Goal: Task Accomplishment & Management: Manage account settings

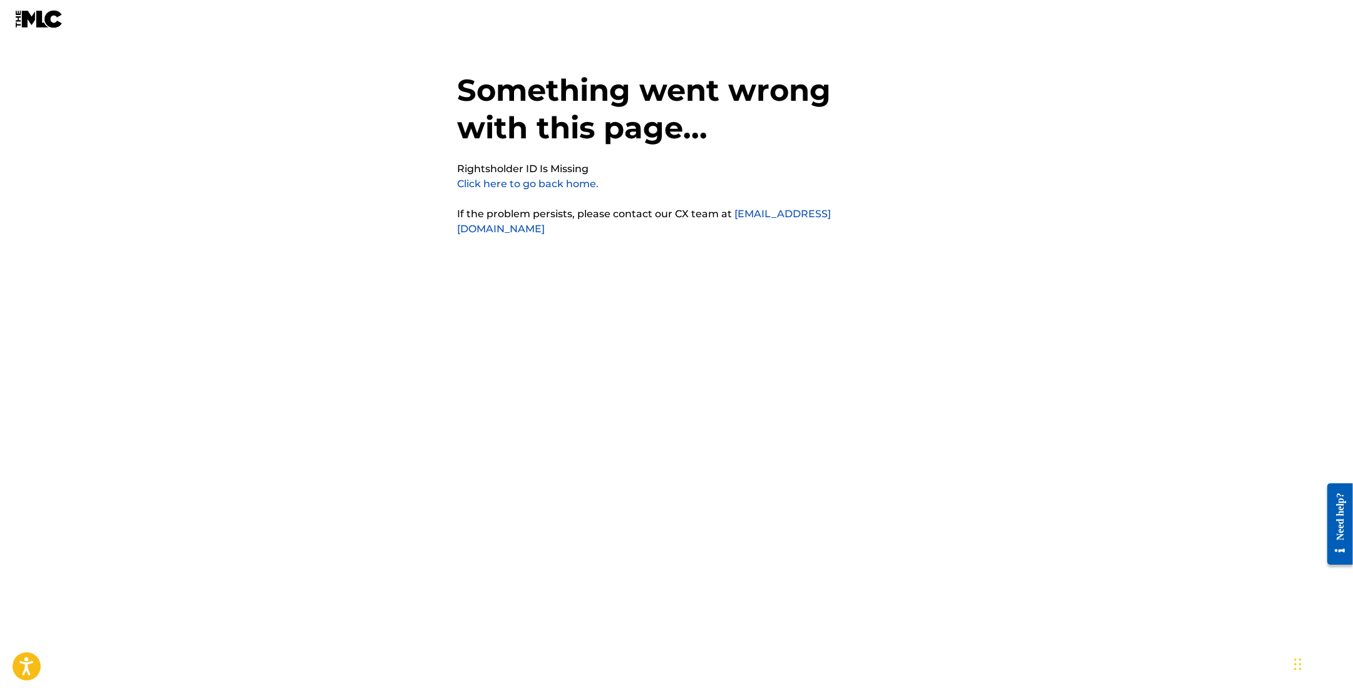
click at [510, 185] on link "Click here to go back home." at bounding box center [529, 184] width 142 height 12
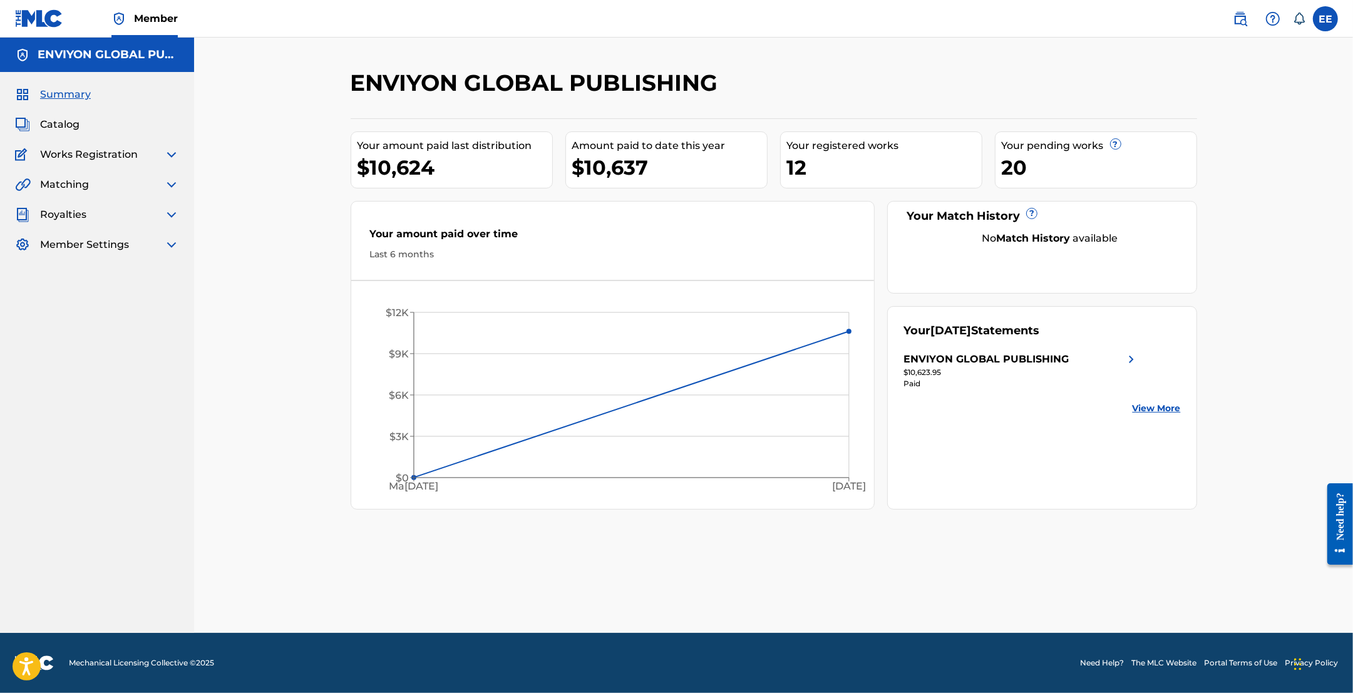
click at [65, 123] on span "Catalog" at bounding box center [59, 124] width 39 height 15
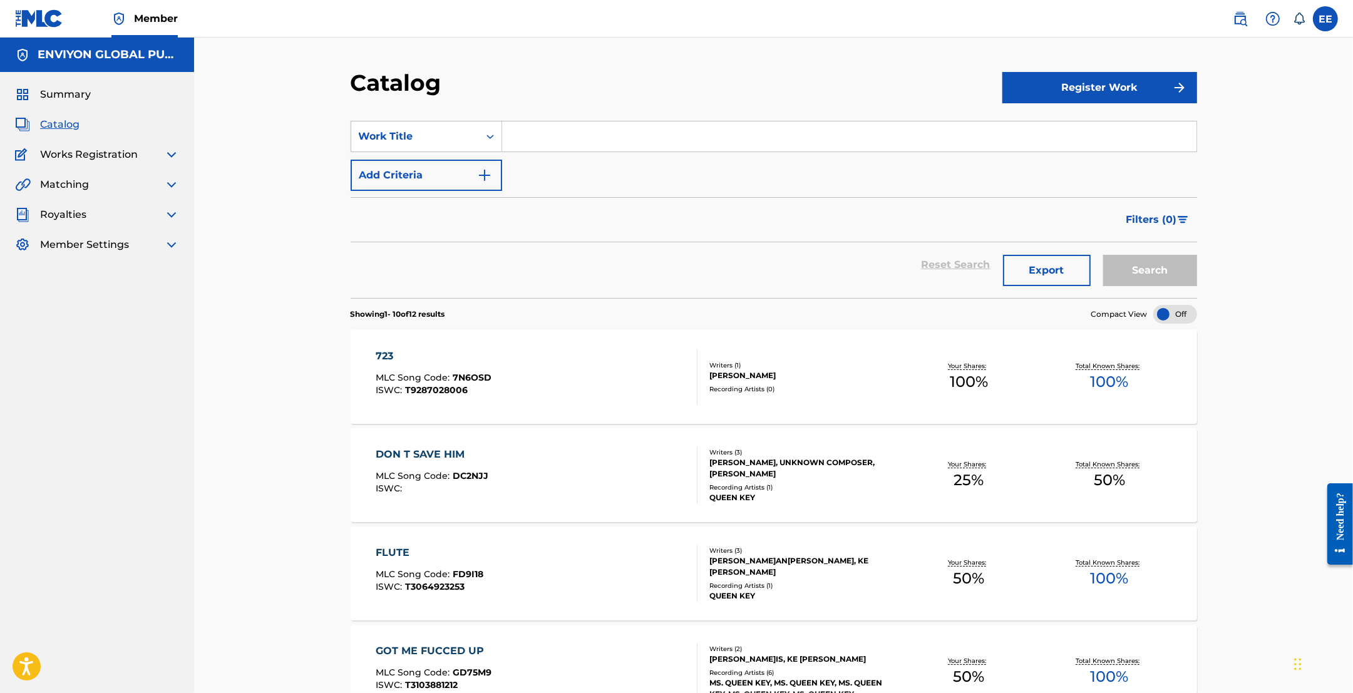
click at [83, 149] on span "Works Registration" at bounding box center [89, 154] width 98 height 15
click at [172, 158] on img at bounding box center [171, 154] width 15 height 15
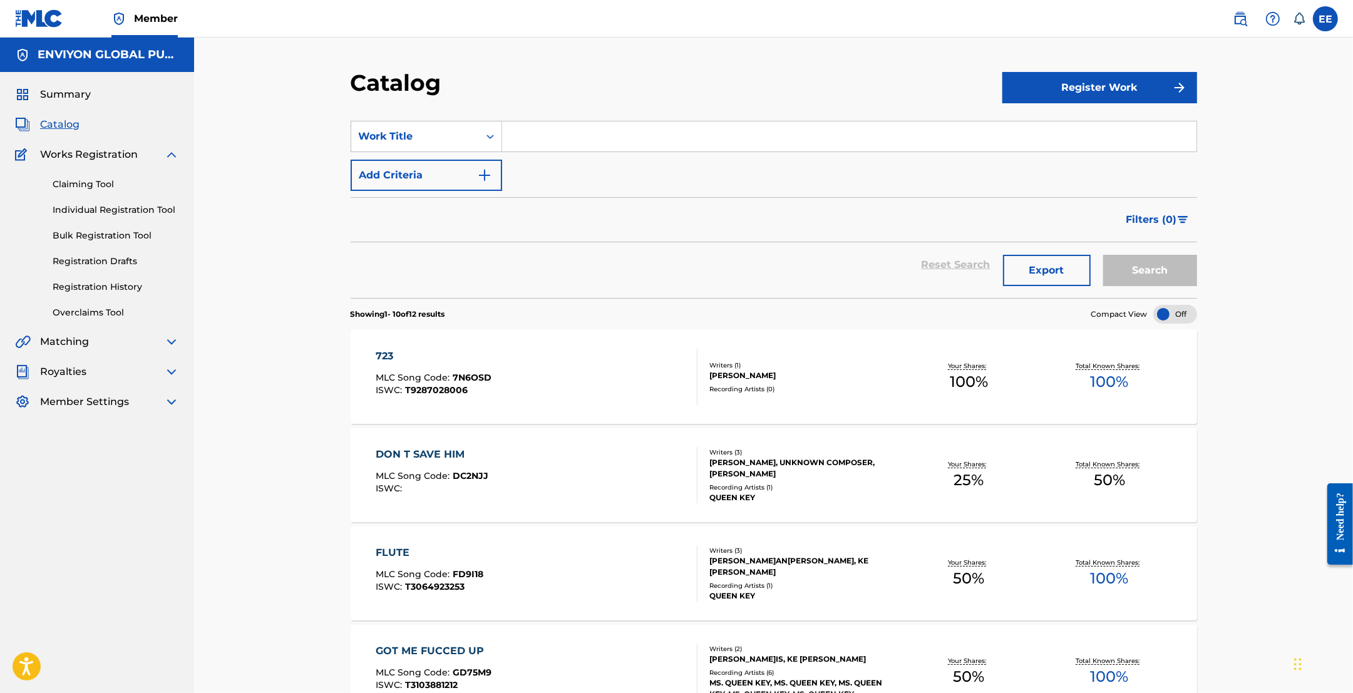
click at [86, 185] on link "Claiming Tool" at bounding box center [116, 184] width 126 height 13
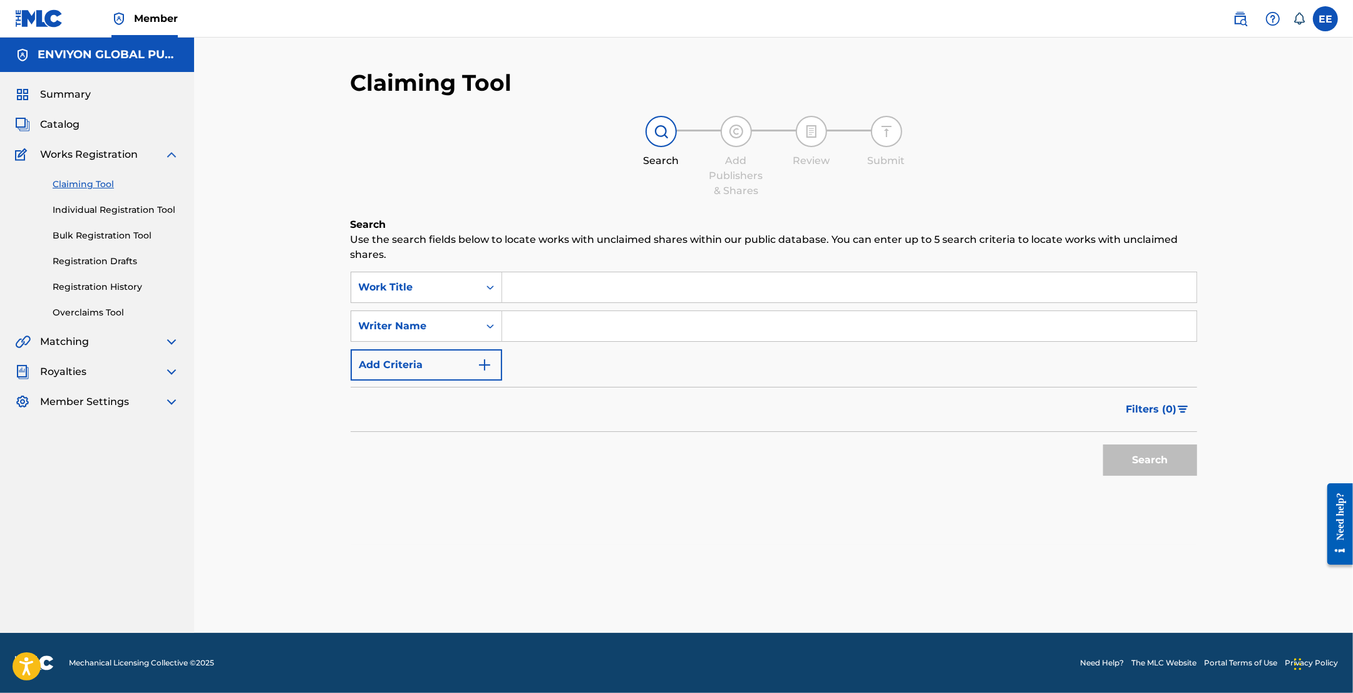
click at [542, 288] on input "Search Form" at bounding box center [849, 287] width 694 height 30
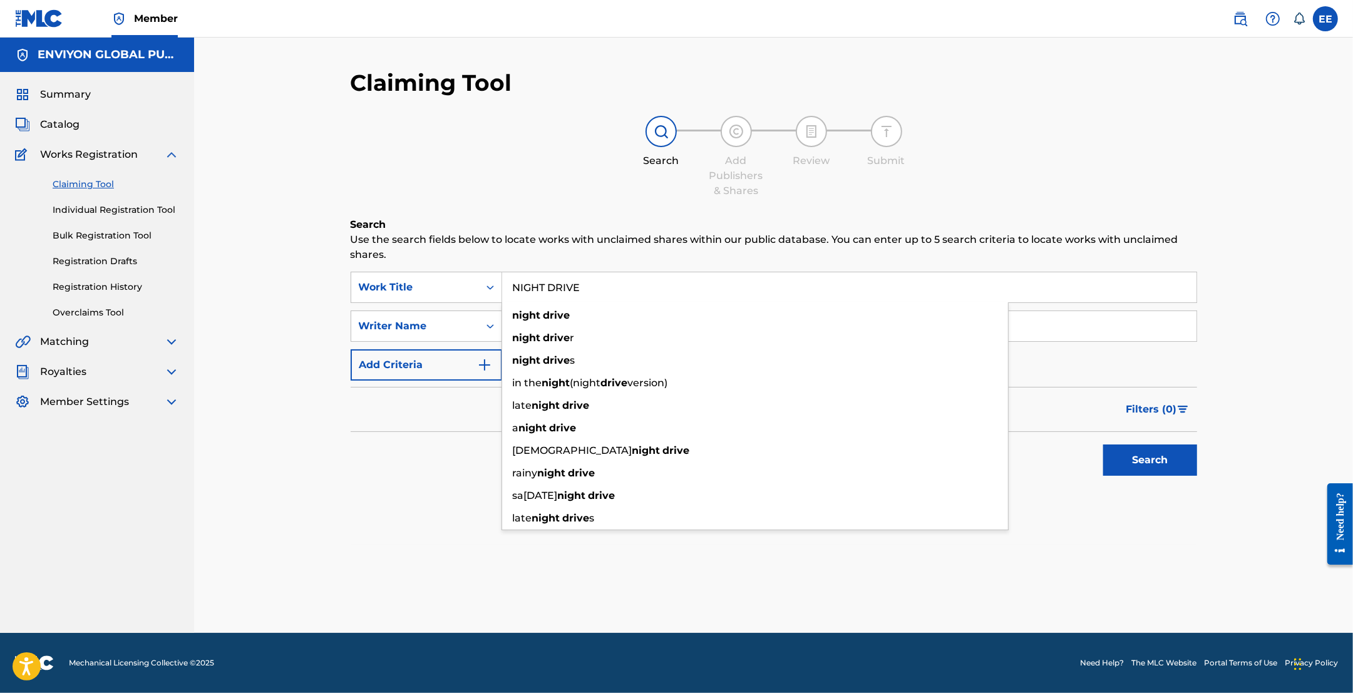
type input "NIGHT DRIVE"
click at [1103, 445] on button "Search" at bounding box center [1150, 460] width 94 height 31
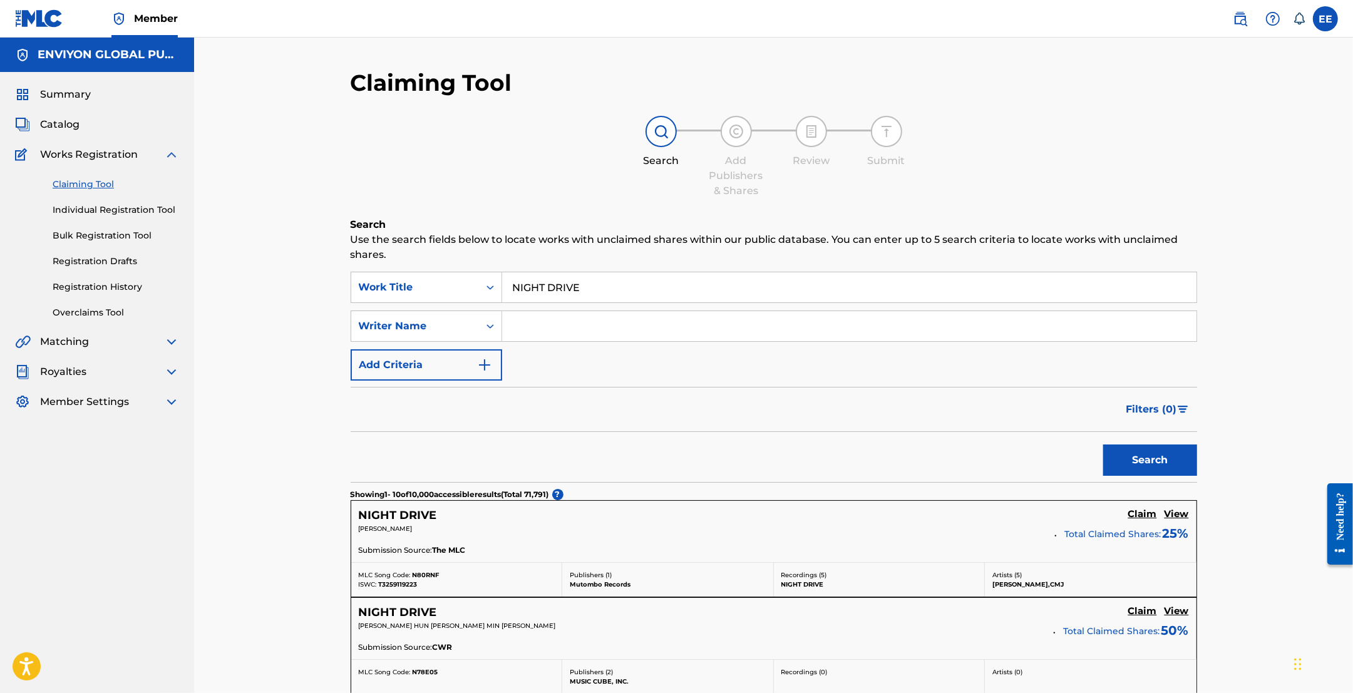
click at [534, 323] on input "Search Form" at bounding box center [849, 326] width 694 height 30
type input "L"
type input "[PERSON_NAME]"
click at [1103, 445] on button "Search" at bounding box center [1150, 460] width 94 height 31
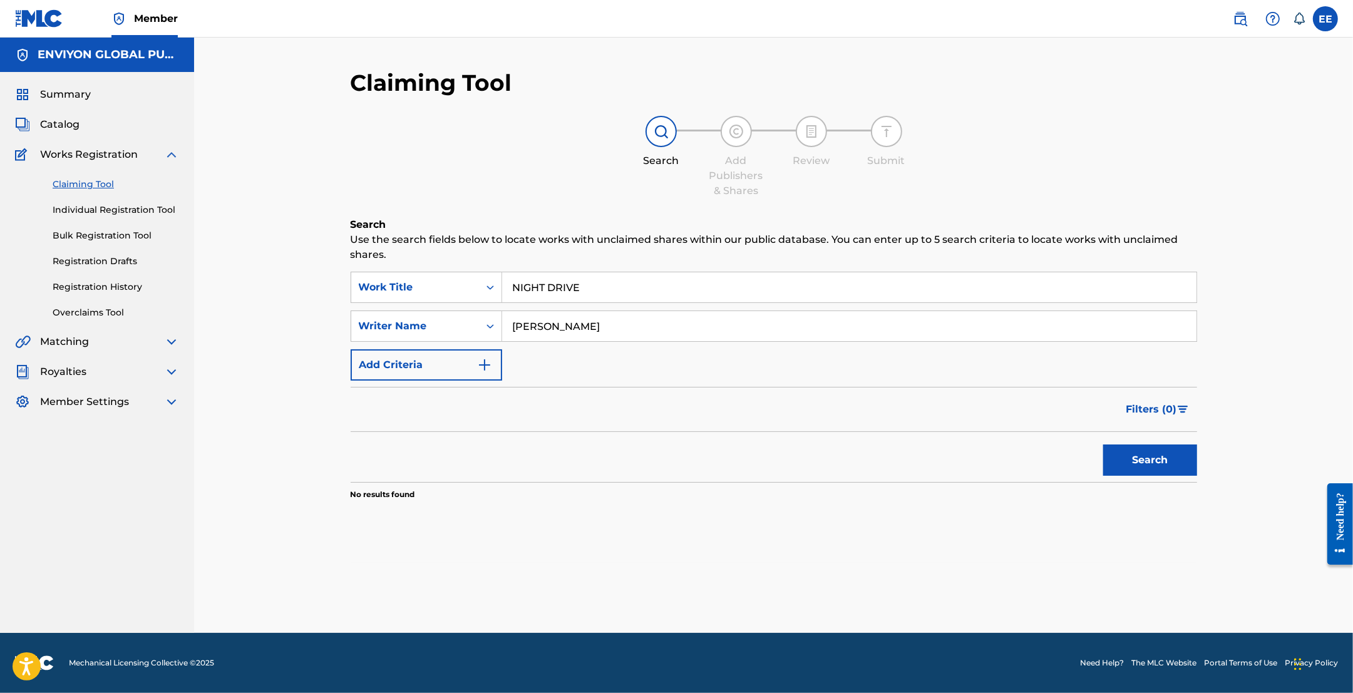
drag, startPoint x: 582, startPoint y: 321, endPoint x: 512, endPoint y: 324, distance: 70.9
click at [508, 326] on input "[PERSON_NAME]" at bounding box center [849, 326] width 694 height 30
click at [536, 321] on input "[PERSON_NAME]" at bounding box center [849, 326] width 694 height 30
drag, startPoint x: 586, startPoint y: 333, endPoint x: 515, endPoint y: 324, distance: 71.2
click at [515, 324] on input "[PERSON_NAME]" at bounding box center [849, 326] width 694 height 30
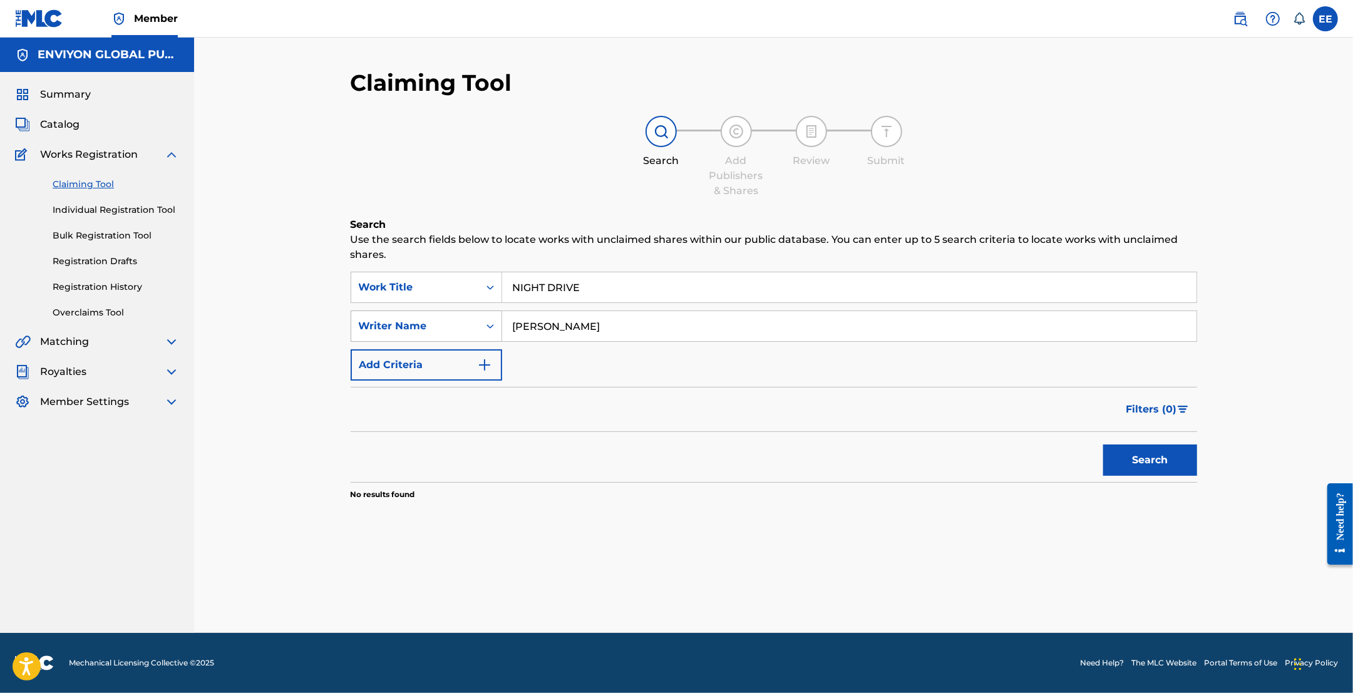
click at [487, 324] on icon "Search Form" at bounding box center [490, 326] width 13 height 13
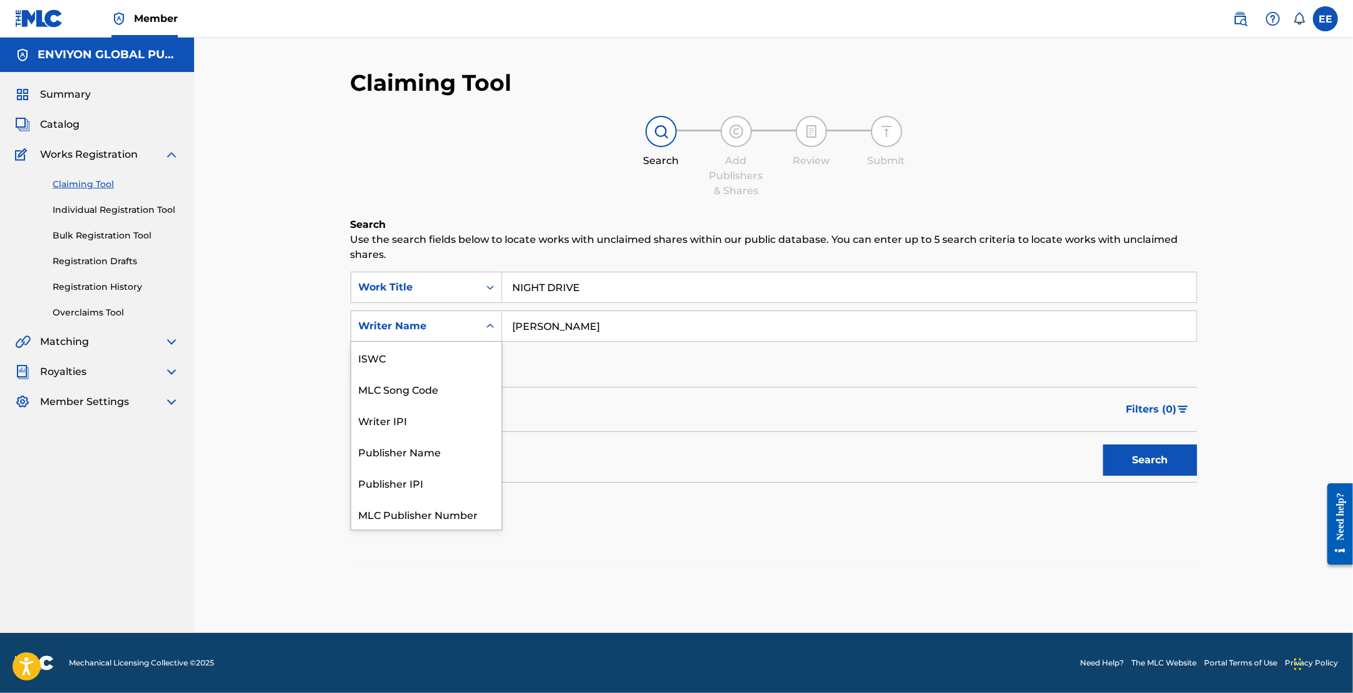
scroll to position [31, 0]
click at [562, 324] on input "[PERSON_NAME]" at bounding box center [849, 326] width 694 height 30
click at [467, 321] on div "Writer Name" at bounding box center [415, 326] width 113 height 15
click at [622, 324] on input "[PERSON_NAME]" at bounding box center [849, 326] width 694 height 30
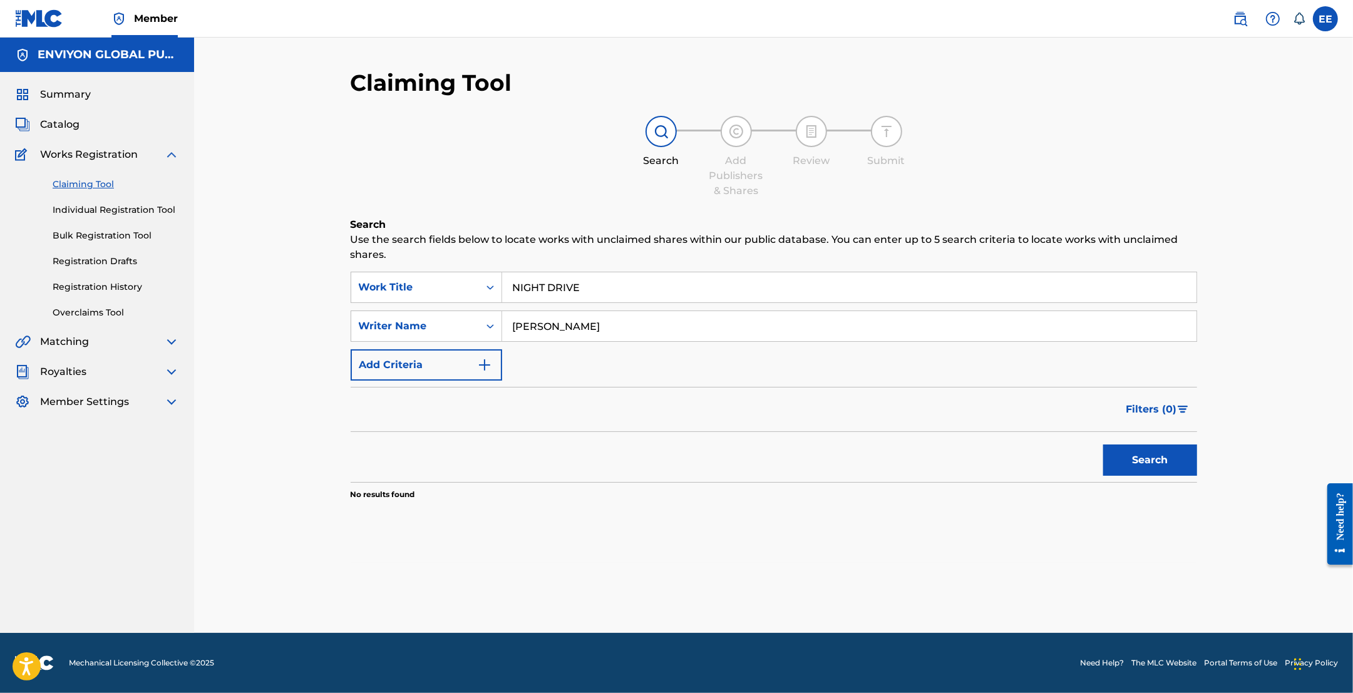
drag, startPoint x: 591, startPoint y: 332, endPoint x: 505, endPoint y: 321, distance: 85.8
click at [505, 321] on input "[PERSON_NAME]" at bounding box center [849, 326] width 694 height 30
click at [1103, 445] on button "Search" at bounding box center [1150, 460] width 94 height 31
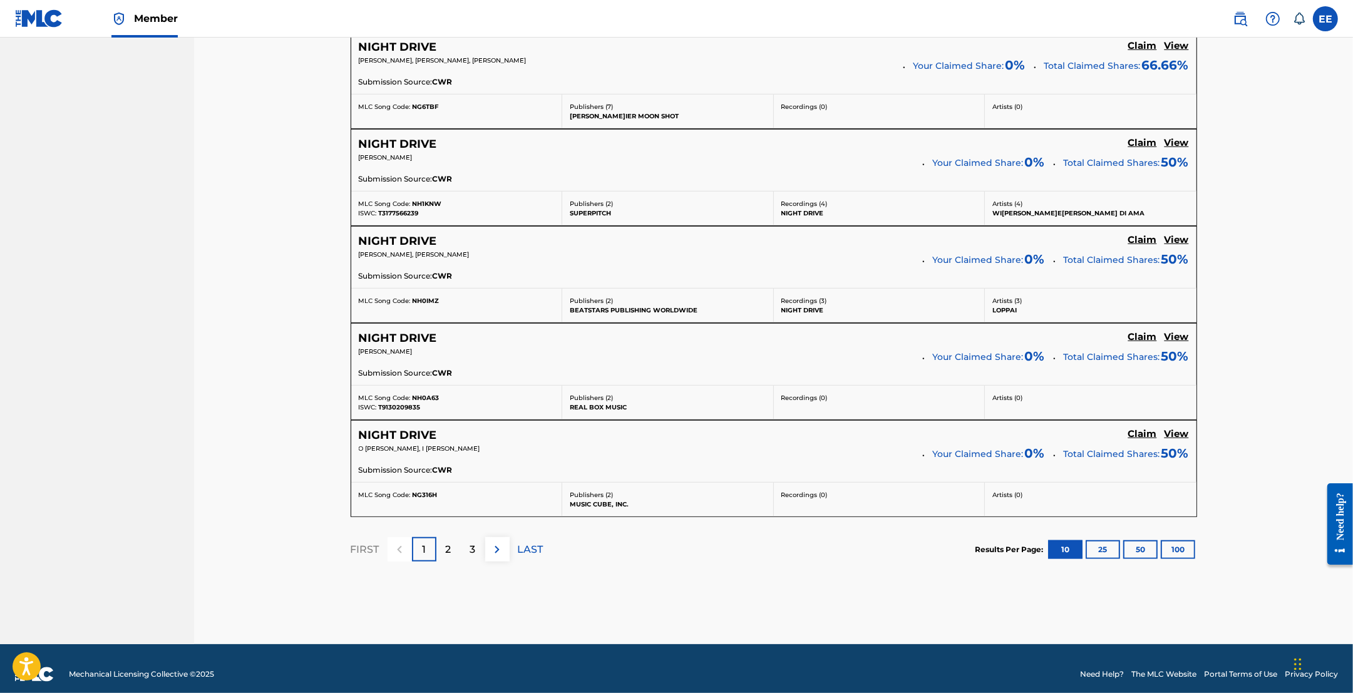
scroll to position [969, 0]
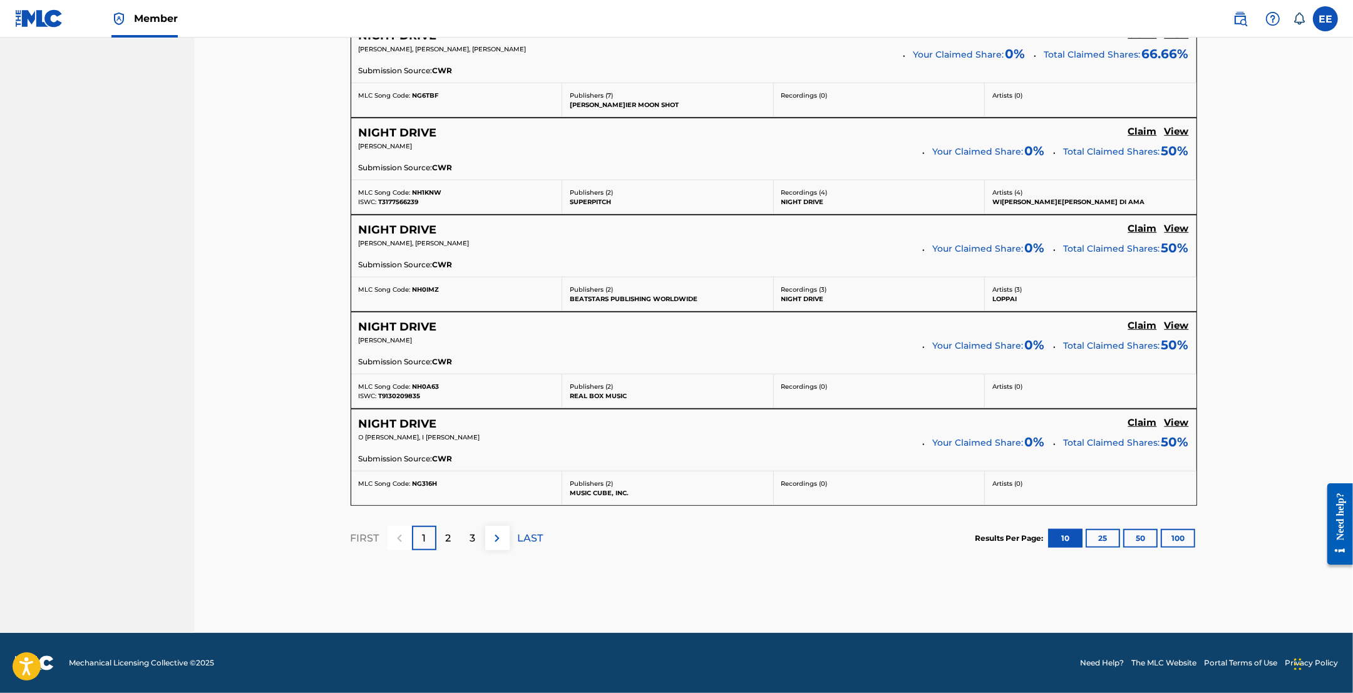
click at [451, 547] on div "2" at bounding box center [448, 538] width 24 height 24
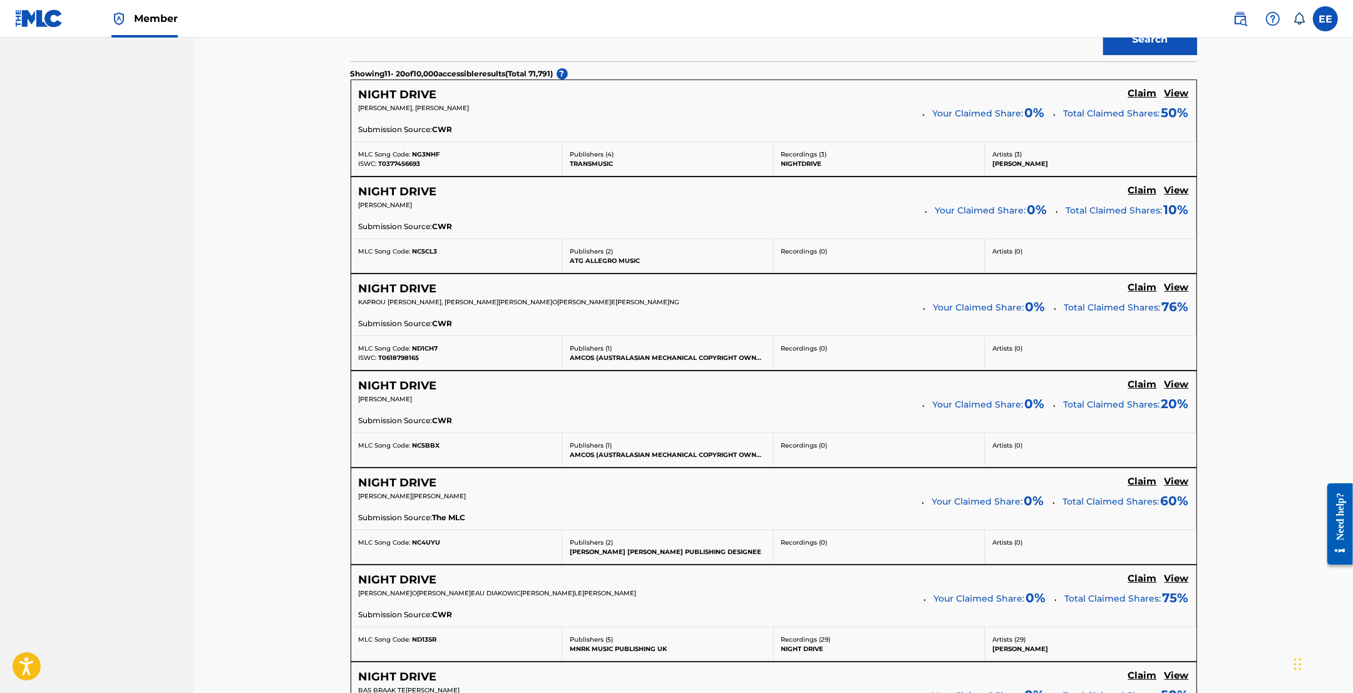
scroll to position [0, 0]
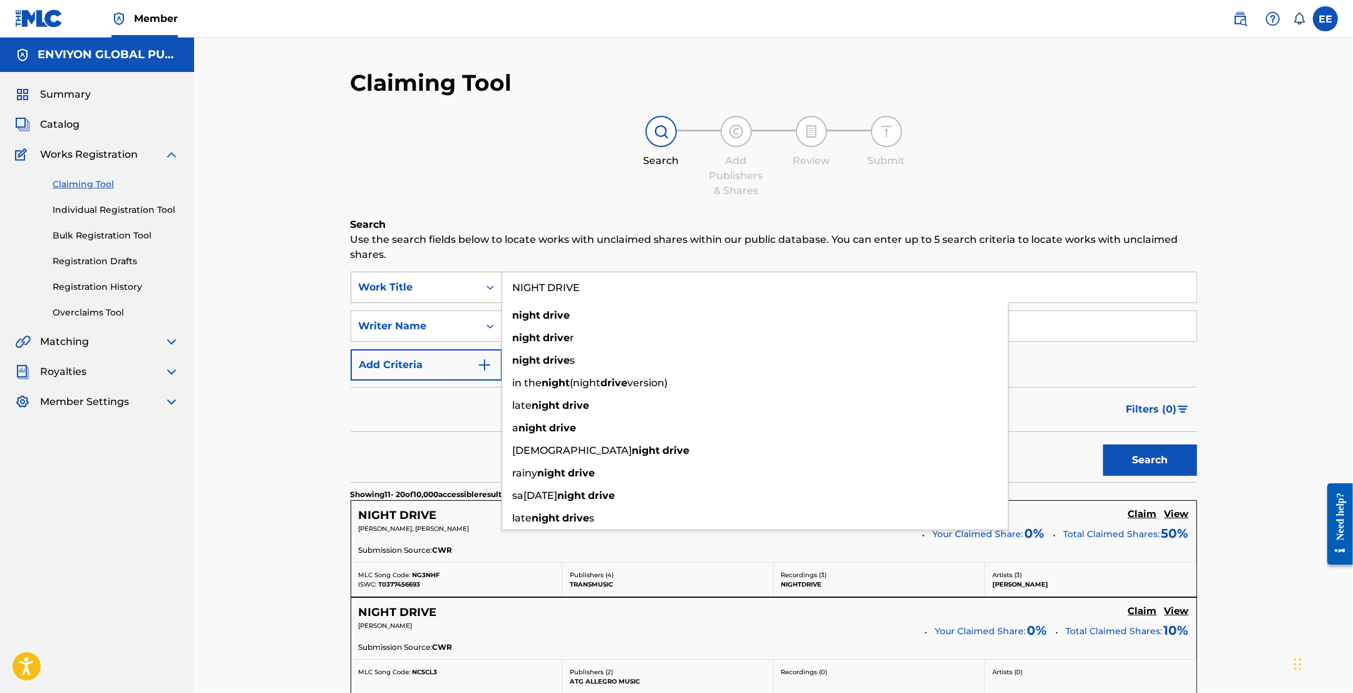
drag, startPoint x: 592, startPoint y: 289, endPoint x: 487, endPoint y: 288, distance: 104.6
click at [487, 288] on div "SearchWithCriteria670db444-85ec-4178-bc4a-279f4df8eb65 Work Title NIGHT DRIVE n…" at bounding box center [774, 287] width 847 height 31
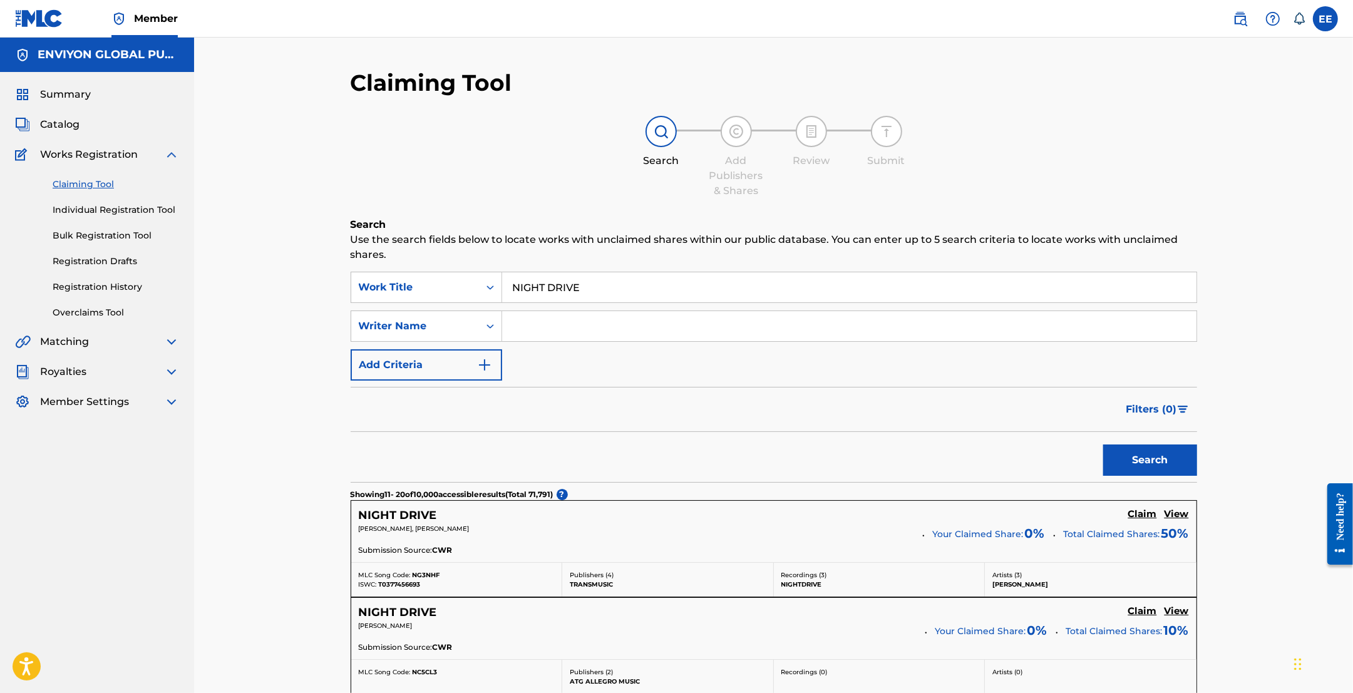
click at [561, 329] on input "Search Form" at bounding box center [849, 326] width 694 height 30
type input "[PERSON_NAME]"
click at [1103, 445] on button "Search" at bounding box center [1150, 460] width 94 height 31
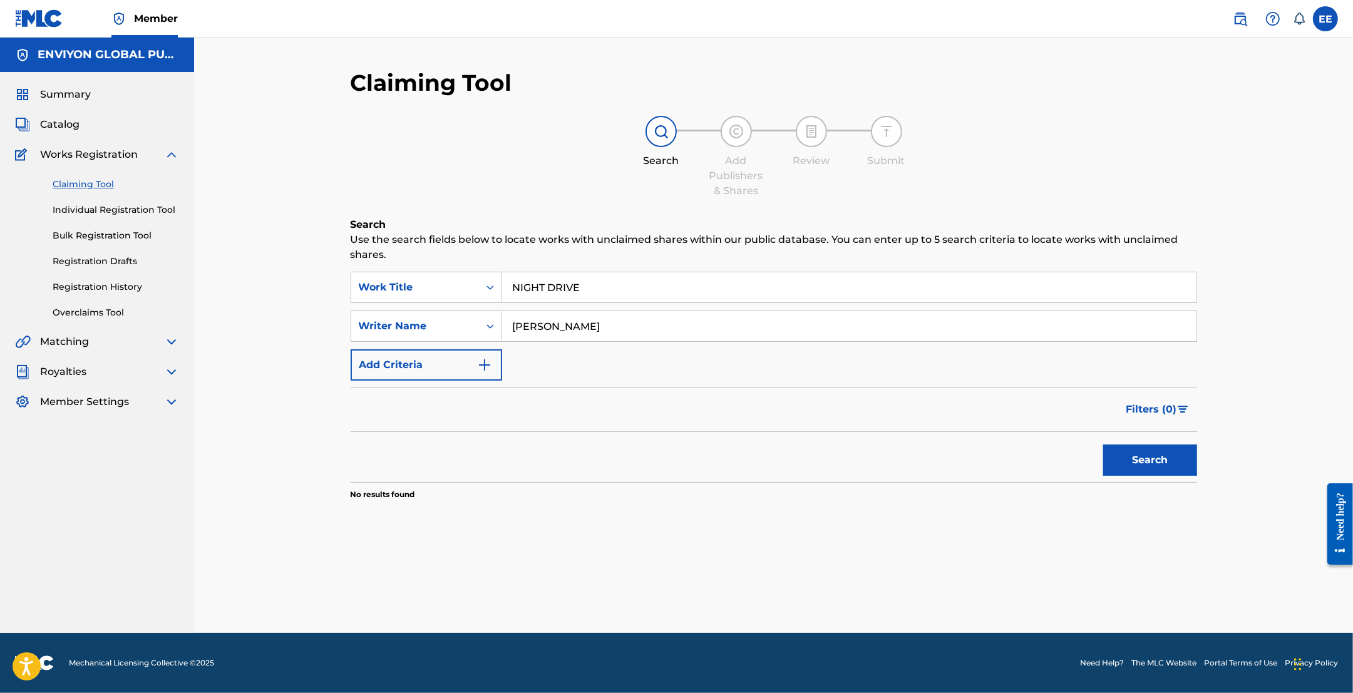
click at [557, 361] on div "SearchWithCriteria670db444-85ec-4178-bc4a-279f4df8eb65 Work Title NIGHT DRIVE S…" at bounding box center [774, 326] width 847 height 109
click at [489, 361] on img "Search Form" at bounding box center [484, 365] width 15 height 15
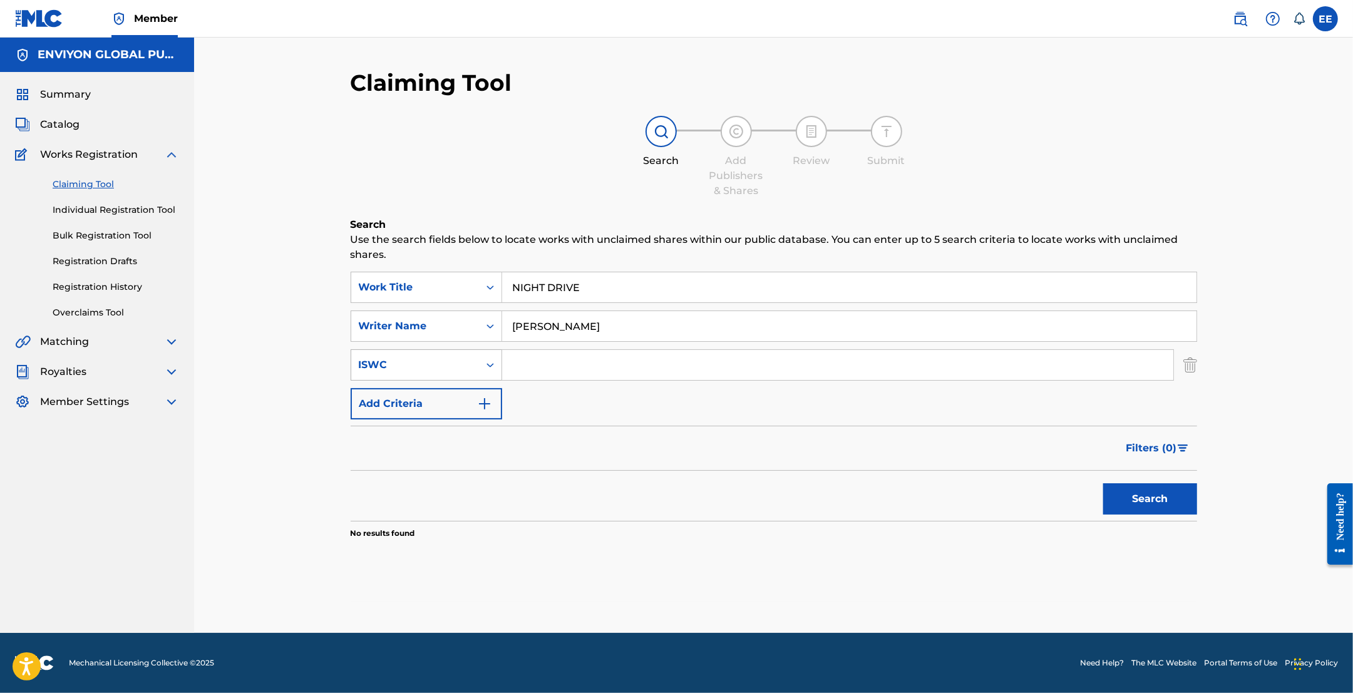
click at [488, 363] on icon "Search Form" at bounding box center [490, 365] width 13 height 13
click at [427, 432] on div "Writer IPI" at bounding box center [426, 427] width 150 height 31
click at [535, 367] on input "Search Form" at bounding box center [837, 365] width 671 height 30
type input "00749165510"
click at [1103, 483] on button "Search" at bounding box center [1150, 498] width 94 height 31
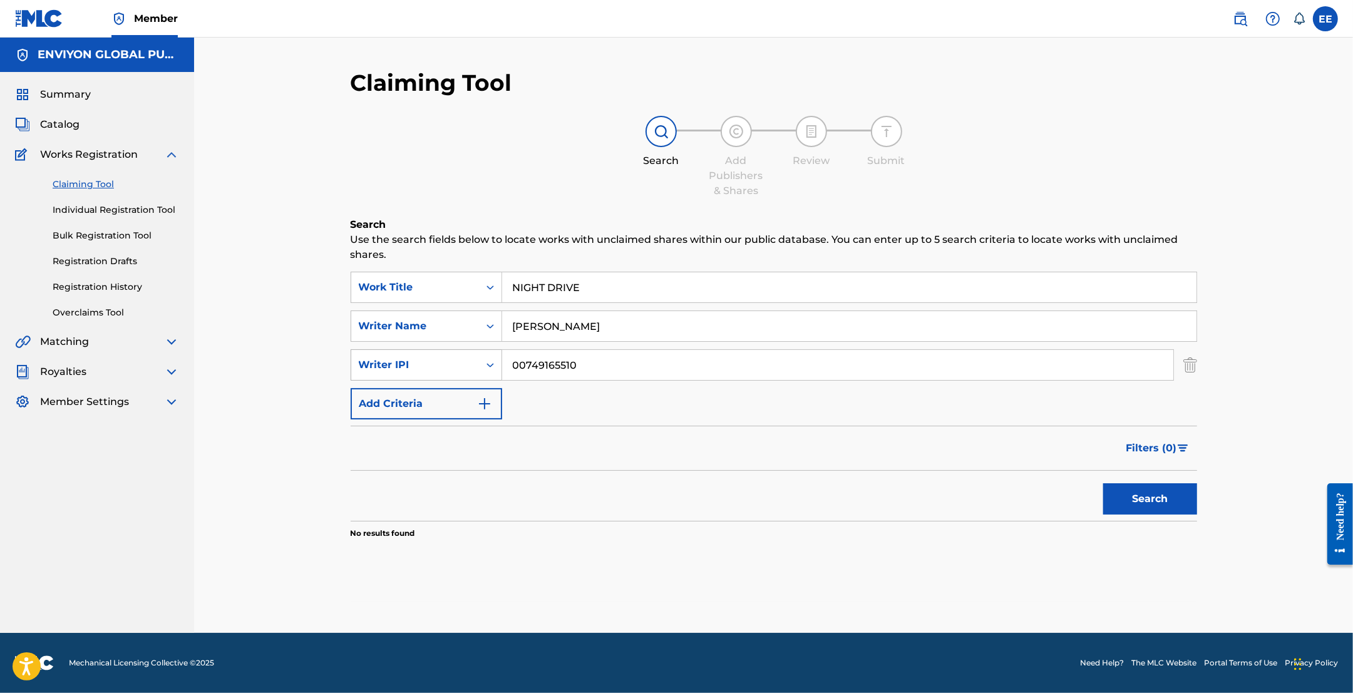
drag, startPoint x: 594, startPoint y: 364, endPoint x: 489, endPoint y: 367, distance: 104.6
click at [489, 367] on div "SearchWithCriteriaf0a16641-ab9e-464f-9492-d8c74d0f4a74 Writer IPI 00749165510" at bounding box center [774, 364] width 847 height 31
click at [81, 185] on link "Claiming Tool" at bounding box center [116, 184] width 126 height 13
click at [177, 155] on img at bounding box center [171, 154] width 15 height 15
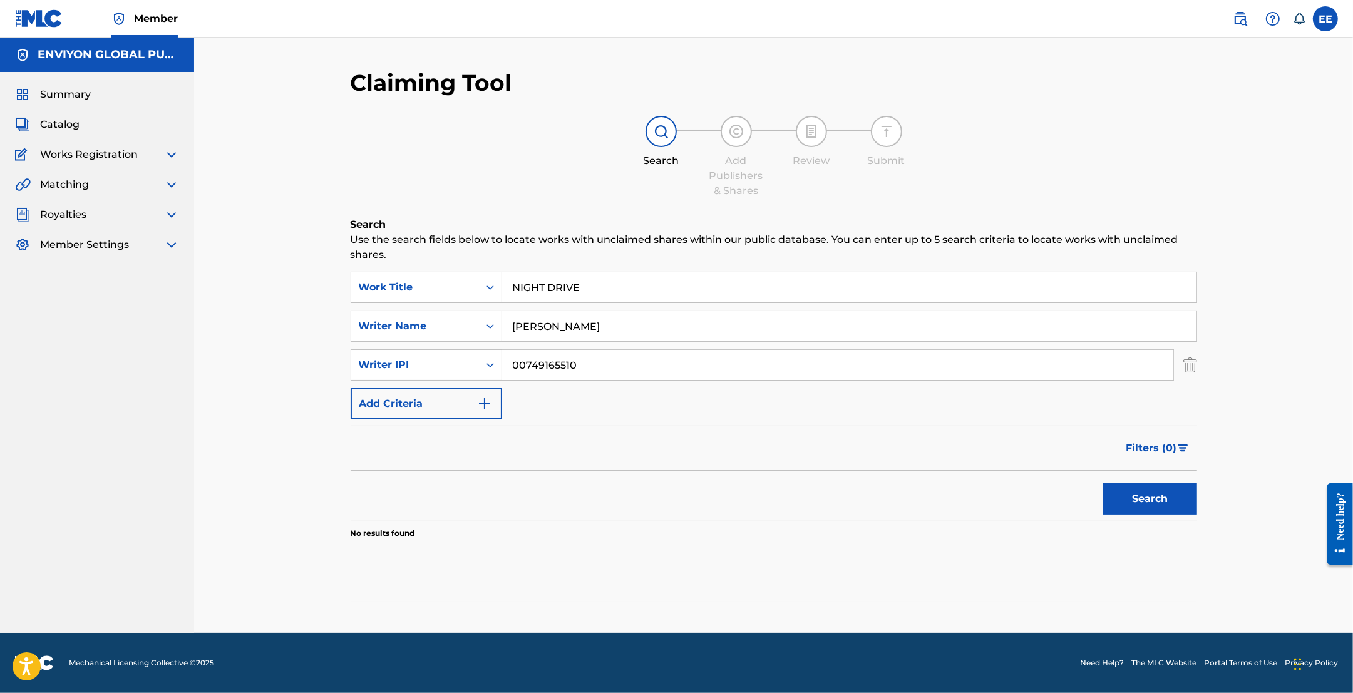
click at [81, 126] on div "Catalog" at bounding box center [97, 124] width 164 height 15
click at [169, 185] on img at bounding box center [171, 184] width 15 height 15
click at [90, 214] on link "Matching Tool" at bounding box center [116, 214] width 126 height 13
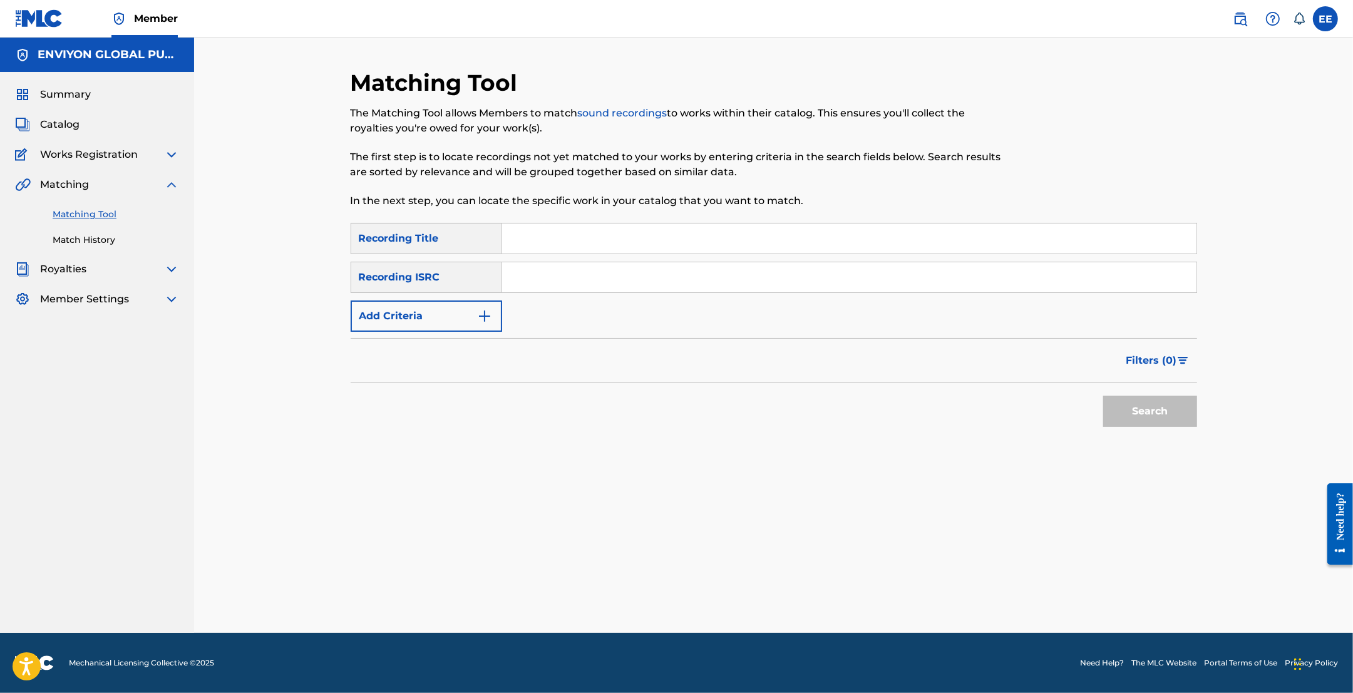
click at [542, 246] on input "Search Form" at bounding box center [849, 239] width 694 height 30
type input "NIGHT DRIVE"
click at [542, 273] on input "Search Form" at bounding box center [849, 277] width 694 height 30
click at [459, 277] on div "Recording ISRC" at bounding box center [427, 277] width 152 height 31
click at [534, 280] on input "Search Form" at bounding box center [849, 277] width 694 height 30
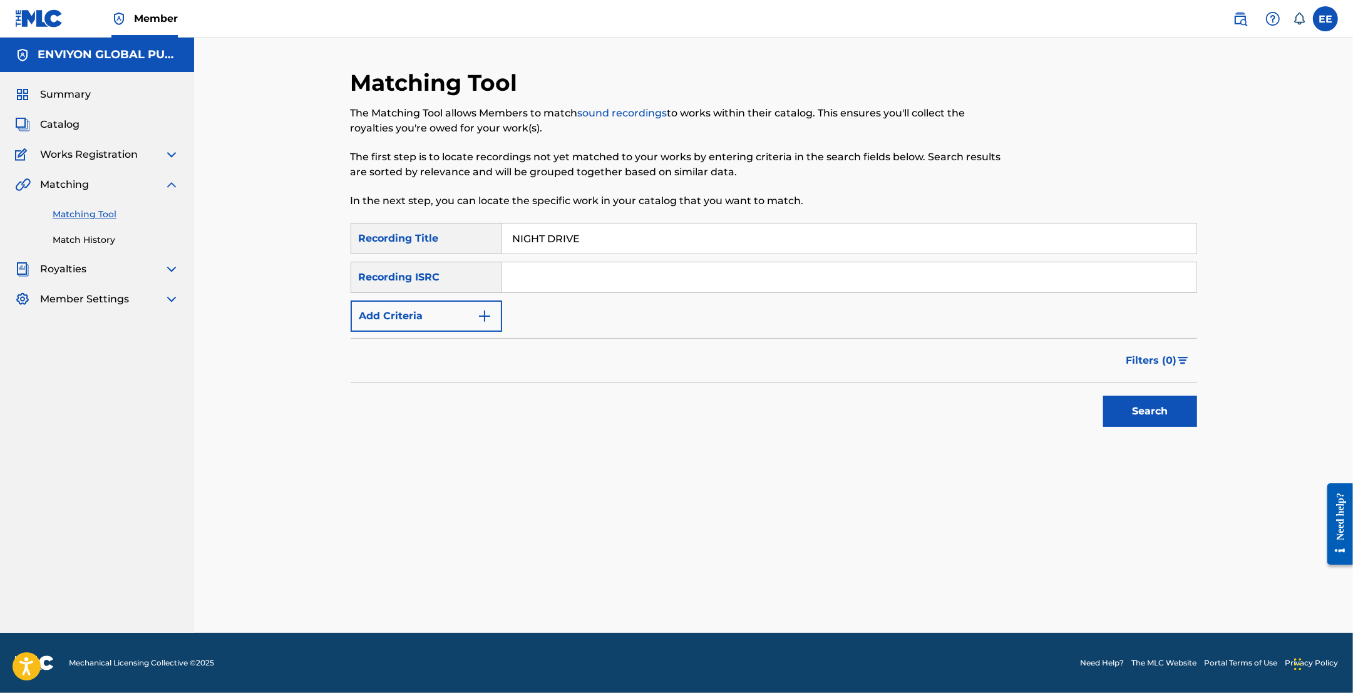
click at [1165, 417] on button "Search" at bounding box center [1150, 411] width 94 height 31
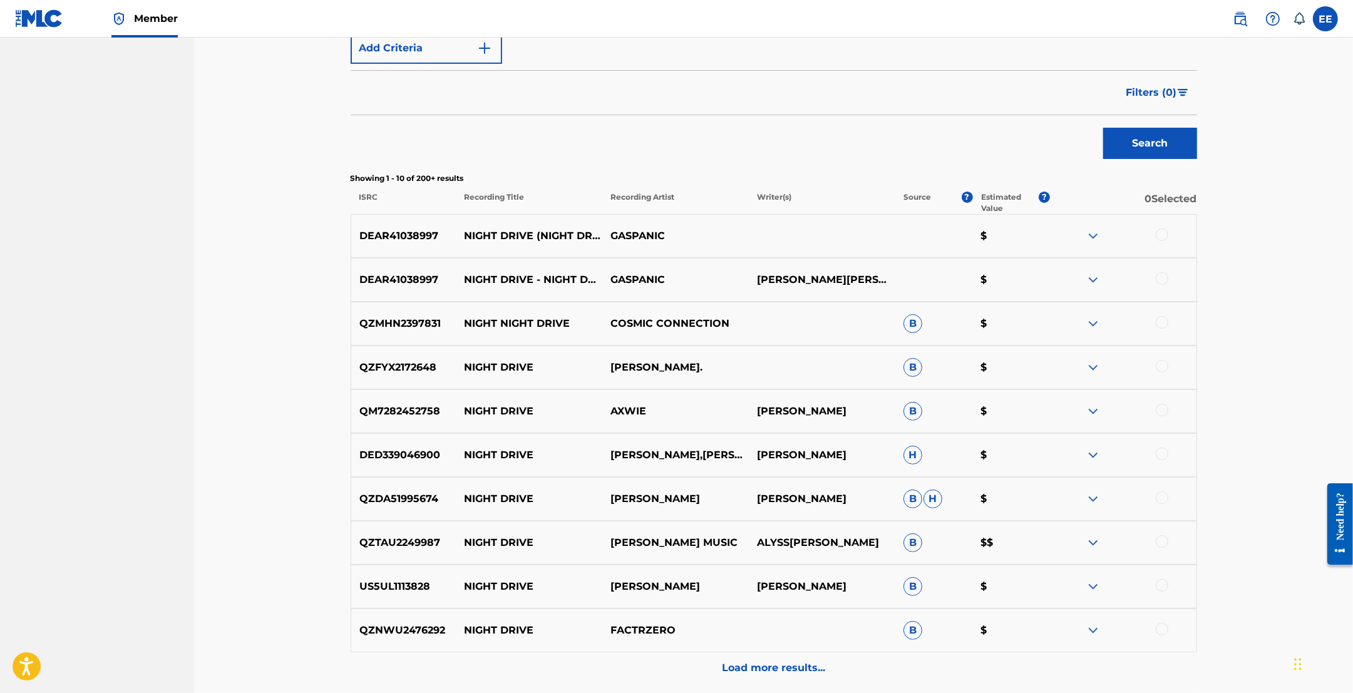
scroll to position [381, 0]
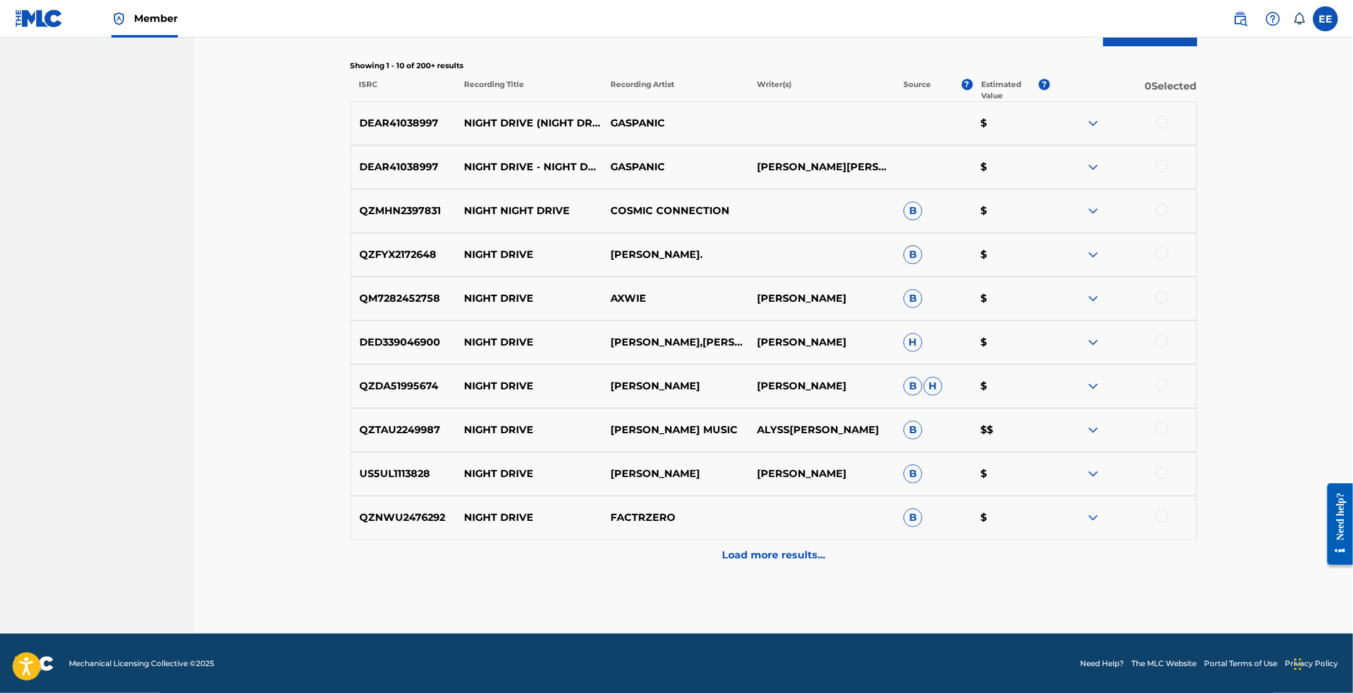
click at [758, 555] on p "Load more results..." at bounding box center [773, 555] width 103 height 15
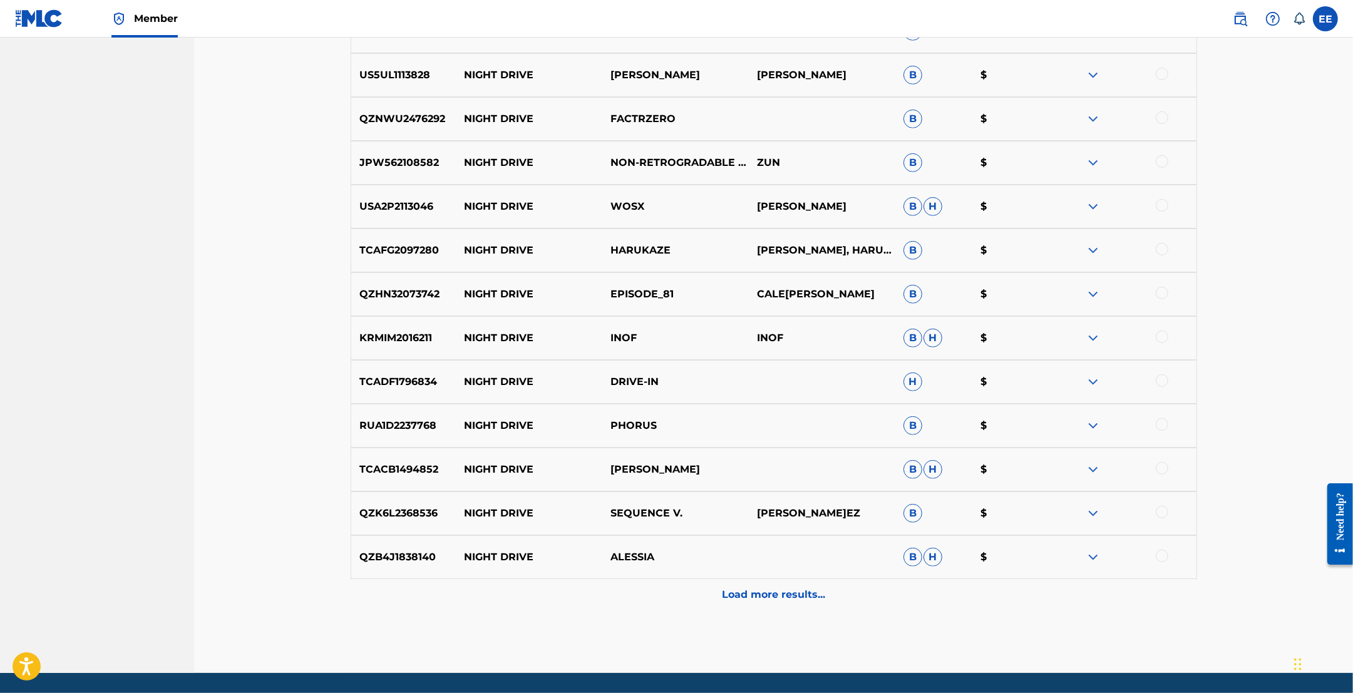
scroll to position [819, 0]
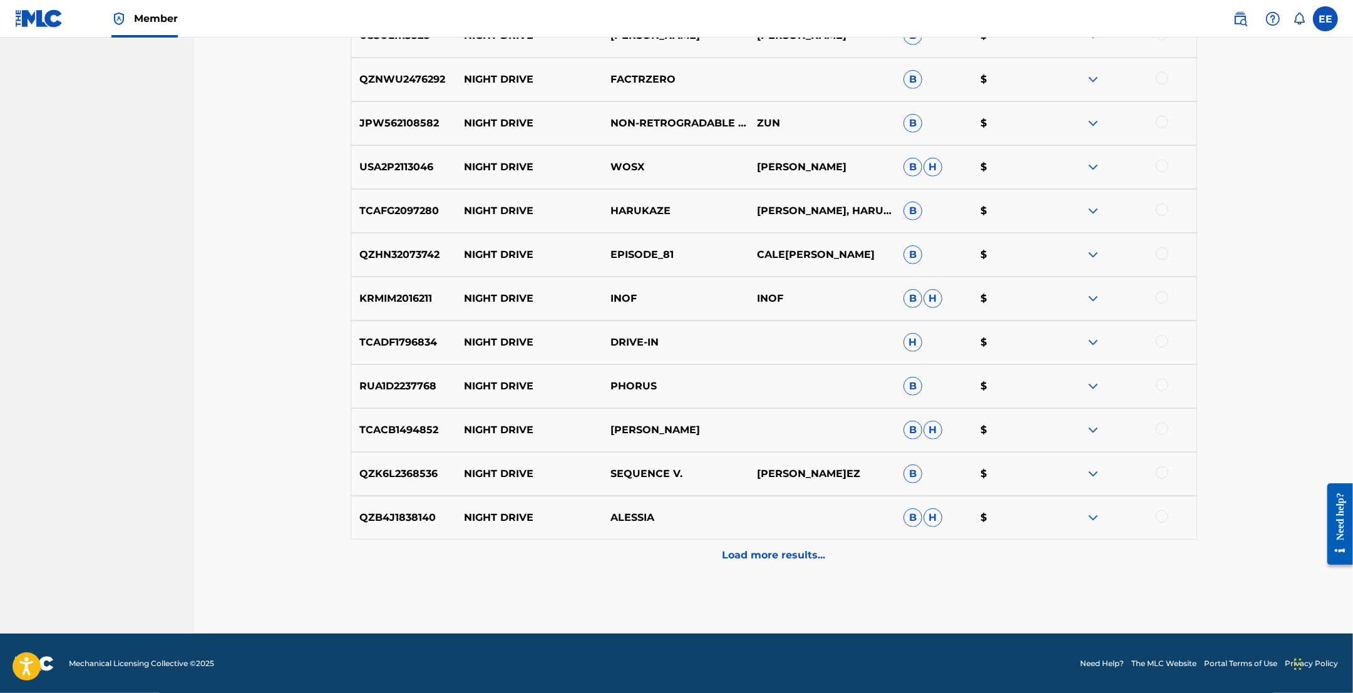
click at [750, 552] on p "Load more results..." at bounding box center [773, 555] width 103 height 15
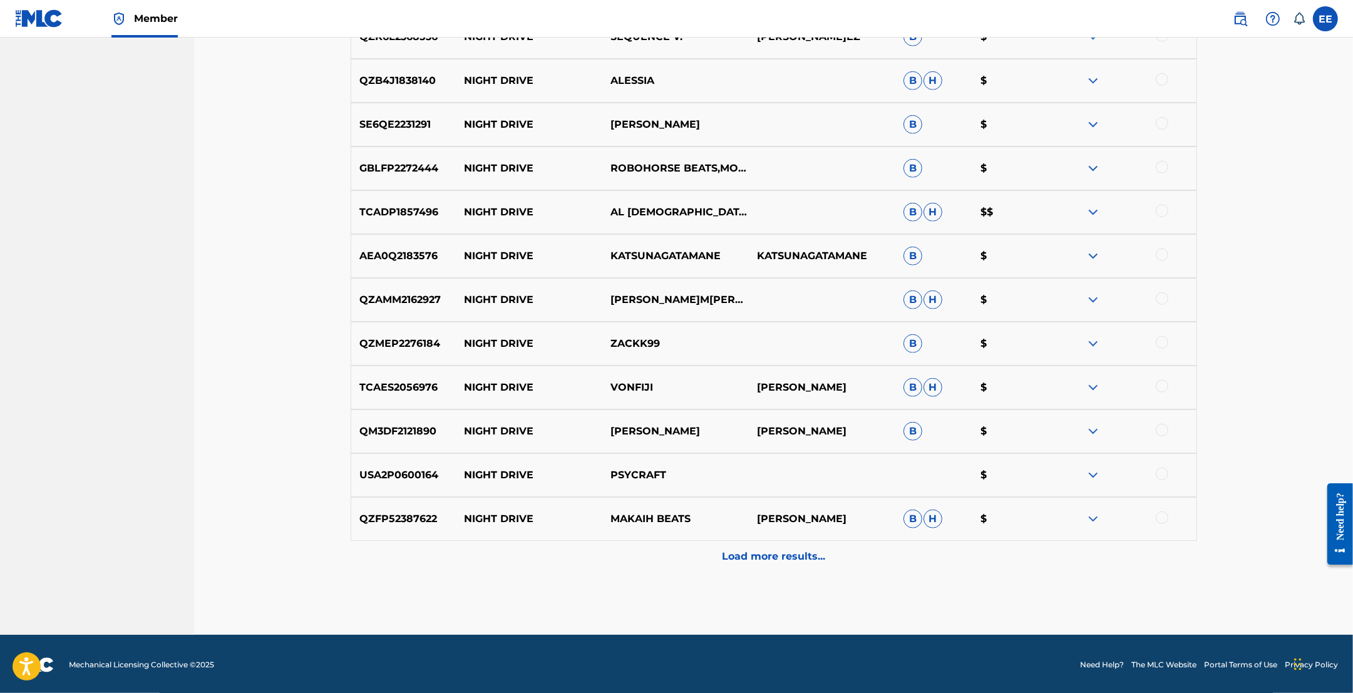
scroll to position [1257, 0]
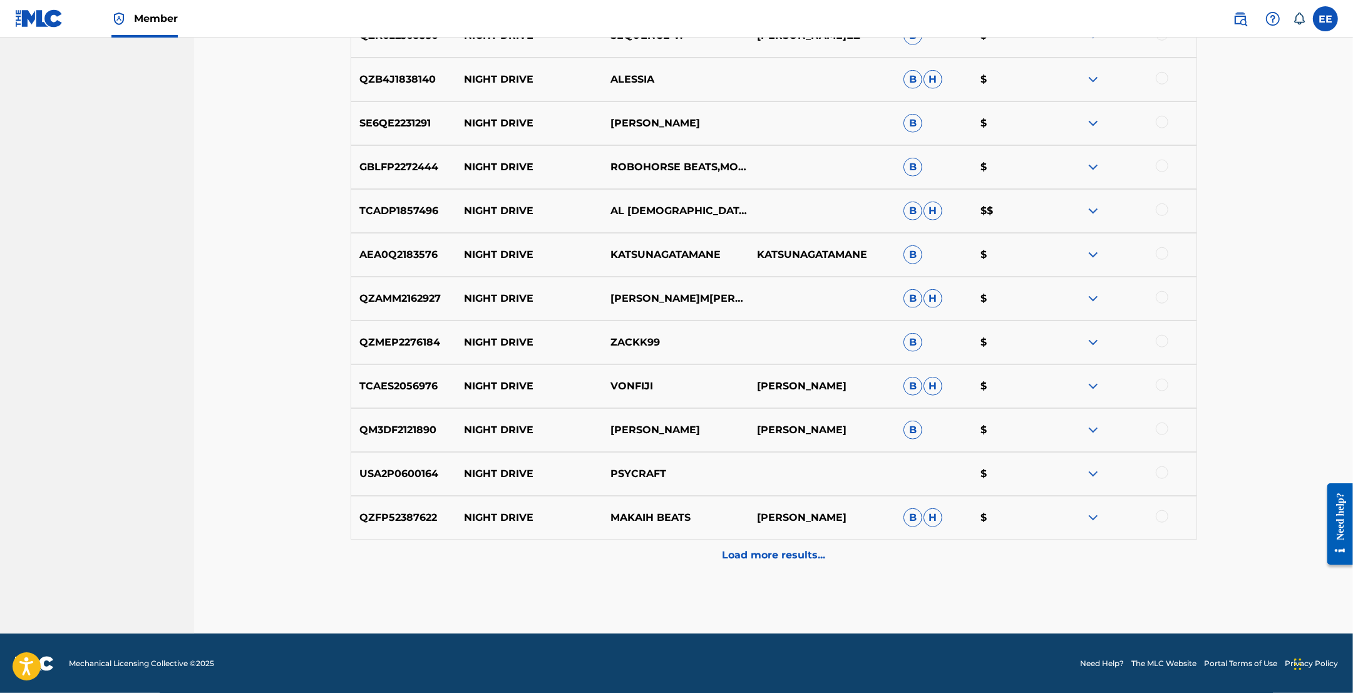
click at [752, 562] on div "Load more results..." at bounding box center [774, 555] width 847 height 31
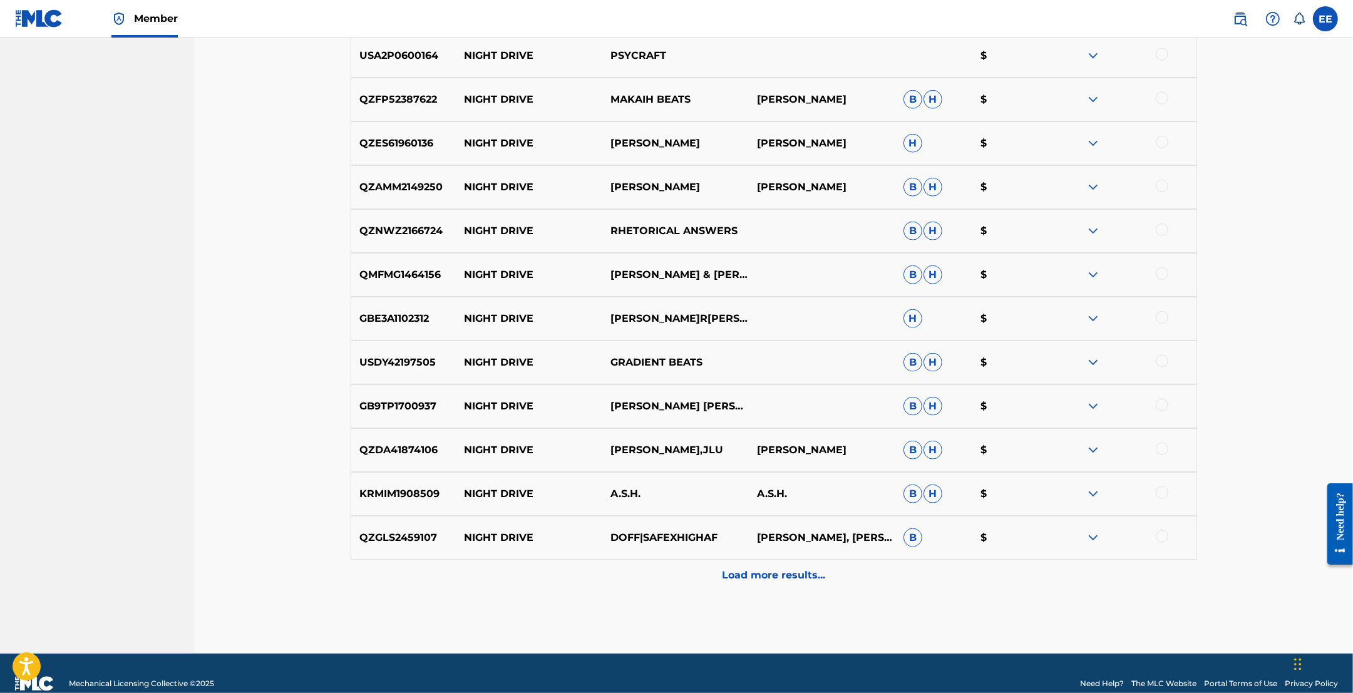
scroll to position [1696, 0]
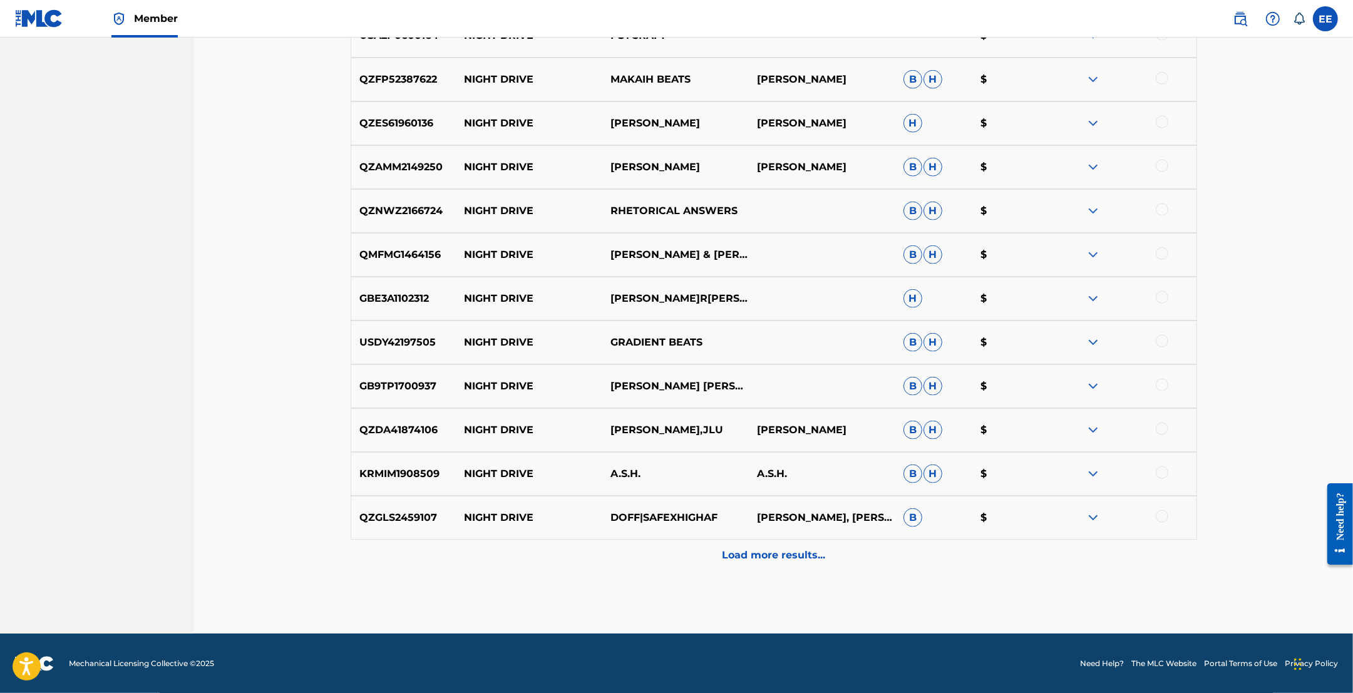
click at [743, 554] on p "Load more results..." at bounding box center [773, 555] width 103 height 15
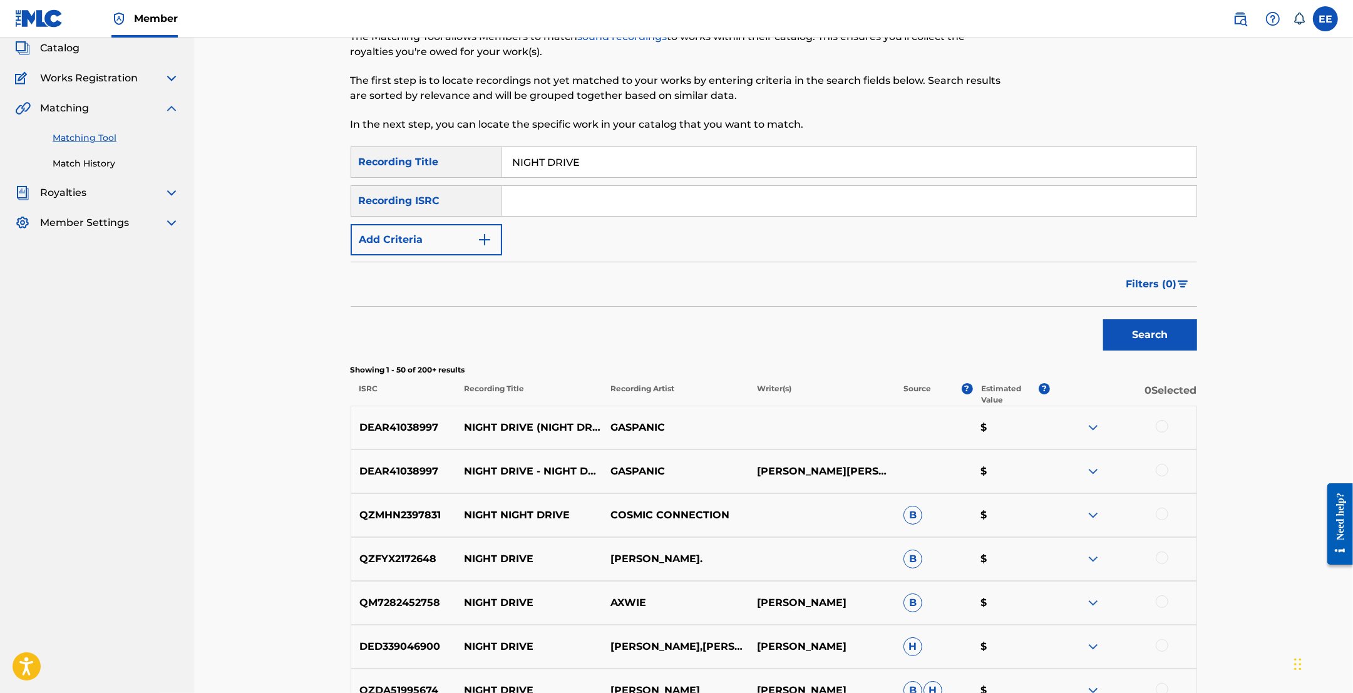
scroll to position [0, 0]
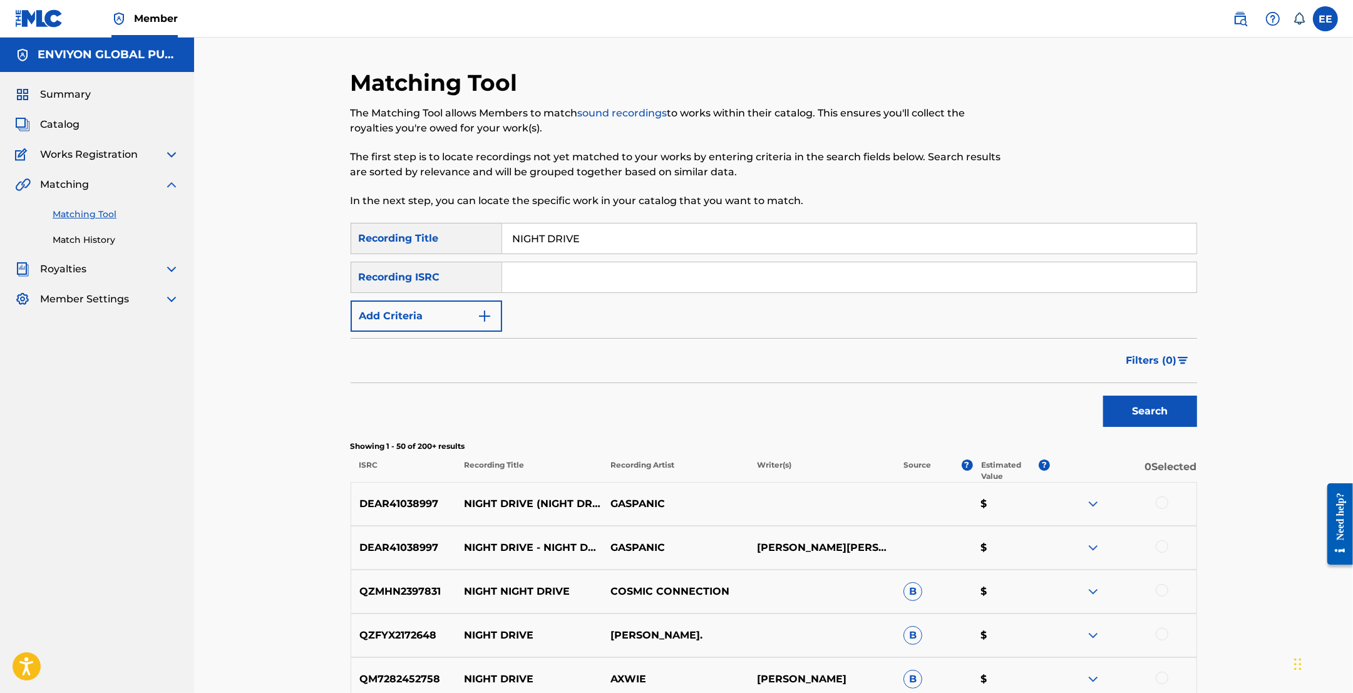
click at [552, 277] on input "Search Form" at bounding box center [849, 277] width 694 height 30
click at [164, 153] on img at bounding box center [171, 154] width 15 height 15
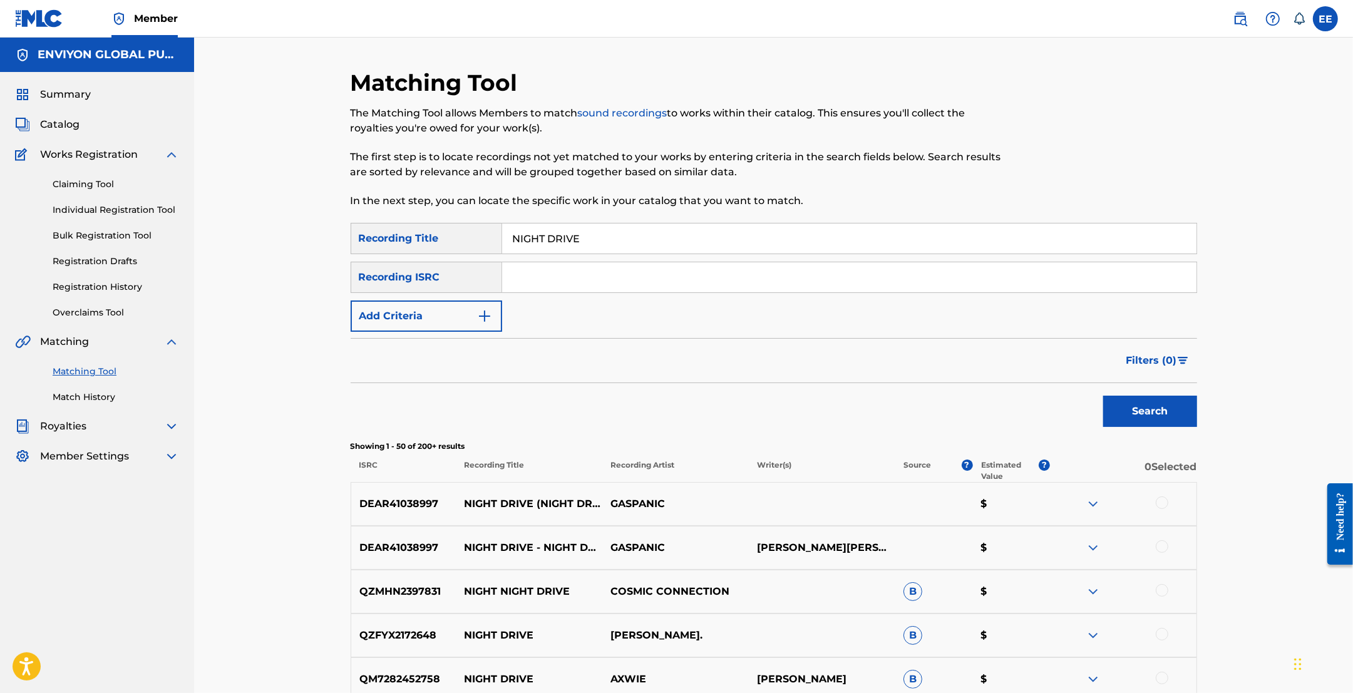
click at [63, 130] on span "Catalog" at bounding box center [59, 124] width 39 height 15
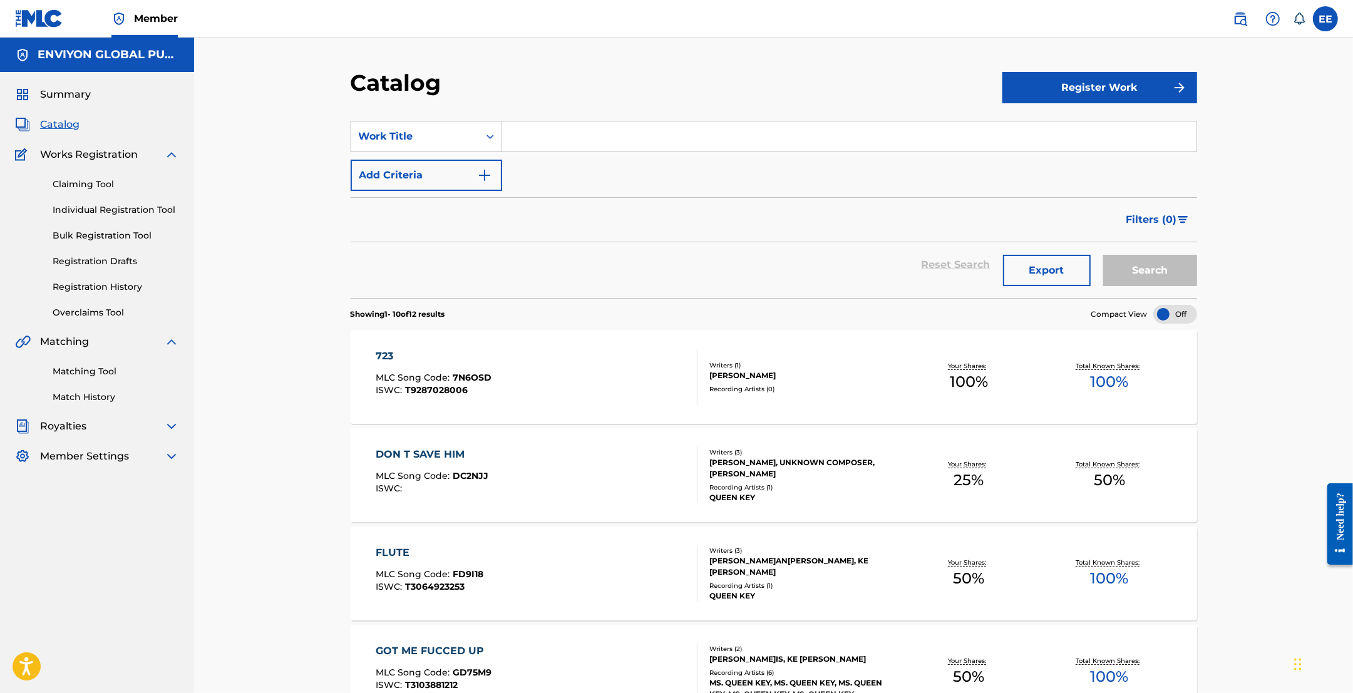
click at [101, 214] on link "Individual Registration Tool" at bounding box center [116, 210] width 126 height 13
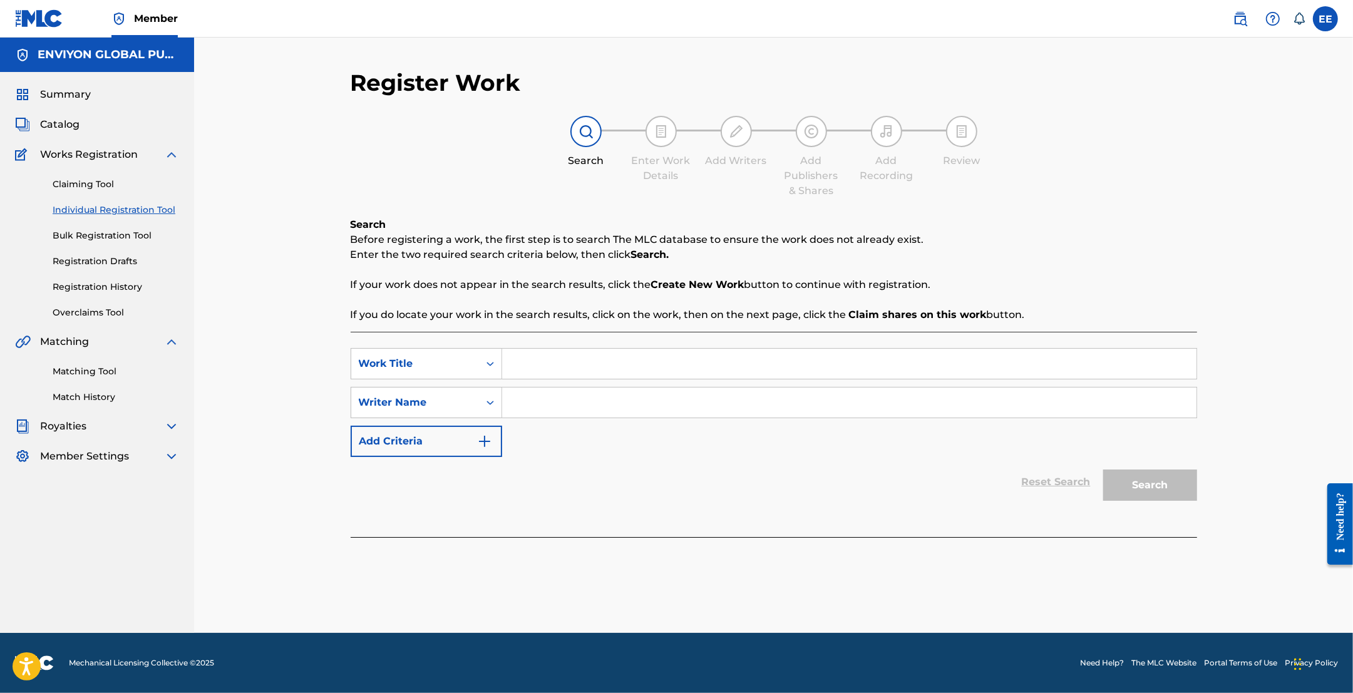
click at [549, 358] on input "Search Form" at bounding box center [849, 364] width 694 height 30
type input "NIGHT DRIVE"
click at [535, 396] on input "Search Form" at bounding box center [849, 403] width 694 height 30
type input "[PERSON_NAME]"
click at [1103, 470] on button "Search" at bounding box center [1150, 485] width 94 height 31
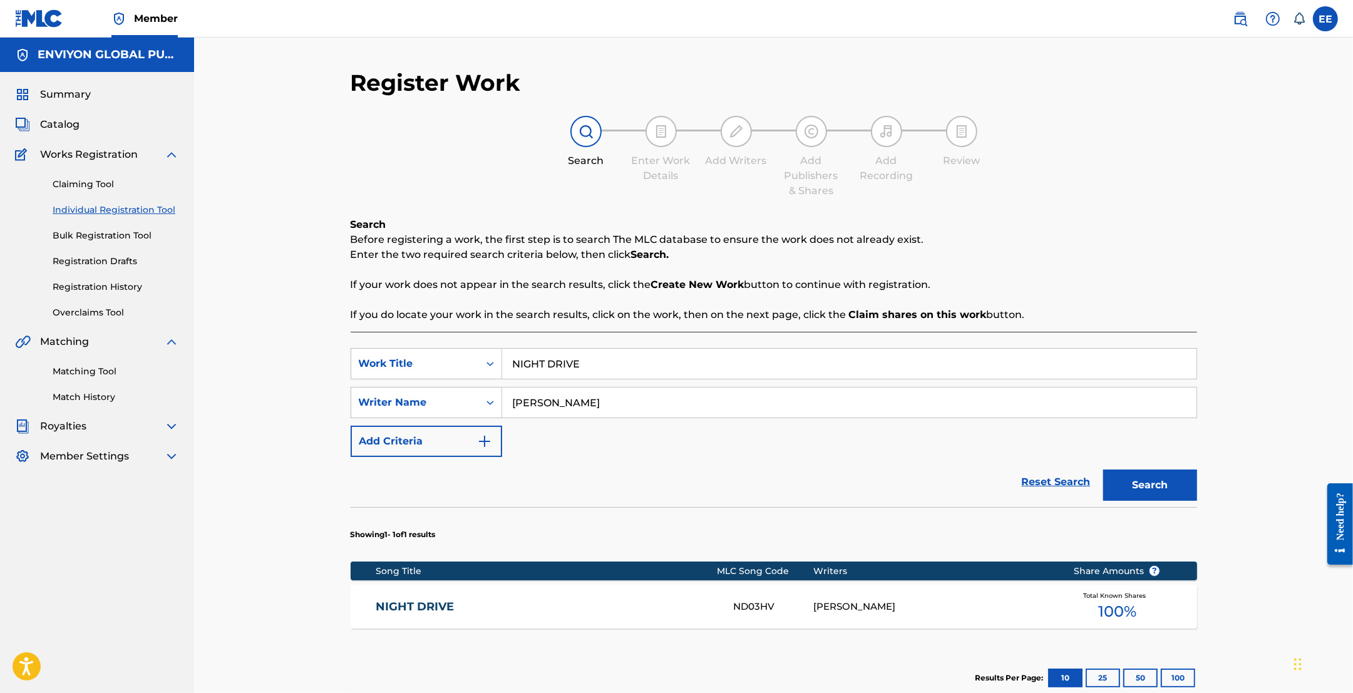
scroll to position [148, 0]
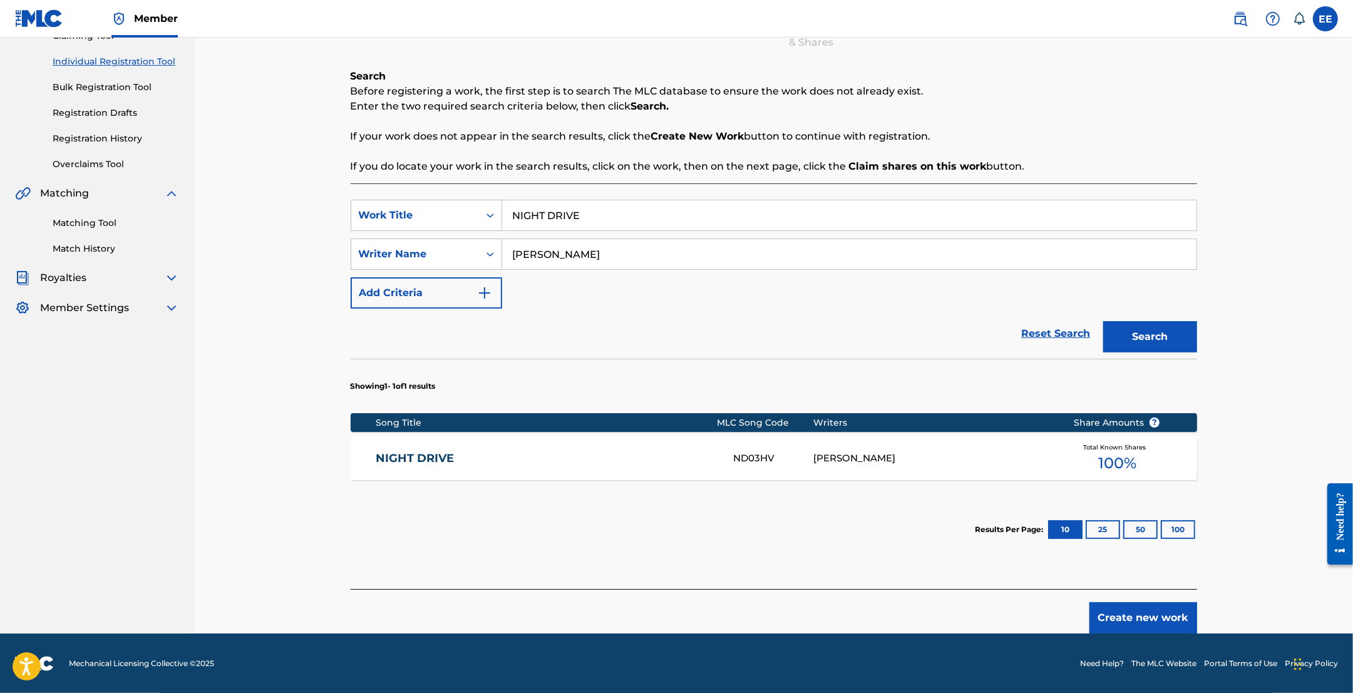
click at [822, 457] on div "[PERSON_NAME]" at bounding box center [933, 459] width 241 height 14
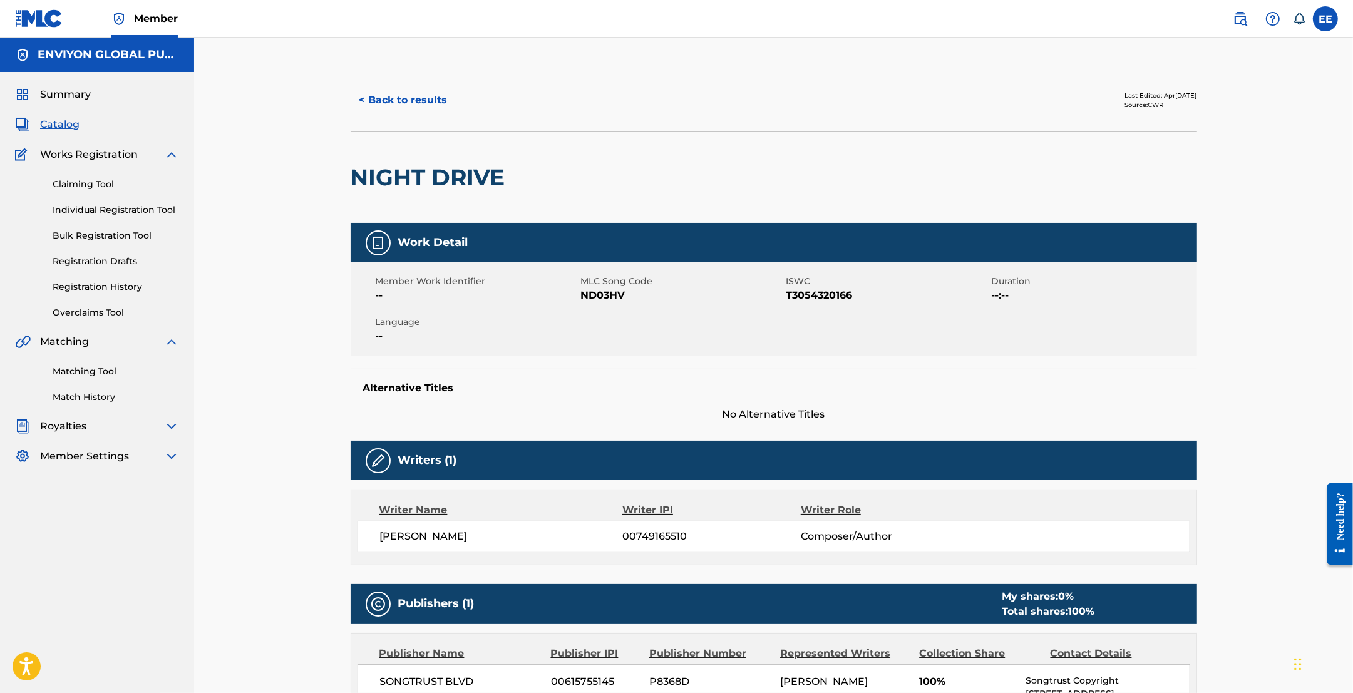
scroll to position [391, 0]
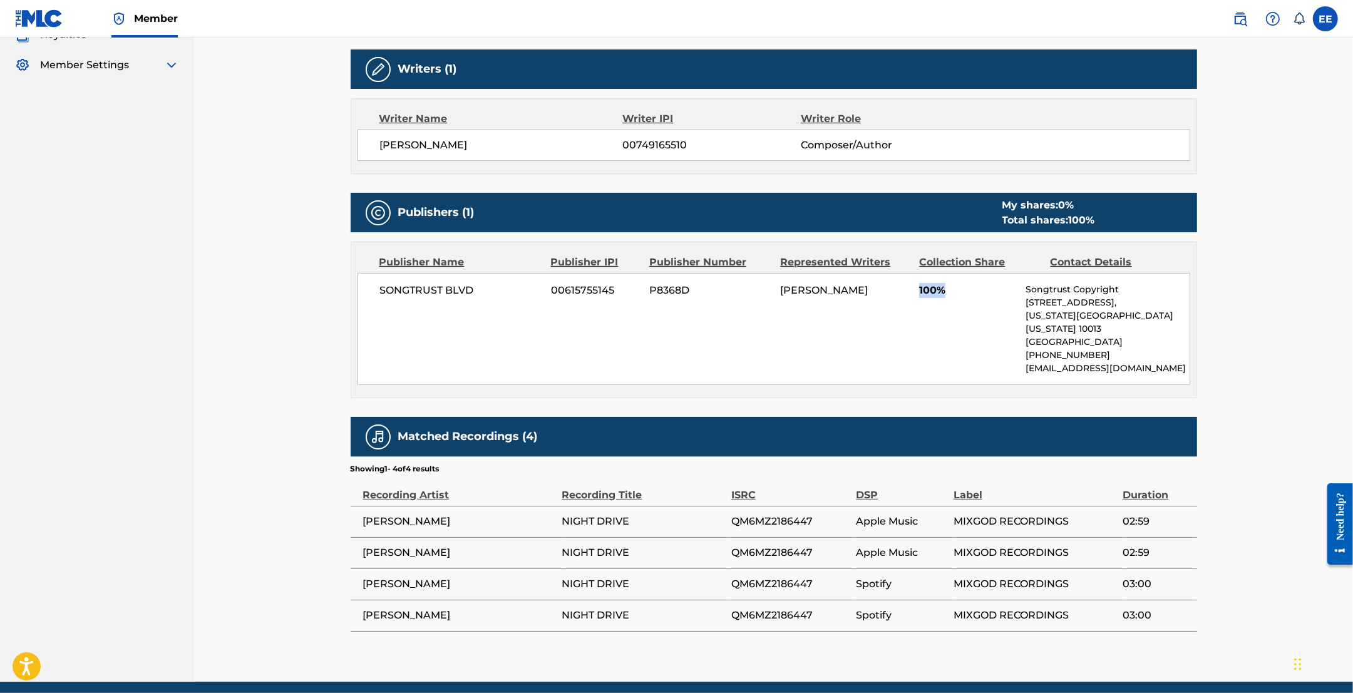
drag, startPoint x: 957, startPoint y: 292, endPoint x: 896, endPoint y: 289, distance: 60.8
click at [896, 289] on div "SONGTRUST BLVD 00615755145 P836[PERSON_NAME] 100% Songtrust Copyright [STREET_A…" at bounding box center [774, 329] width 833 height 112
click at [895, 333] on div "SONGTRUST BLVD 00615755145 P836[PERSON_NAME] 100% Songtrust Copyright [STREET_A…" at bounding box center [774, 329] width 833 height 112
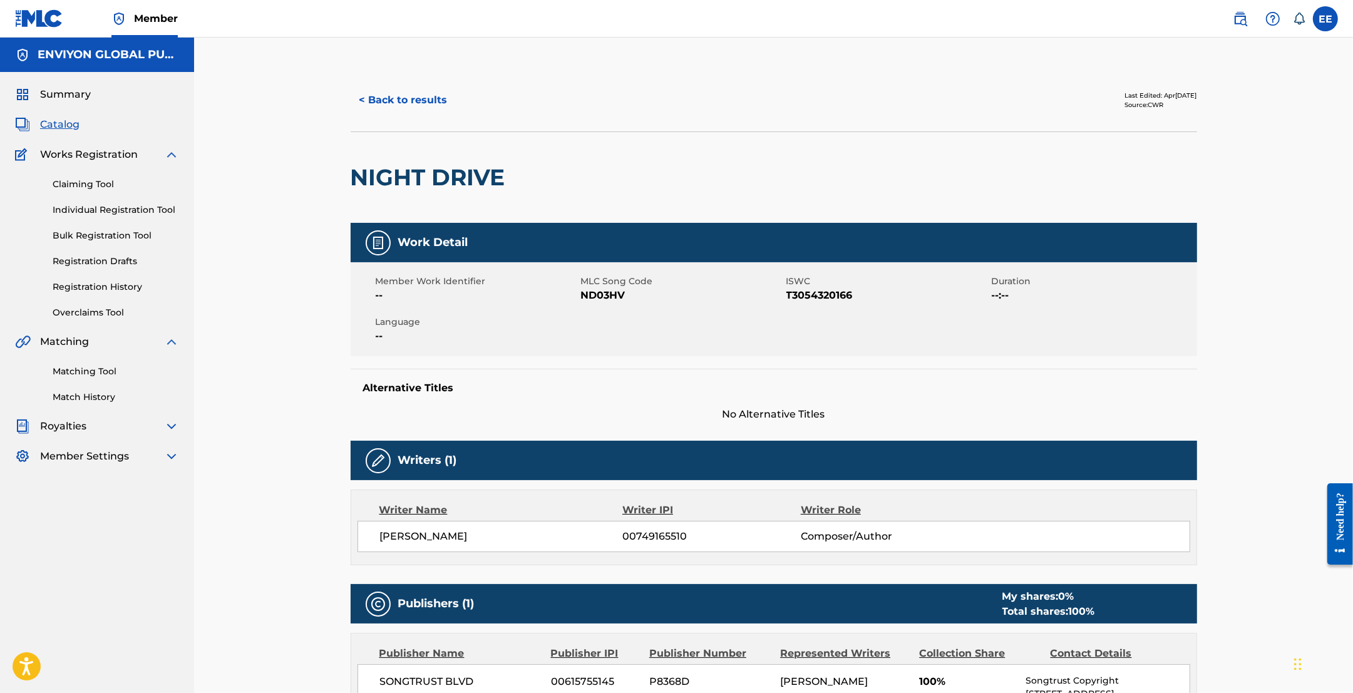
click at [390, 98] on button "< Back to results" at bounding box center [404, 100] width 106 height 31
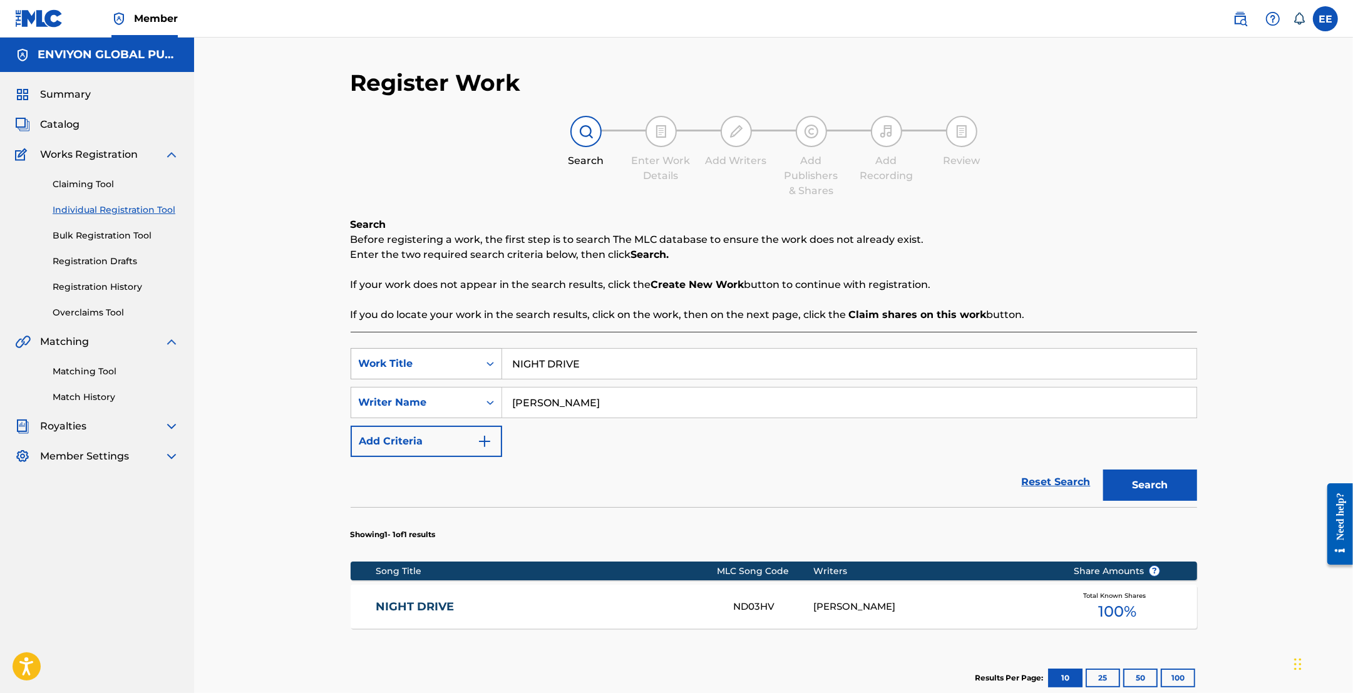
drag, startPoint x: 604, startPoint y: 364, endPoint x: 480, endPoint y: 348, distance: 125.7
click at [480, 348] on div "SearchWithCriteriad5727aaa-d71d-4281-adc4-2c34d897067d Work Title NIGHT DRIVE" at bounding box center [774, 363] width 847 height 31
click at [1150, 492] on button "Search" at bounding box center [1150, 485] width 94 height 31
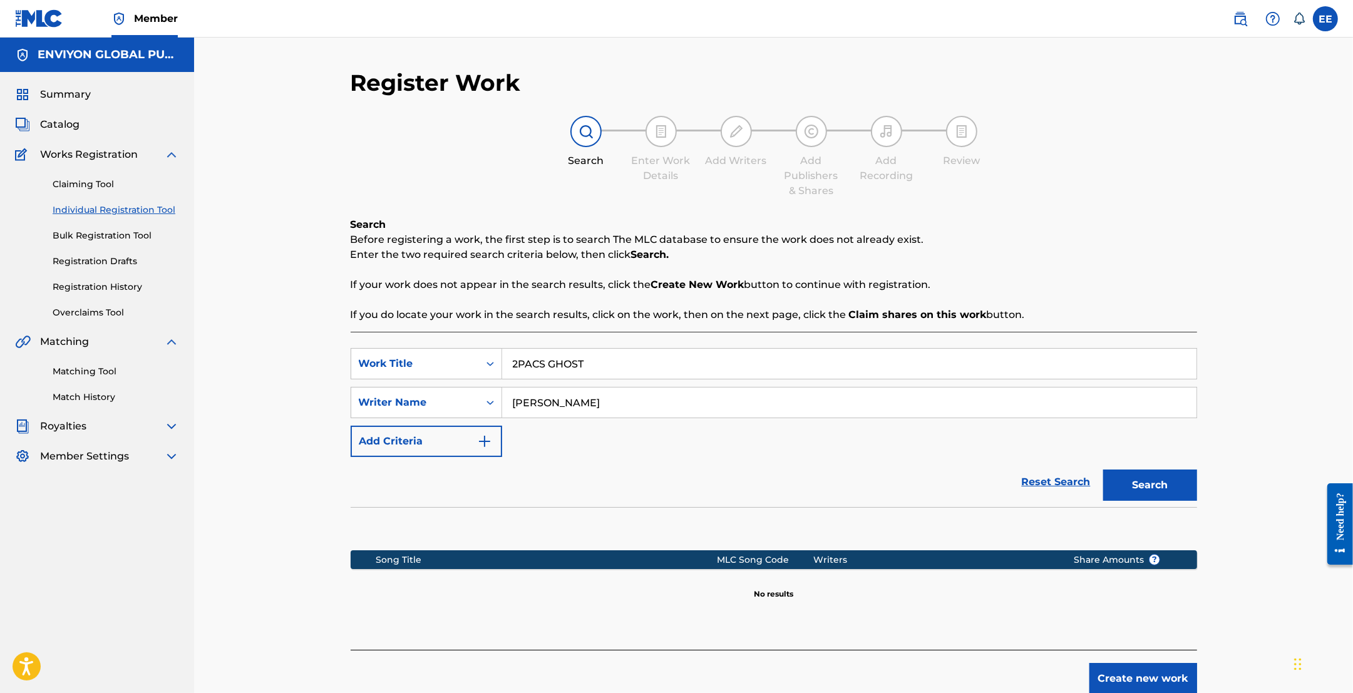
click at [540, 364] on input "2PACS GHOST" at bounding box center [849, 364] width 694 height 30
click at [544, 365] on input "2PACS GHOST" at bounding box center [849, 364] width 694 height 30
type input "2PAC GHOST"
click at [1103, 470] on button "Search" at bounding box center [1150, 485] width 94 height 31
drag, startPoint x: 584, startPoint y: 371, endPoint x: 468, endPoint y: 349, distance: 118.5
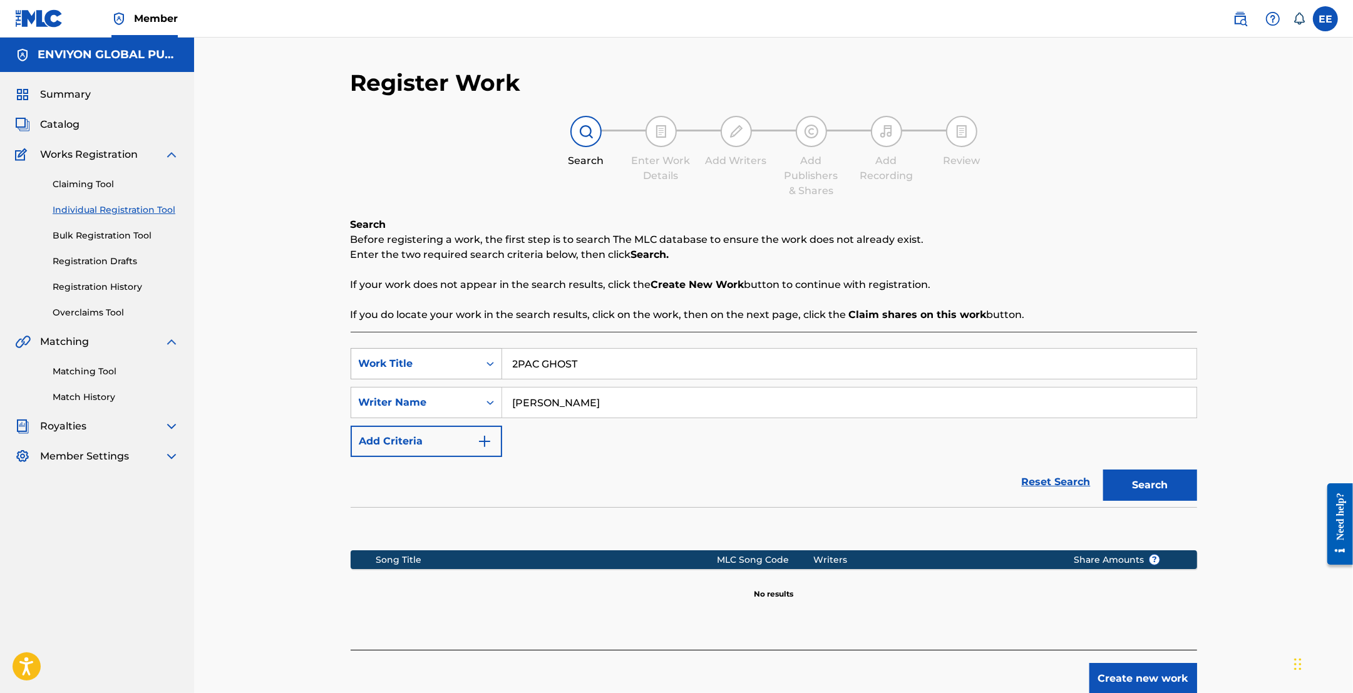
click at [468, 349] on div "SearchWithCriteriad5727aaa-d71d-4281-adc4-2c34d897067d Work Title 2PAC GHOST" at bounding box center [774, 363] width 847 height 31
click at [580, 365] on input "Search Form" at bounding box center [849, 364] width 694 height 30
type input "1"
click at [1103, 470] on button "Search" at bounding box center [1150, 485] width 94 height 31
type input "2"
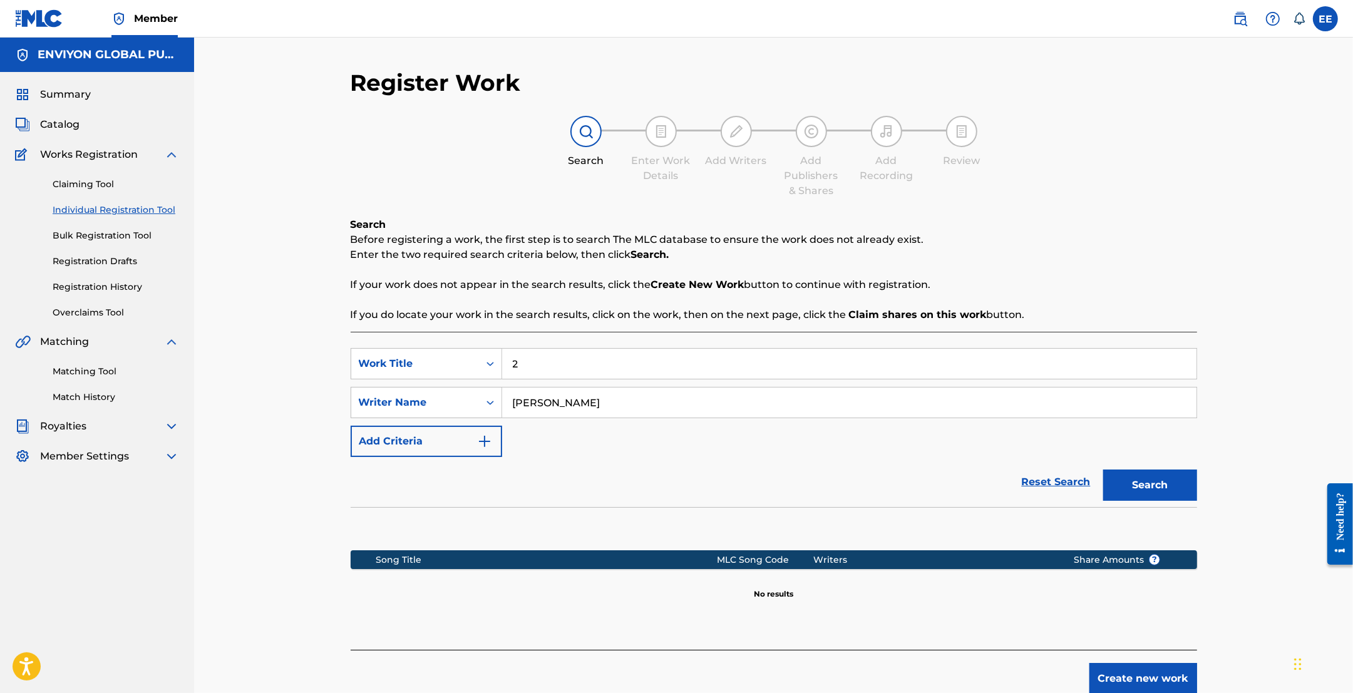
click at [1103, 470] on button "Search" at bounding box center [1150, 485] width 94 height 31
drag, startPoint x: 562, startPoint y: 365, endPoint x: 514, endPoint y: 362, distance: 48.3
click at [514, 362] on input "2" at bounding box center [849, 364] width 694 height 30
click at [487, 364] on icon "Search Form" at bounding box center [491, 364] width 8 height 4
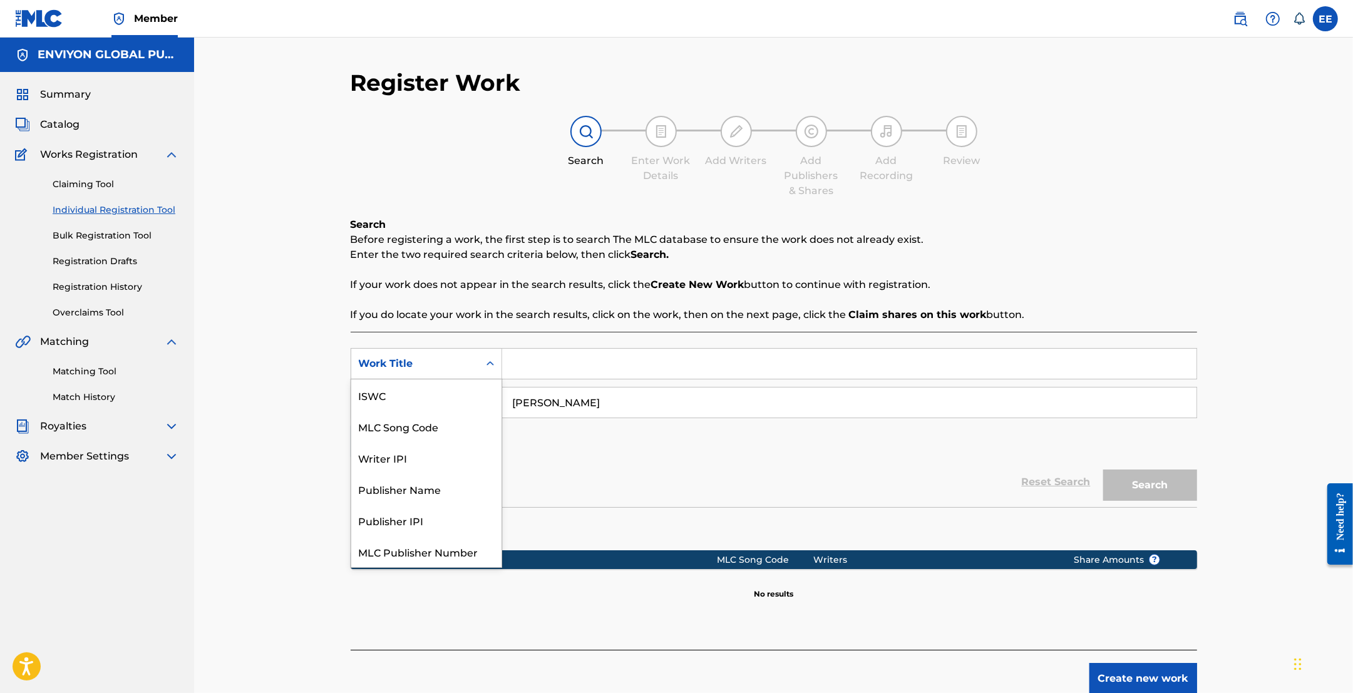
scroll to position [31, 0]
click at [450, 417] on div "Writer IPI" at bounding box center [426, 426] width 150 height 31
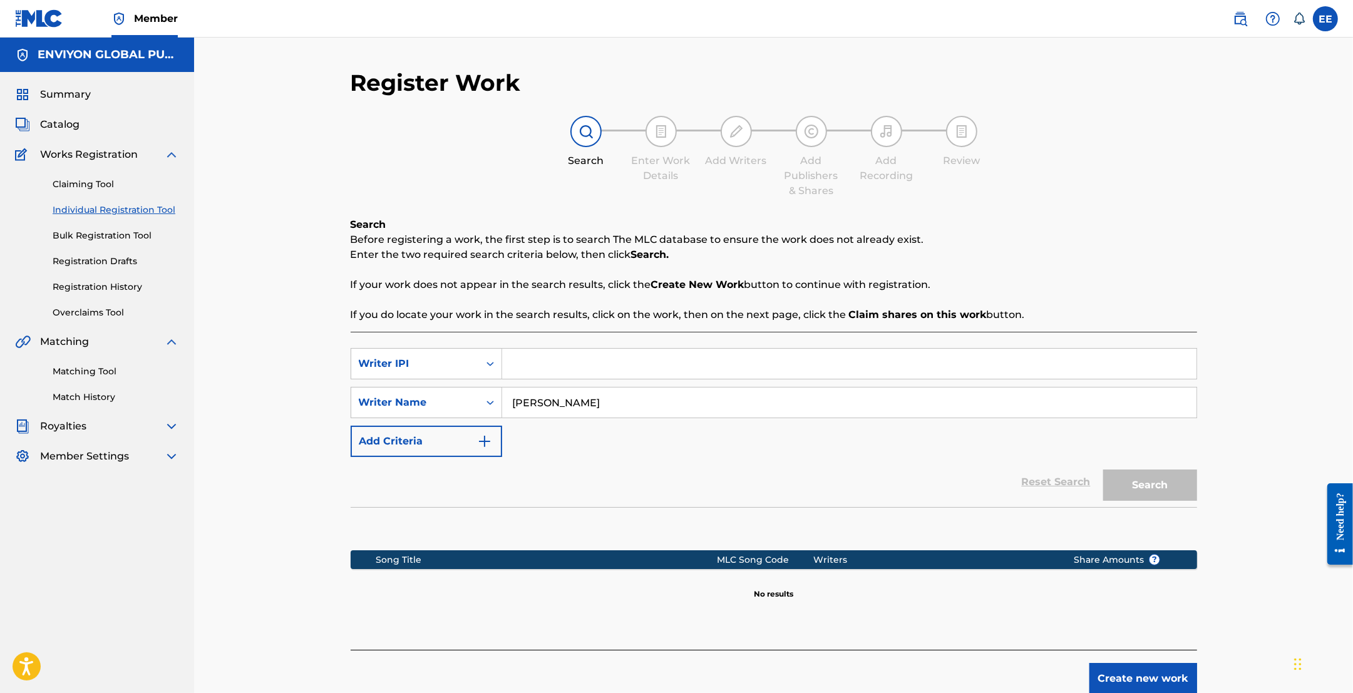
click at [534, 369] on input "Search Form" at bounding box center [849, 364] width 694 height 30
type input "00749165510"
click at [1103, 470] on button "Search" at bounding box center [1150, 485] width 94 height 31
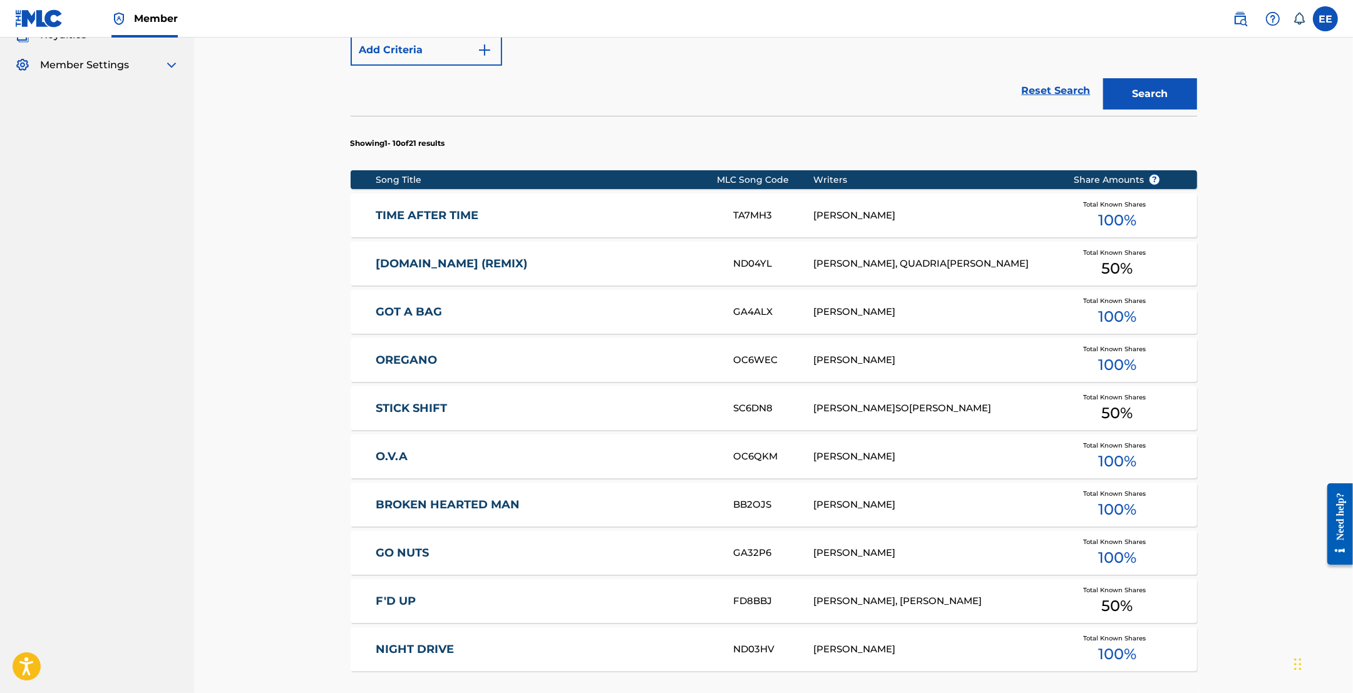
scroll to position [548, 0]
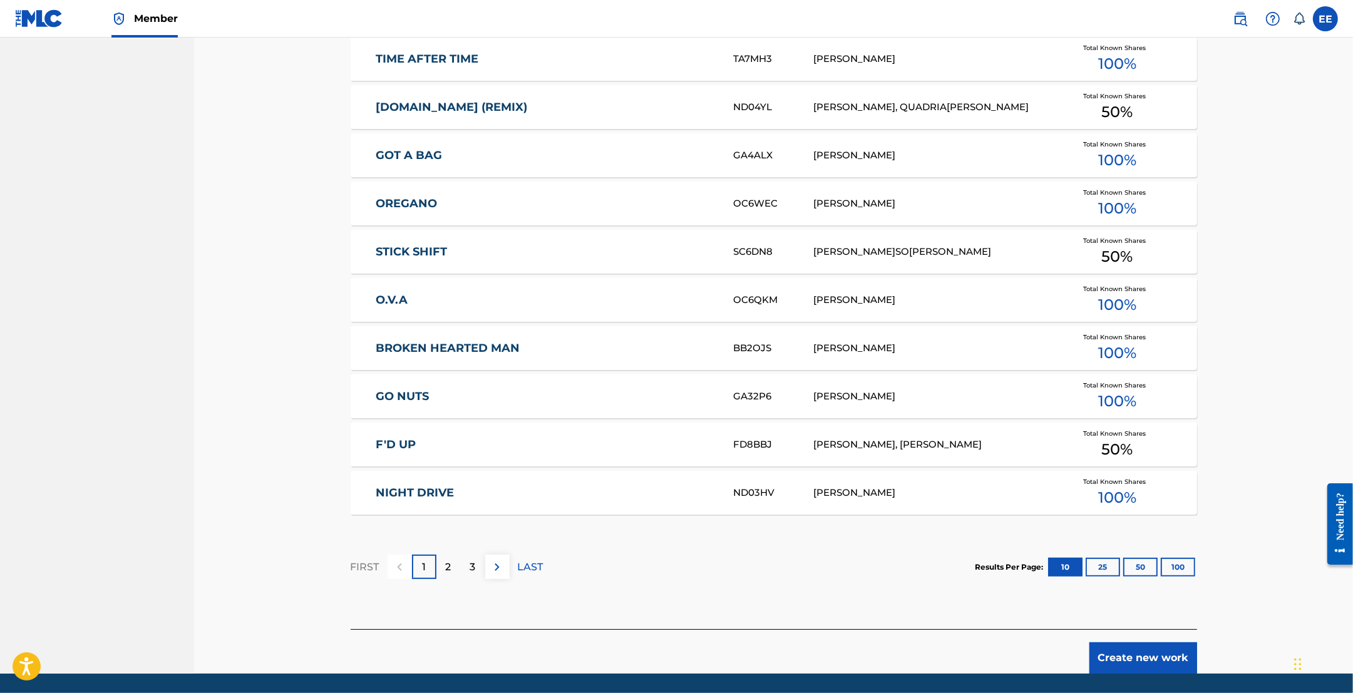
click at [825, 443] on div "[PERSON_NAME], [PERSON_NAME]" at bounding box center [933, 445] width 241 height 14
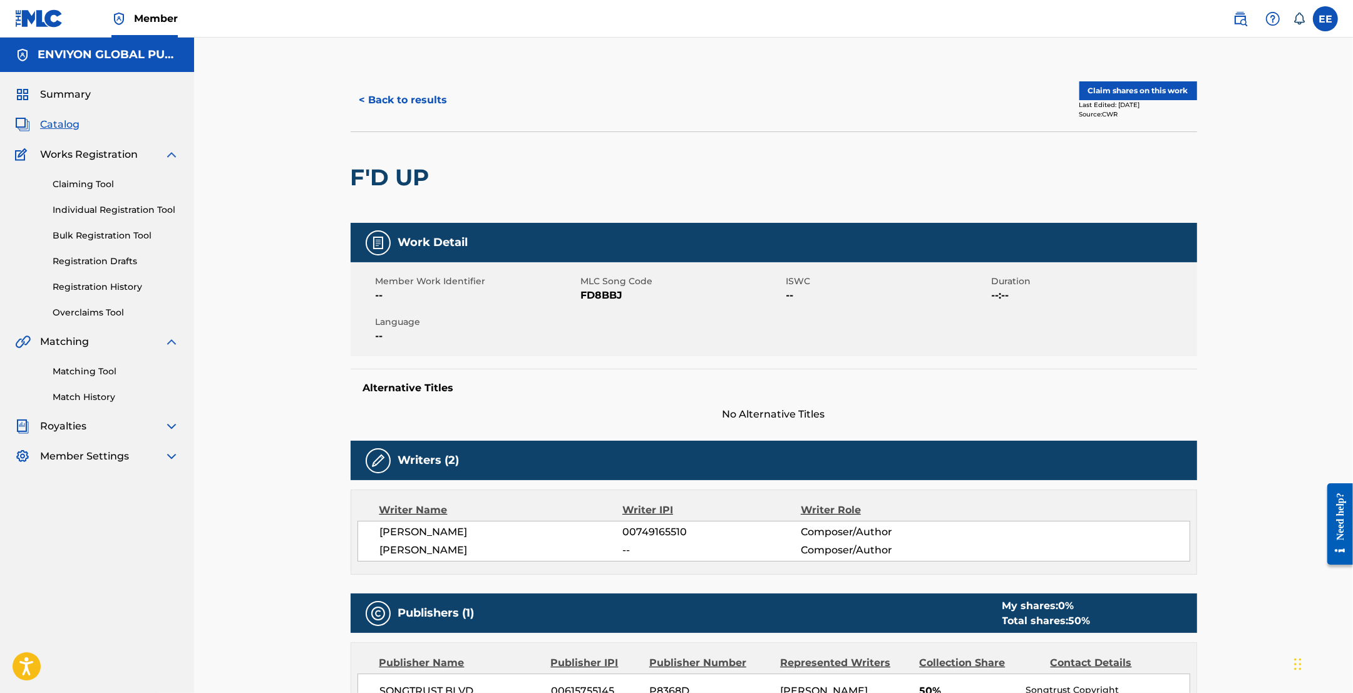
click at [400, 98] on button "< Back to results" at bounding box center [404, 100] width 106 height 31
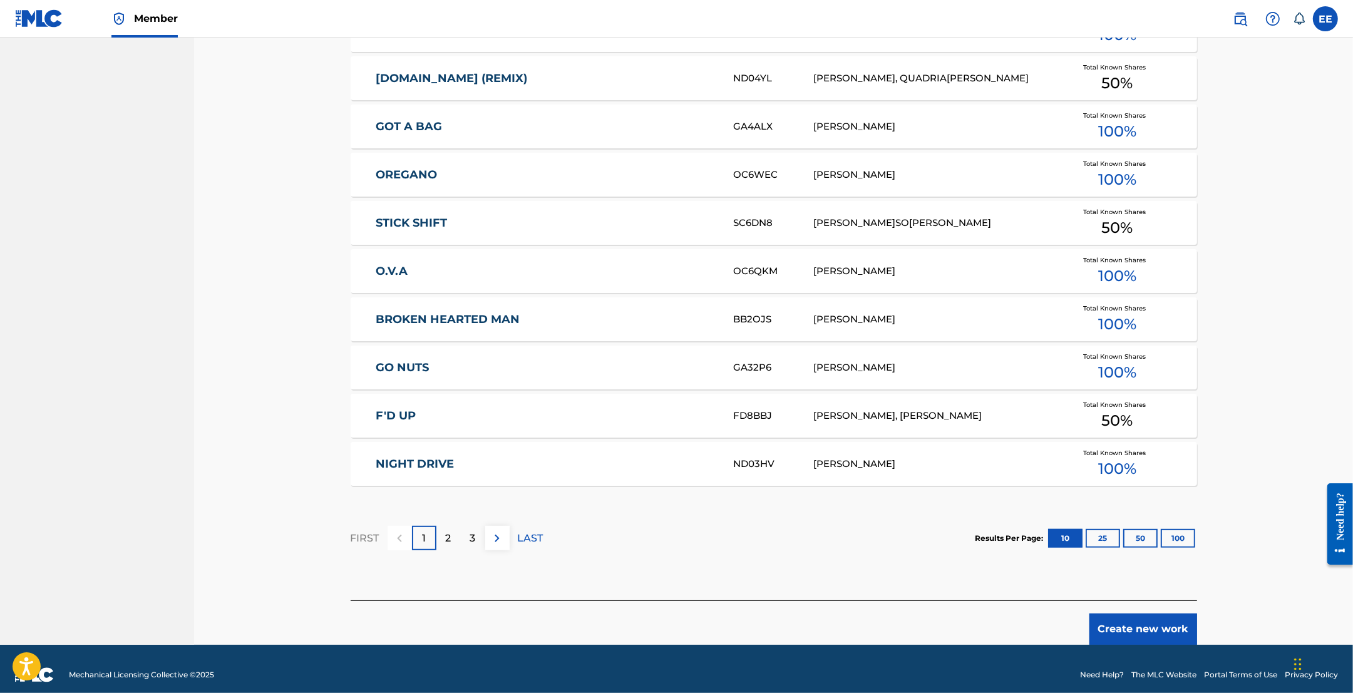
scroll to position [589, 0]
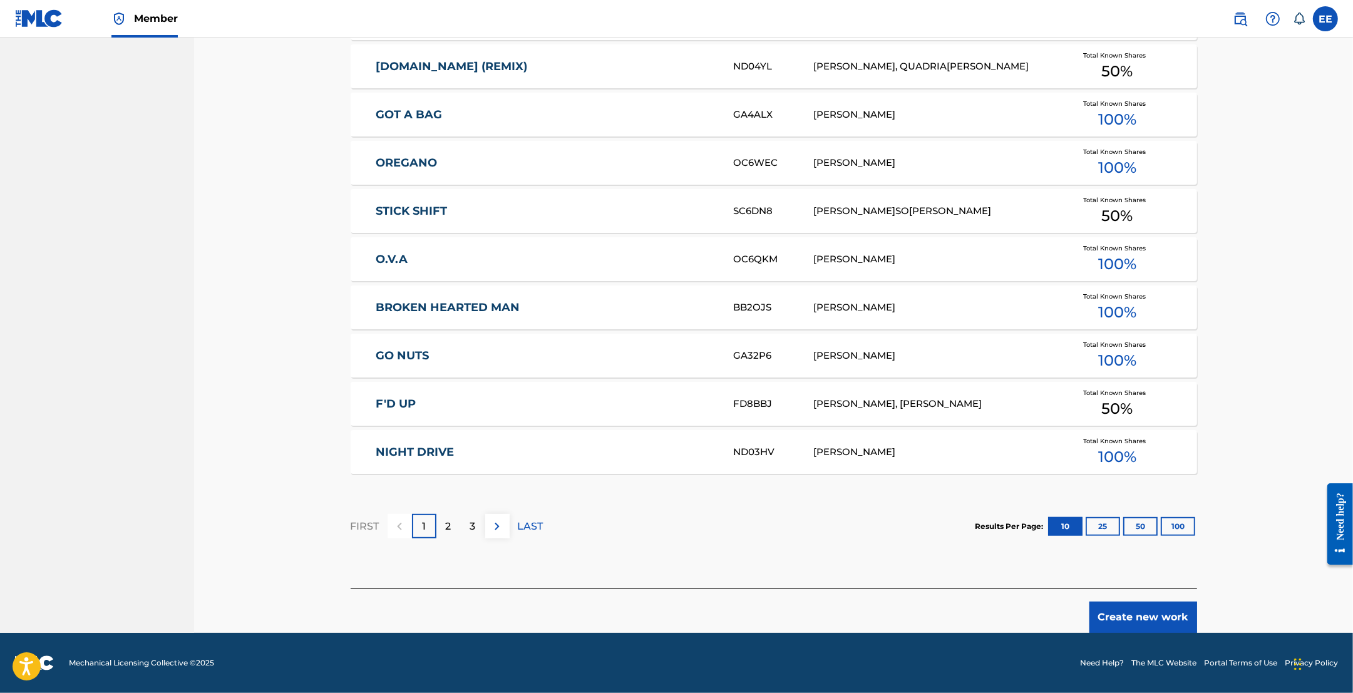
click at [446, 530] on p "2" at bounding box center [449, 526] width 6 height 15
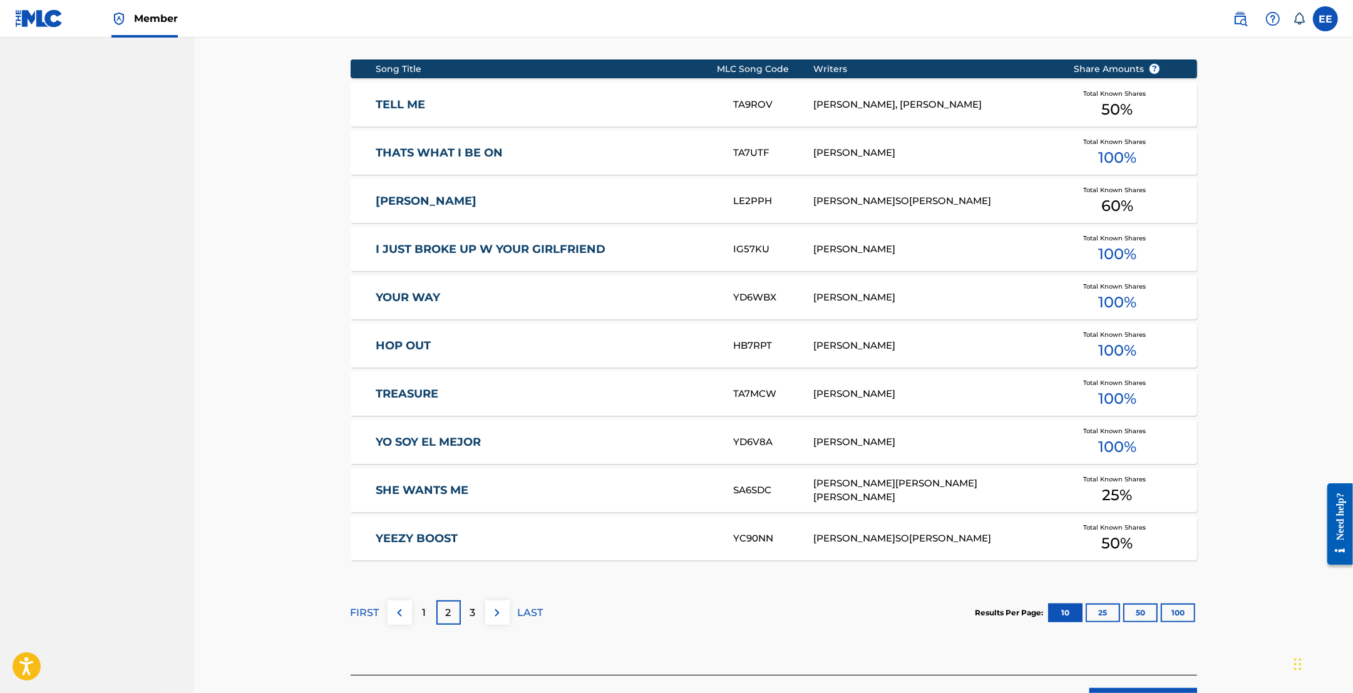
scroll to position [510, 0]
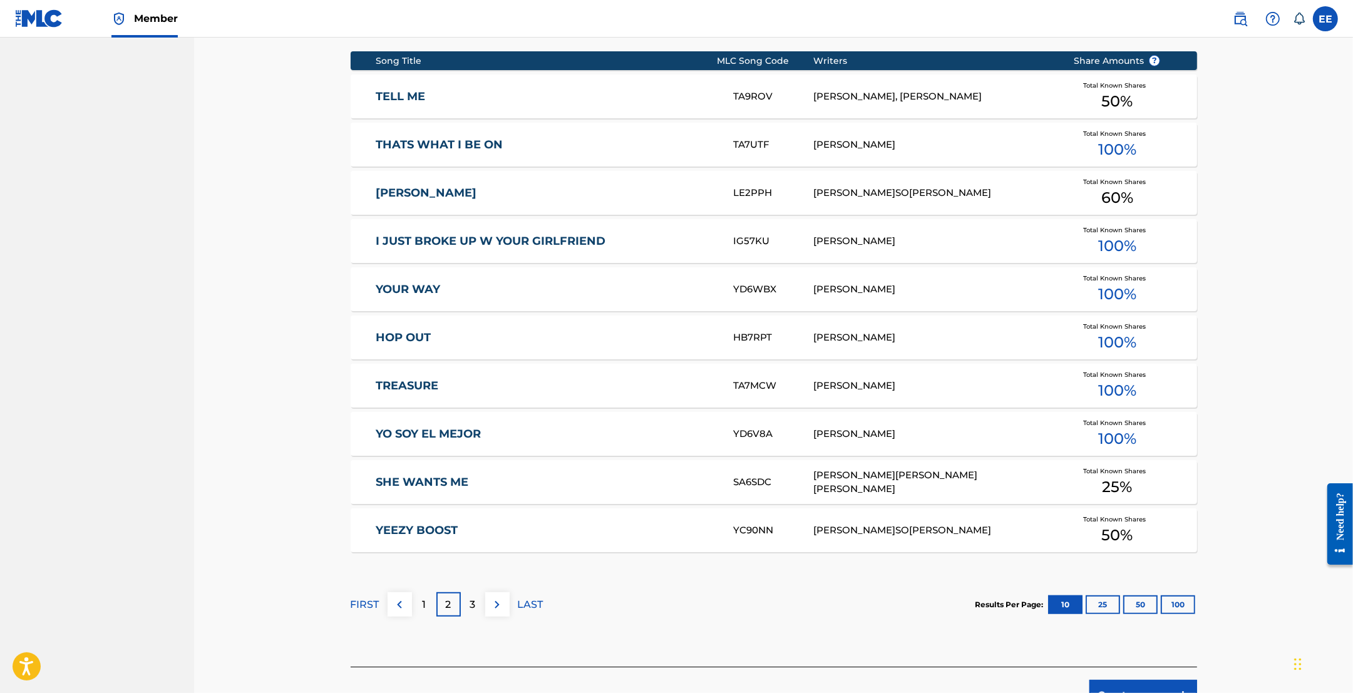
click at [871, 186] on div "[PERSON_NAME]SO[PERSON_NAME]" at bounding box center [933, 193] width 241 height 14
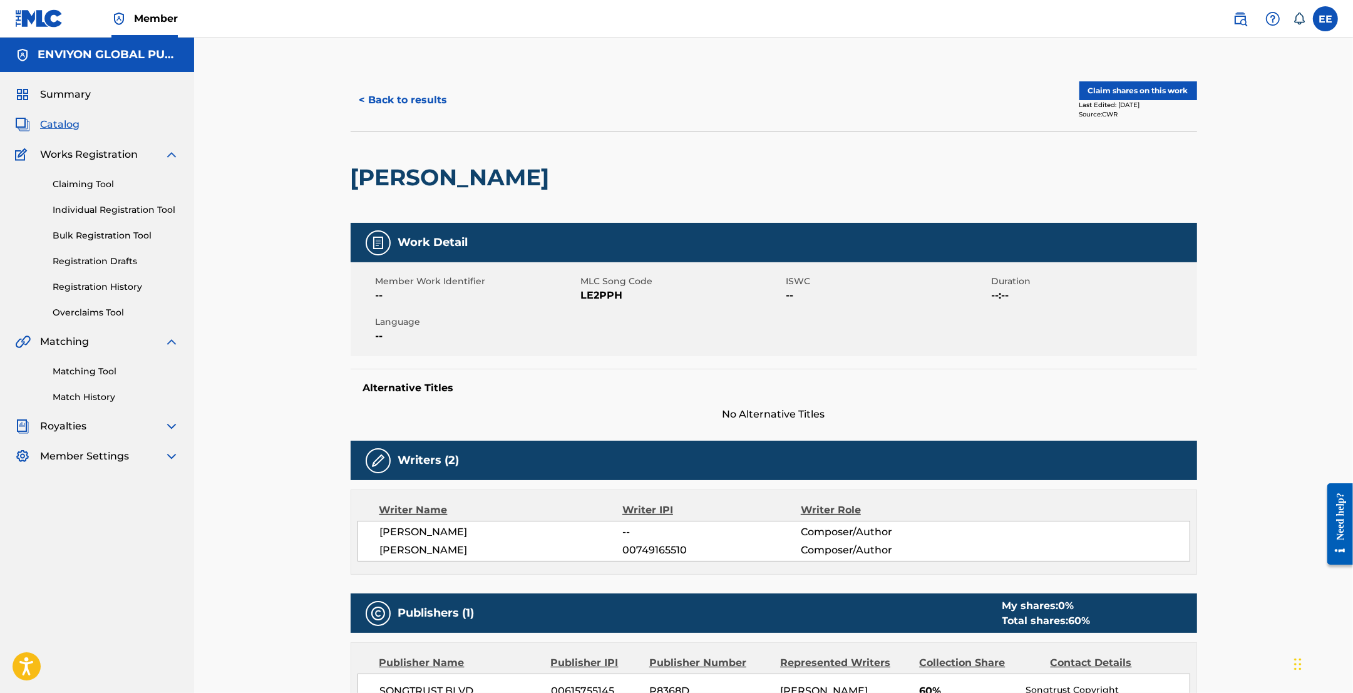
click at [407, 98] on button "< Back to results" at bounding box center [404, 100] width 106 height 31
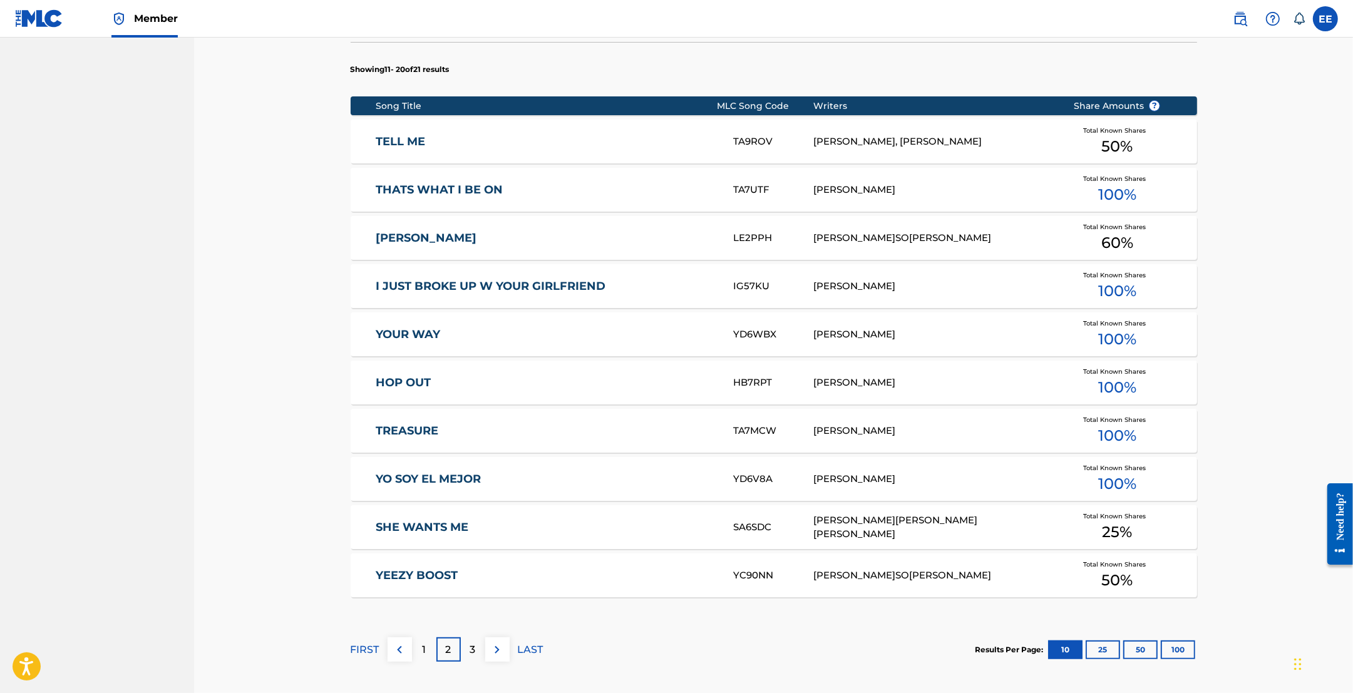
scroll to position [589, 0]
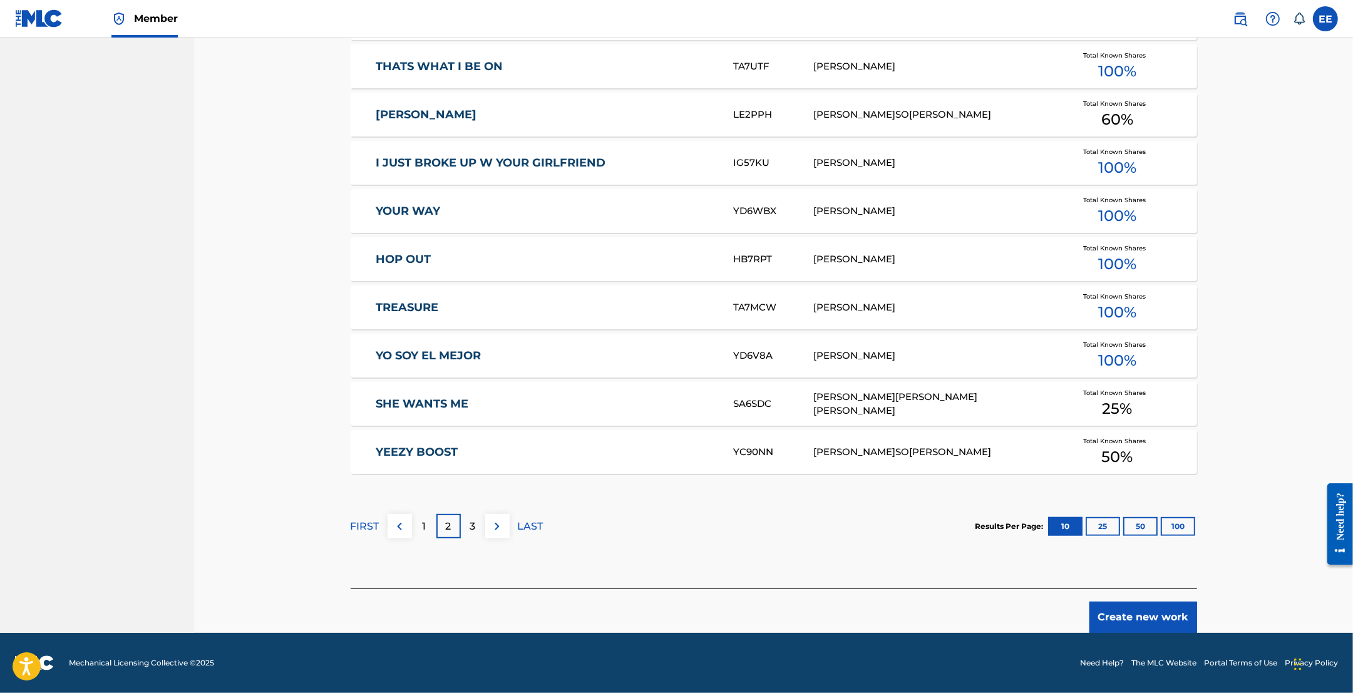
click at [478, 524] on div "3" at bounding box center [473, 526] width 24 height 24
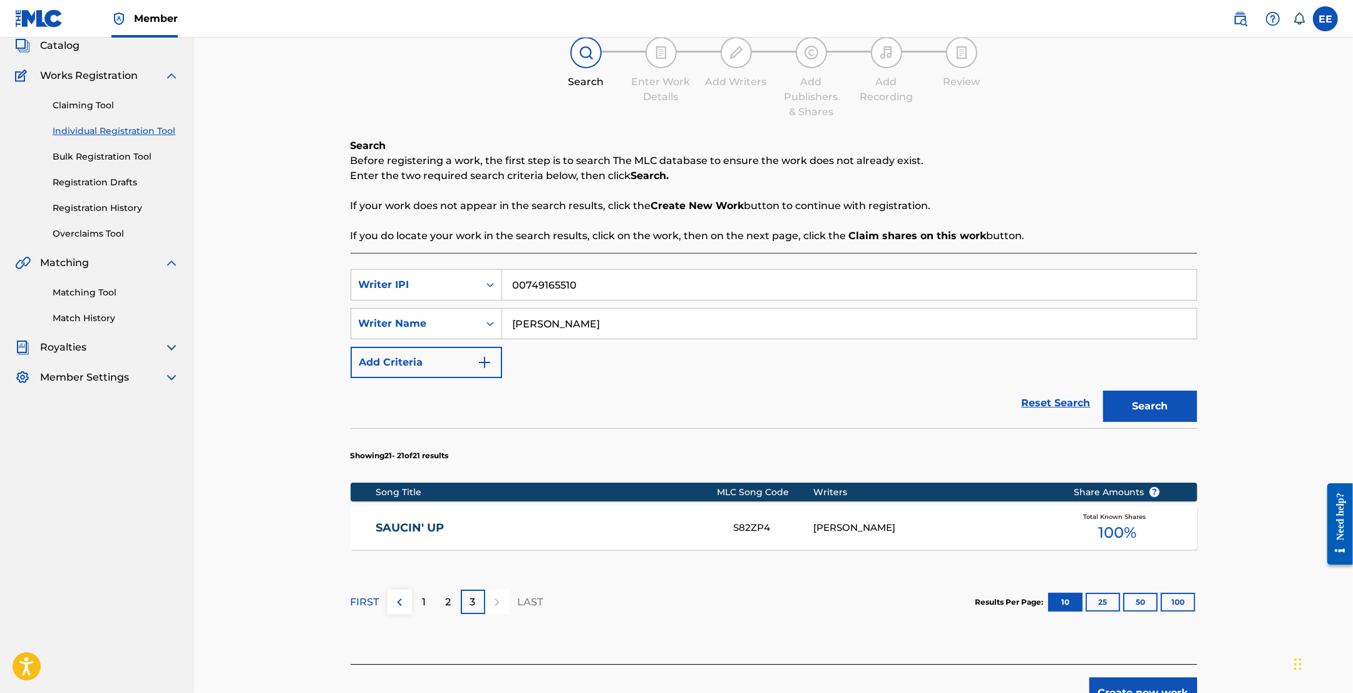
scroll to position [155, 0]
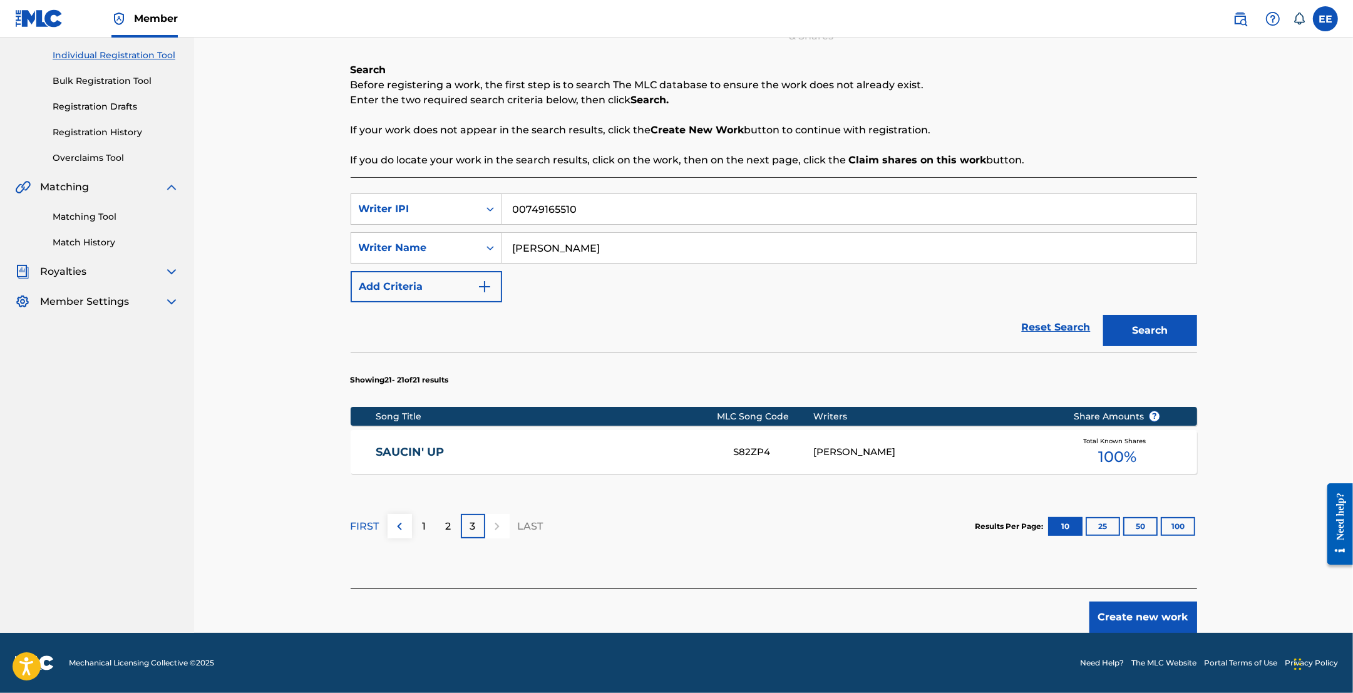
click at [438, 522] on div "2" at bounding box center [448, 526] width 24 height 24
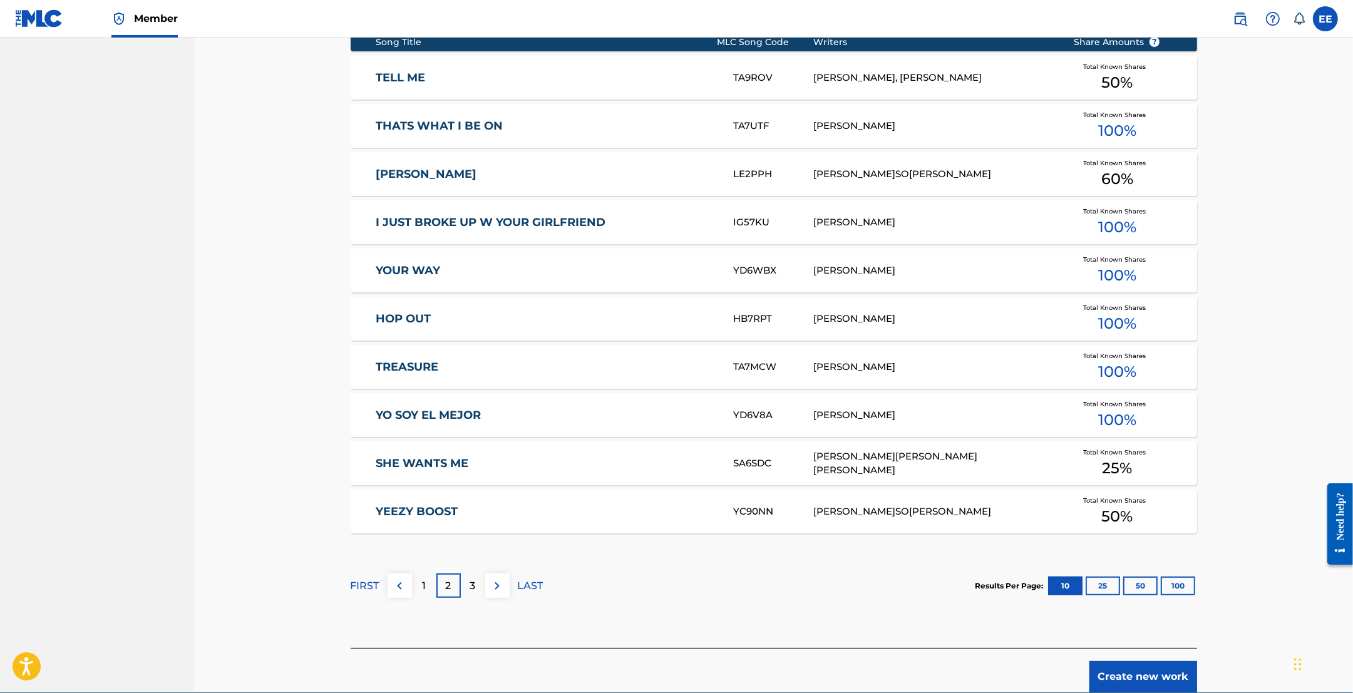
scroll to position [589, 0]
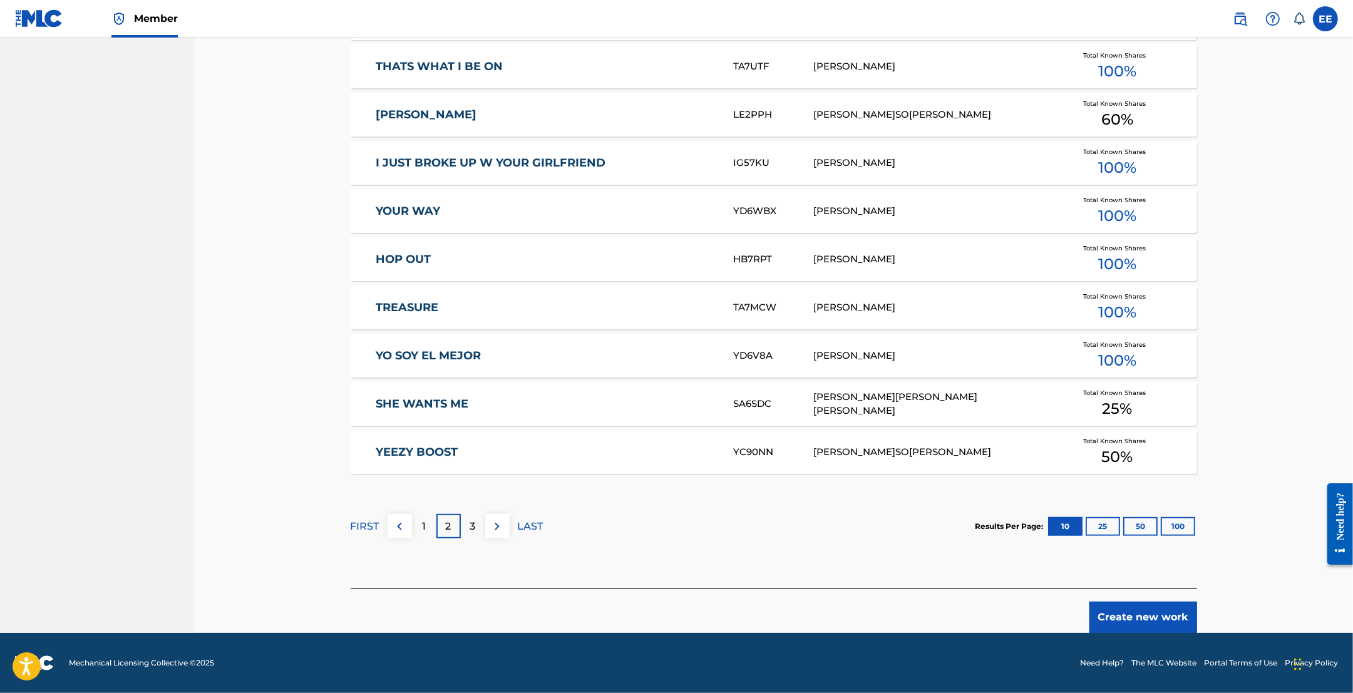
click at [424, 525] on p "1" at bounding box center [424, 526] width 4 height 15
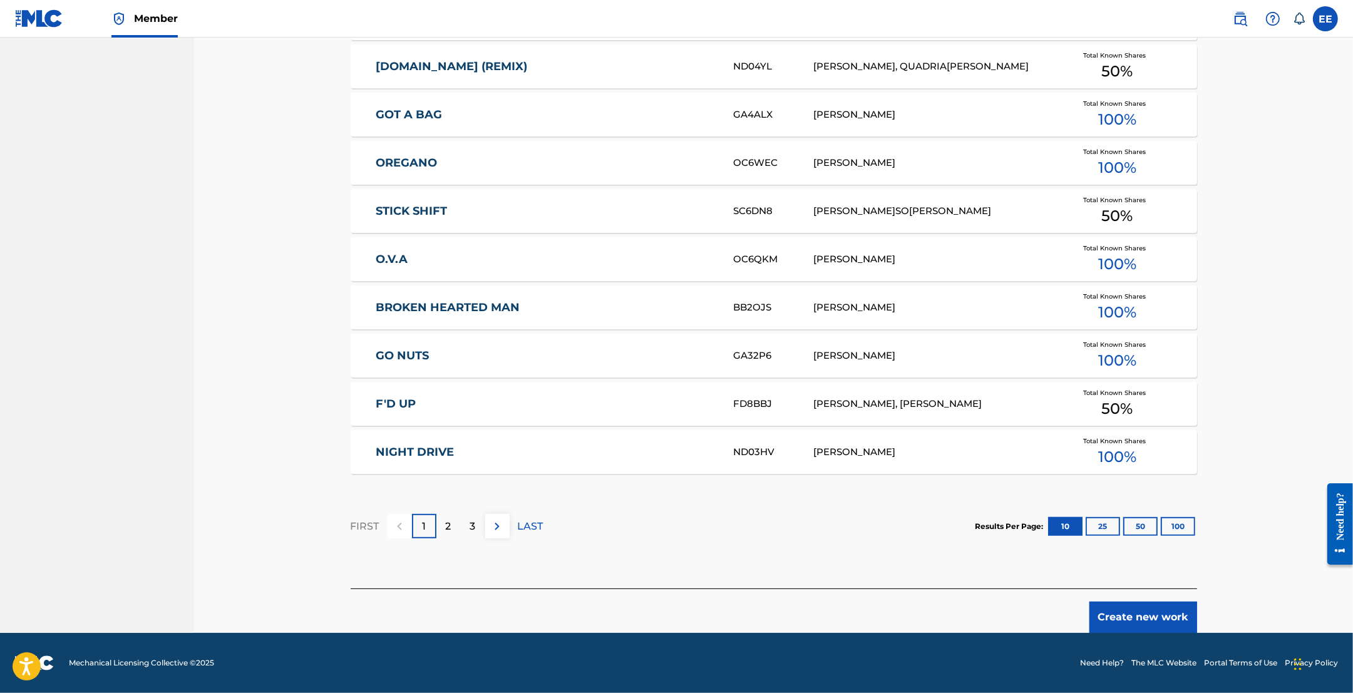
click at [443, 530] on div "2" at bounding box center [448, 526] width 24 height 24
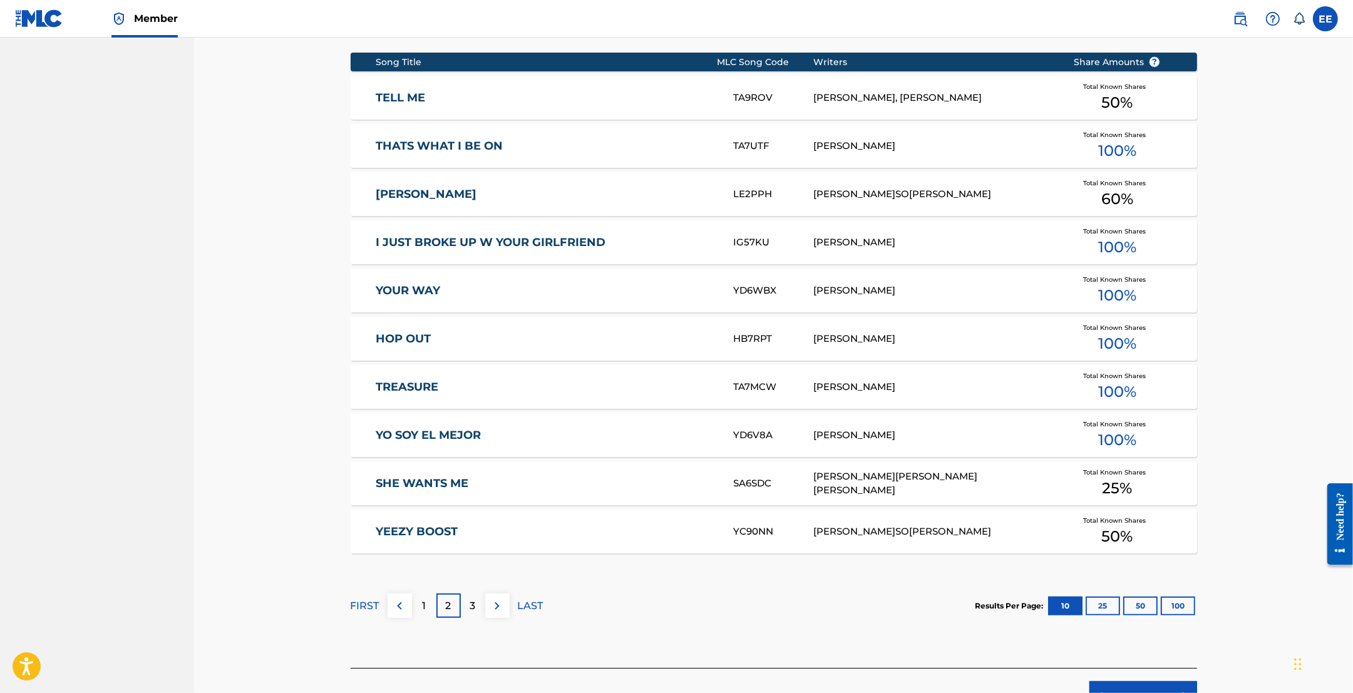
scroll to position [548, 0]
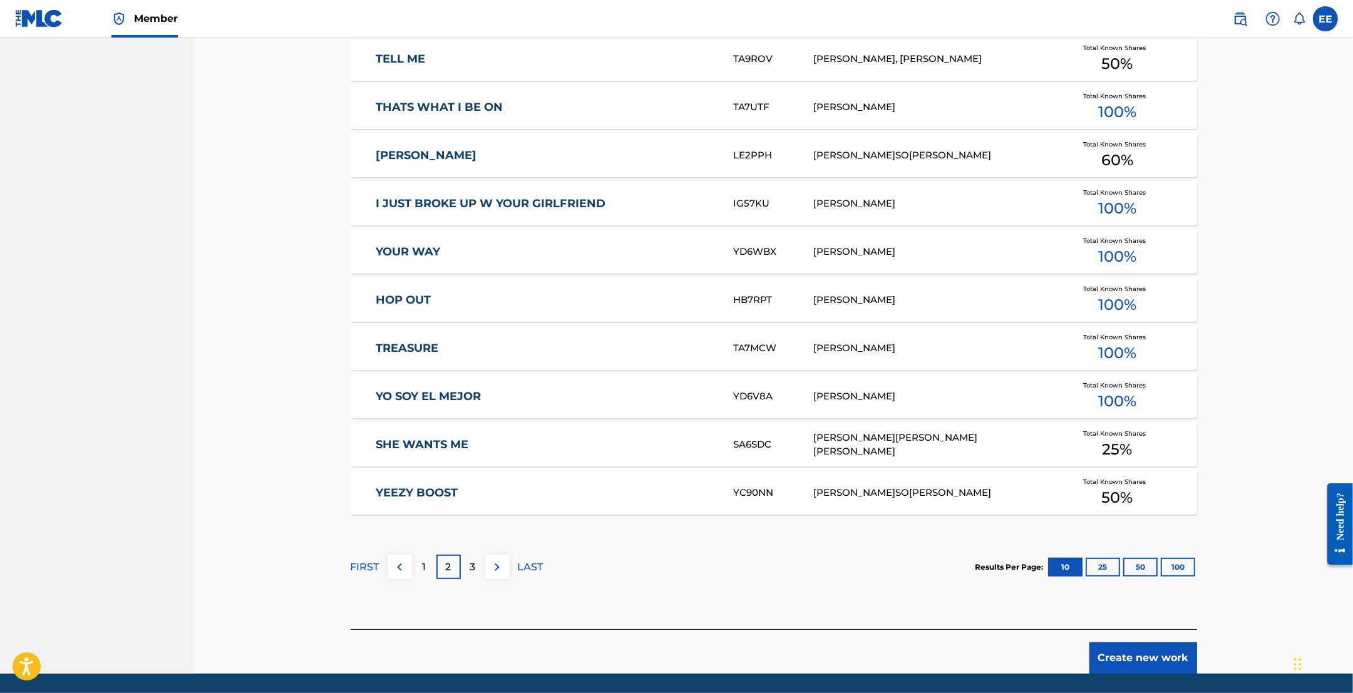
click at [467, 567] on div "3" at bounding box center [473, 567] width 24 height 24
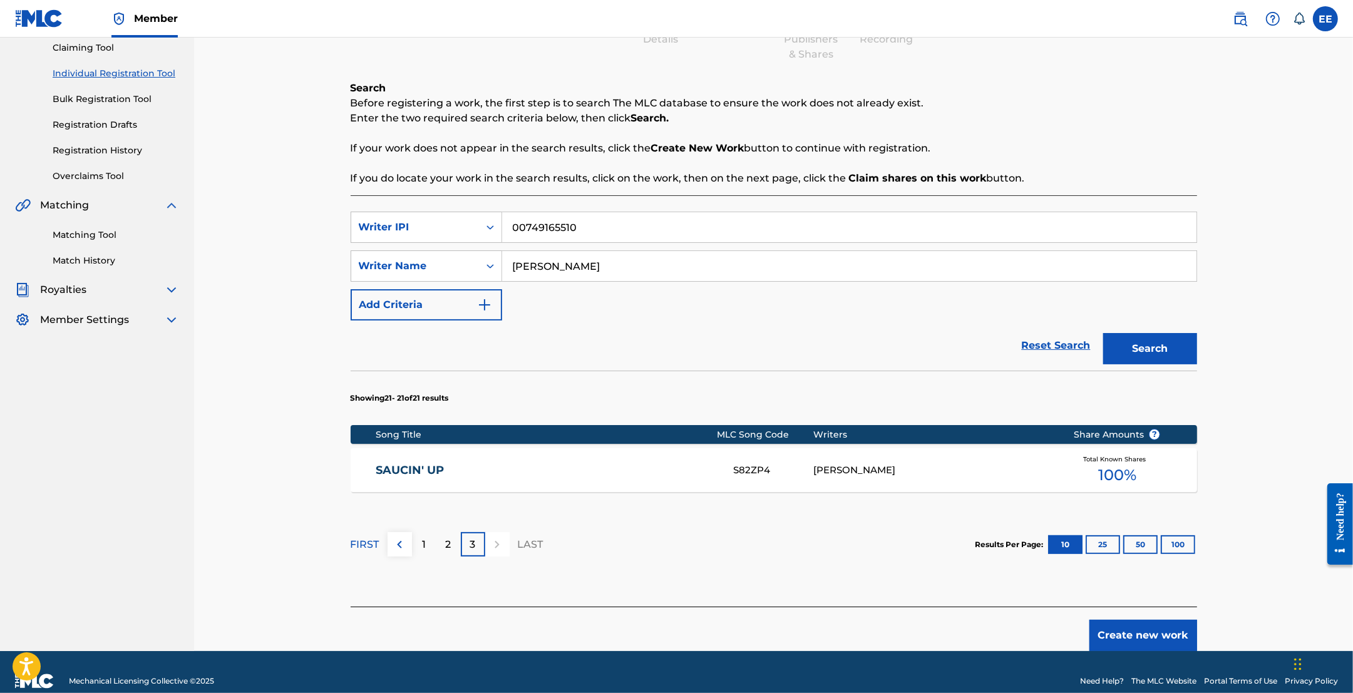
scroll to position [155, 0]
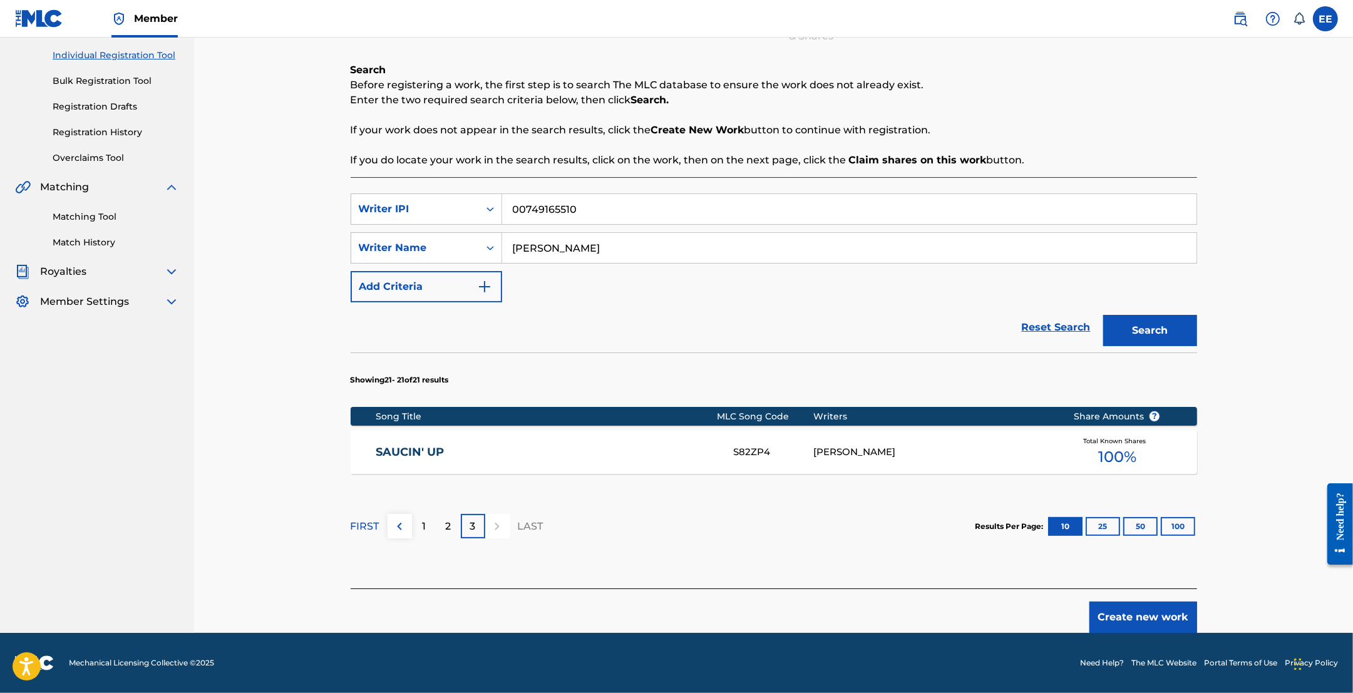
click at [772, 448] on div "S82ZP4" at bounding box center [773, 452] width 80 height 14
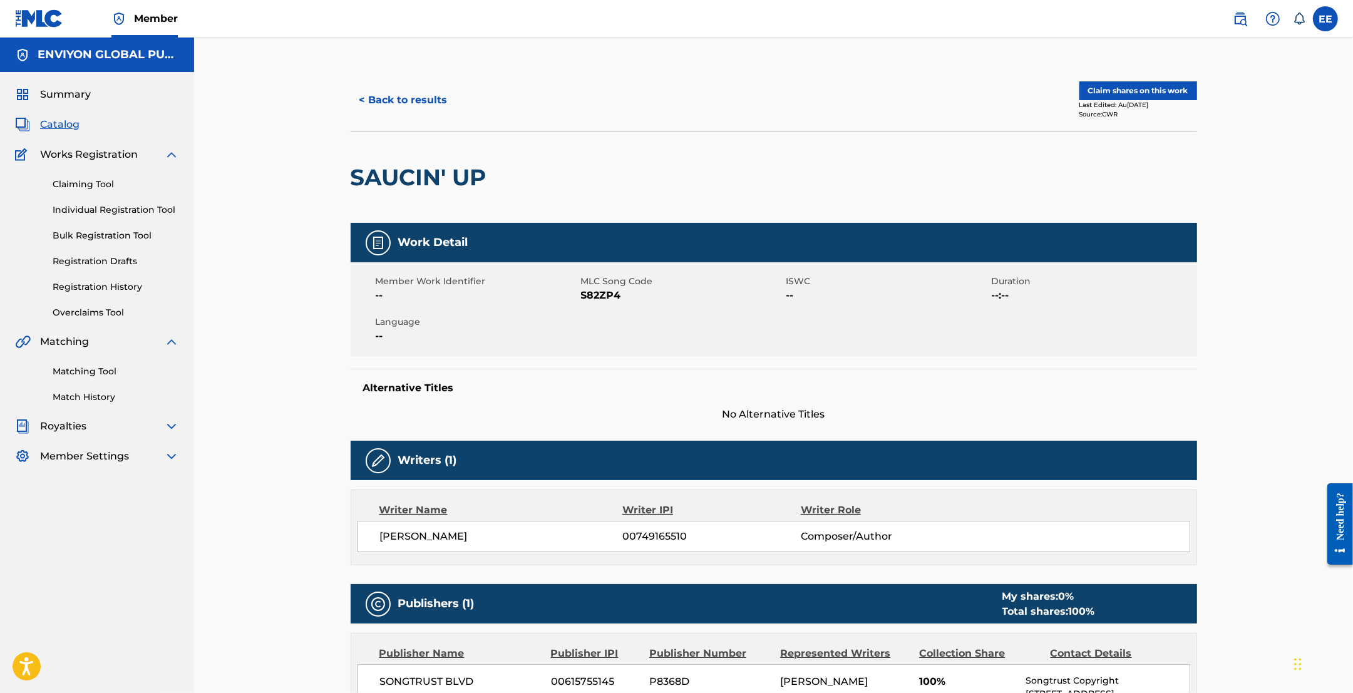
click at [373, 101] on button "< Back to results" at bounding box center [404, 100] width 106 height 31
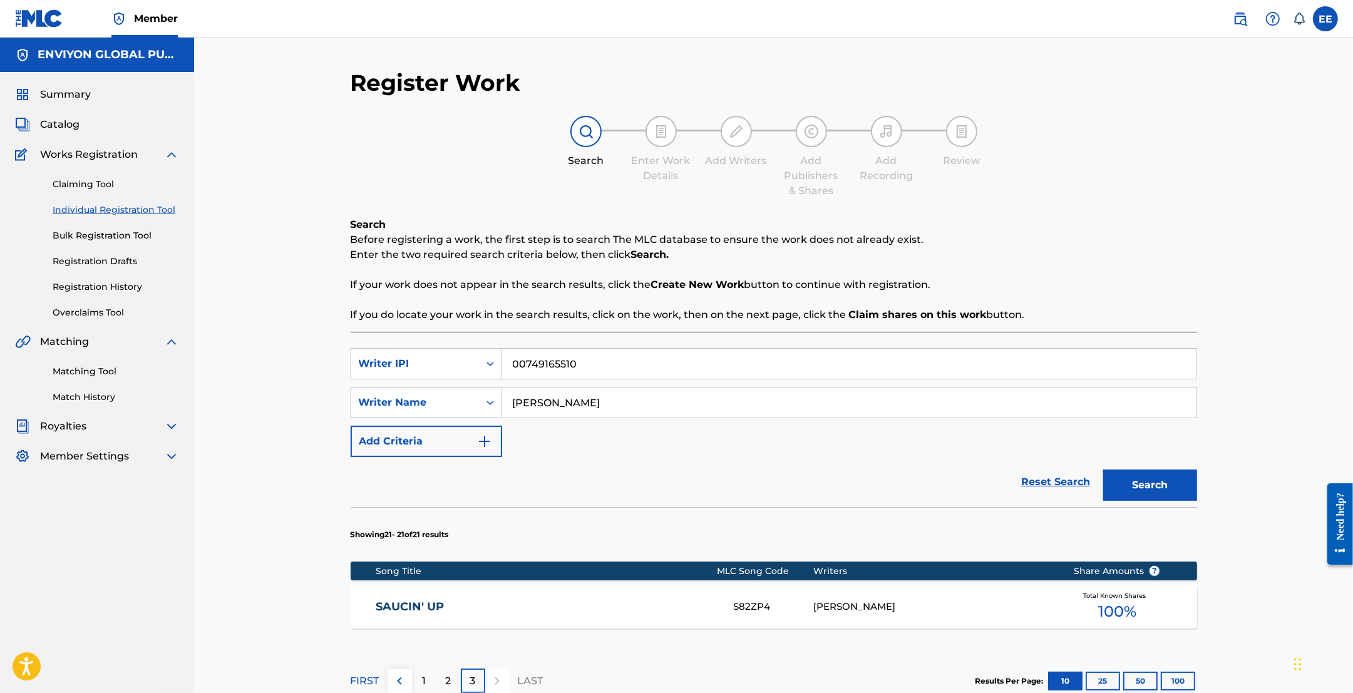
scroll to position [155, 0]
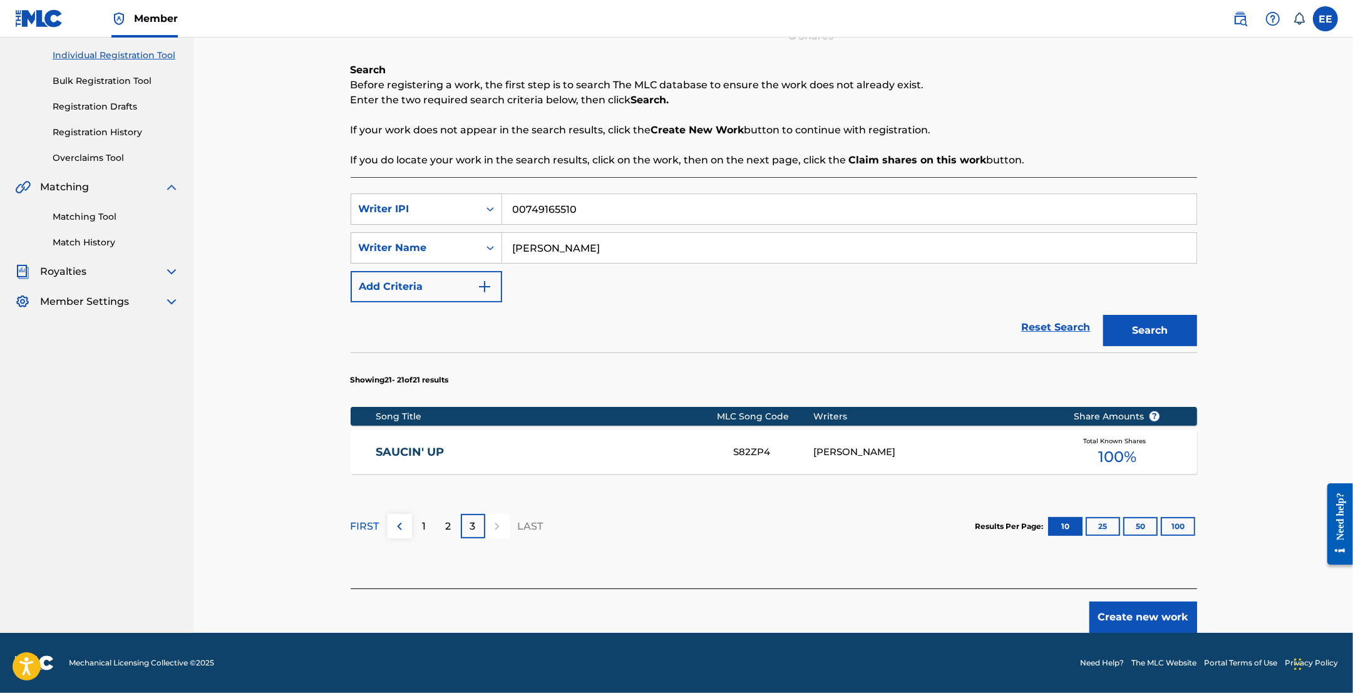
click at [420, 524] on div "1" at bounding box center [424, 526] width 24 height 24
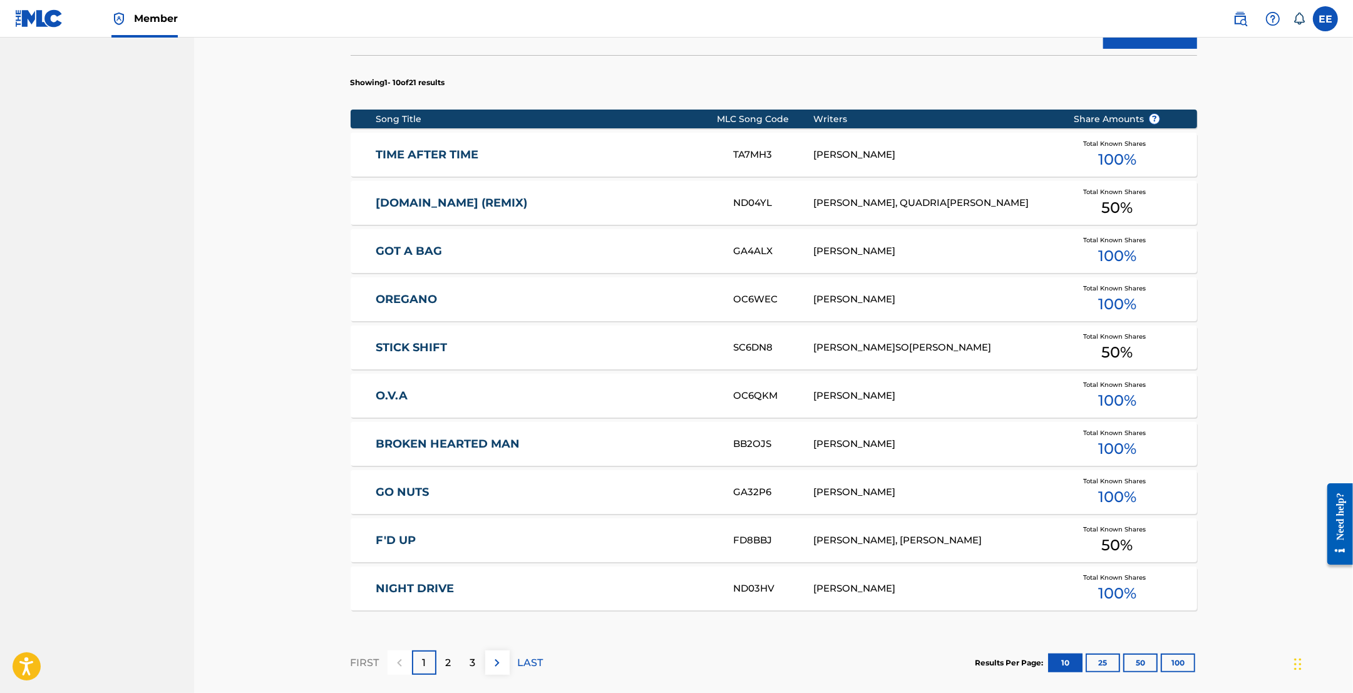
scroll to position [470, 0]
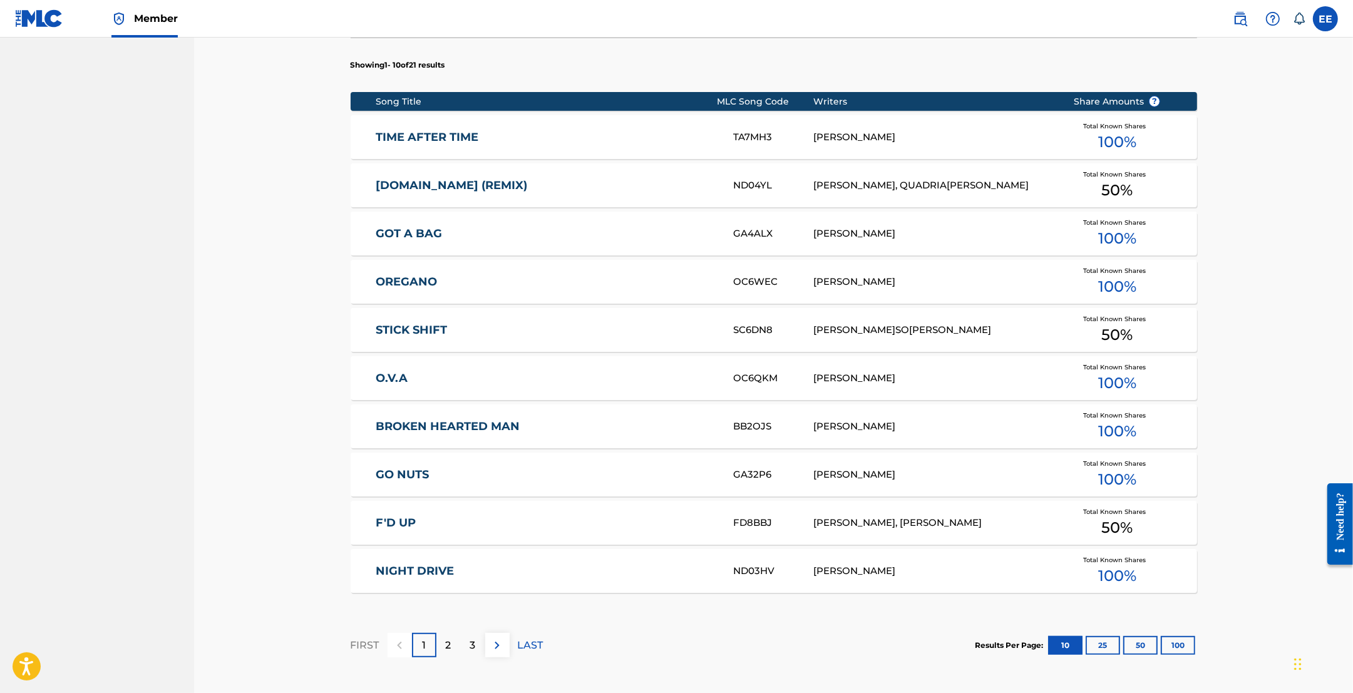
click at [900, 337] on div "STICK SHIFT SC6DN[PERSON_NAME][PERSON_NAME] Total Known Shares 50 %" at bounding box center [774, 330] width 847 height 44
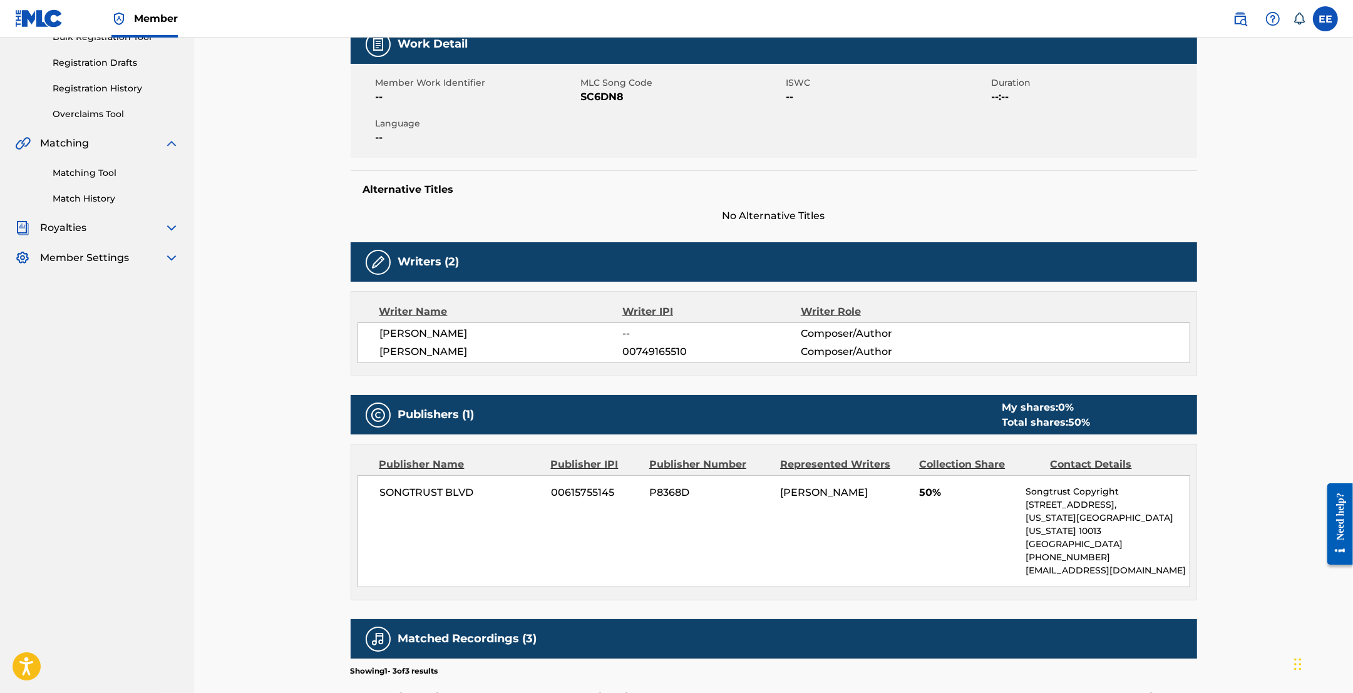
scroll to position [235, 0]
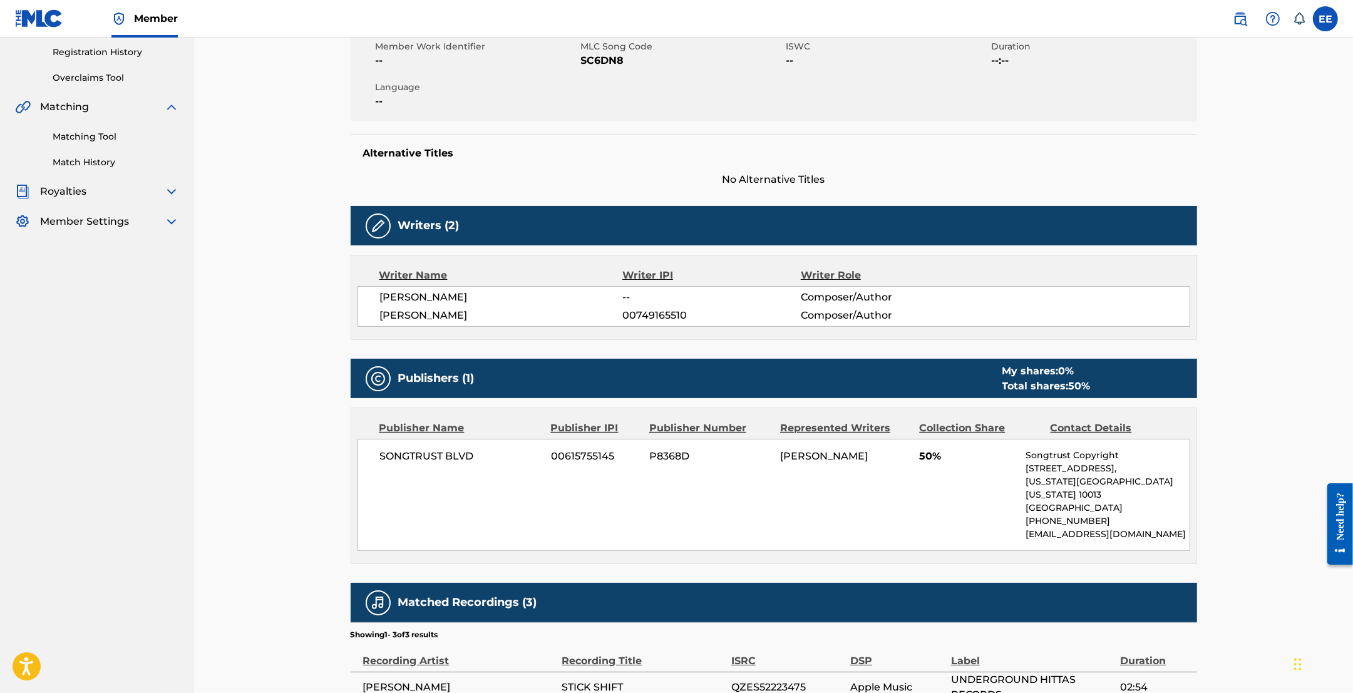
click at [373, 220] on img at bounding box center [378, 226] width 15 height 15
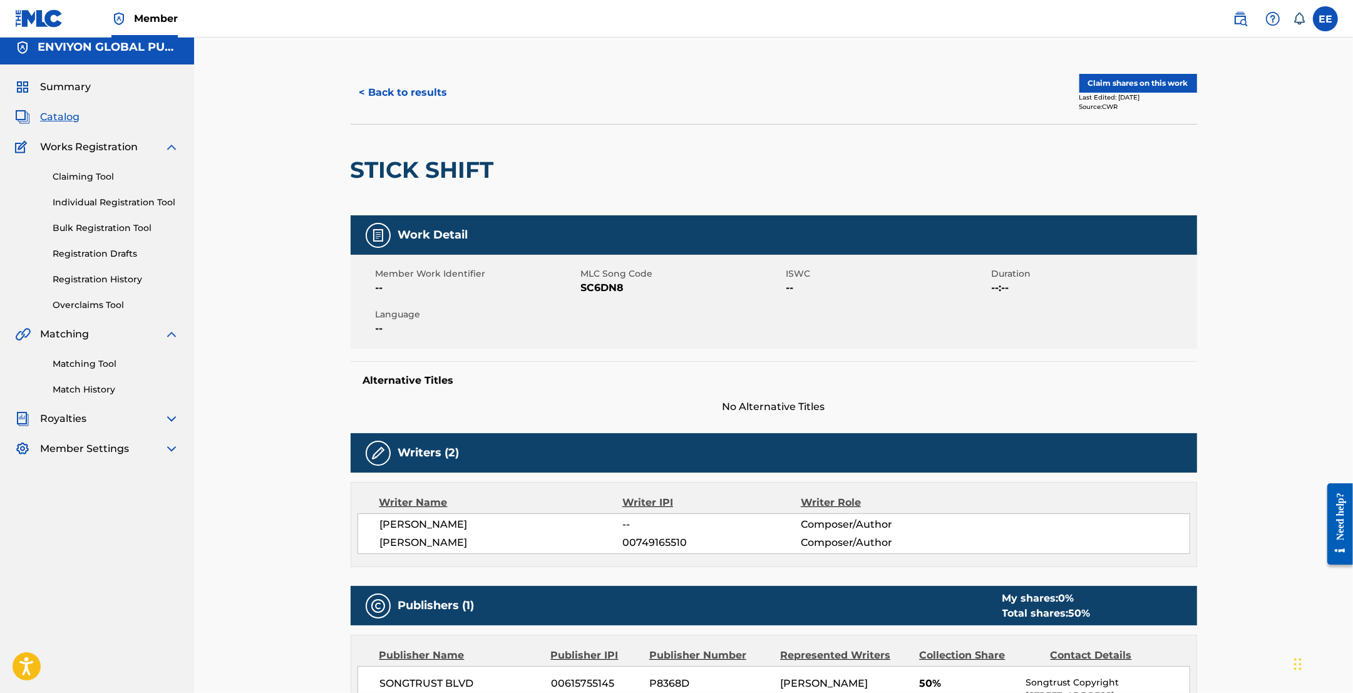
scroll to position [0, 0]
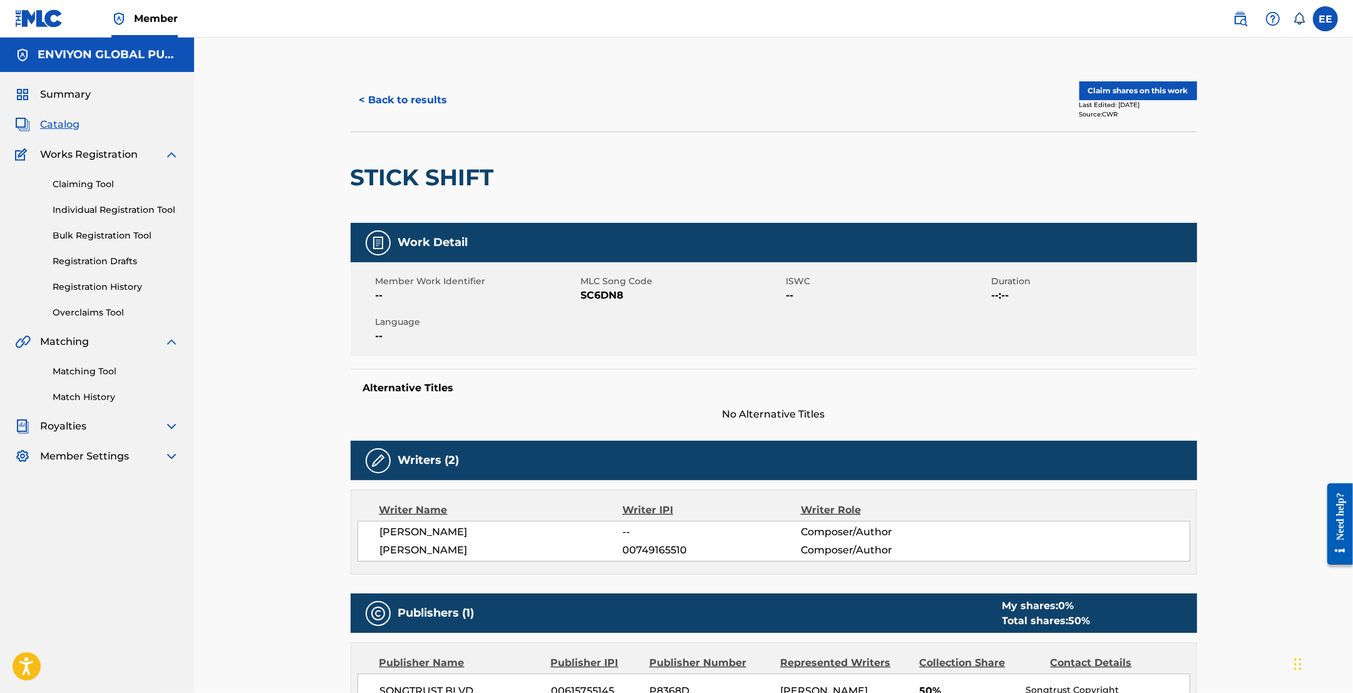
click at [1138, 86] on button "Claim shares on this work" at bounding box center [1139, 90] width 118 height 19
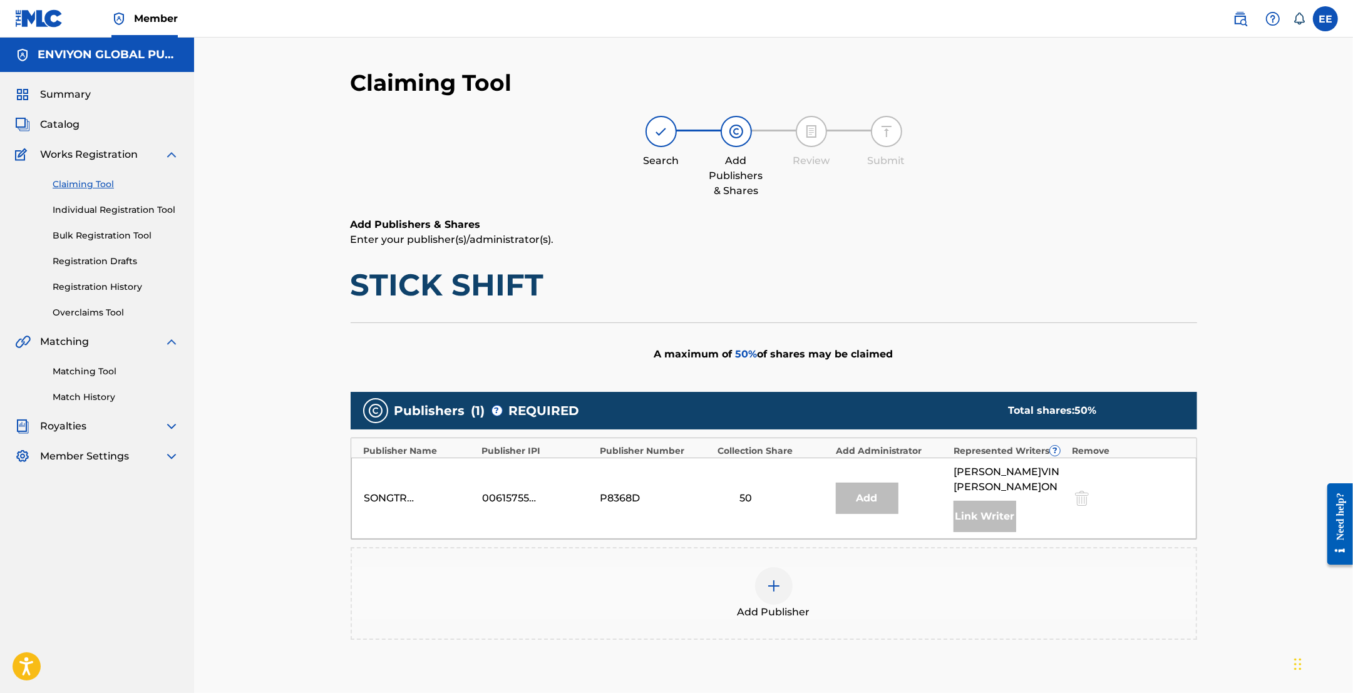
click at [773, 579] on img at bounding box center [773, 586] width 15 height 15
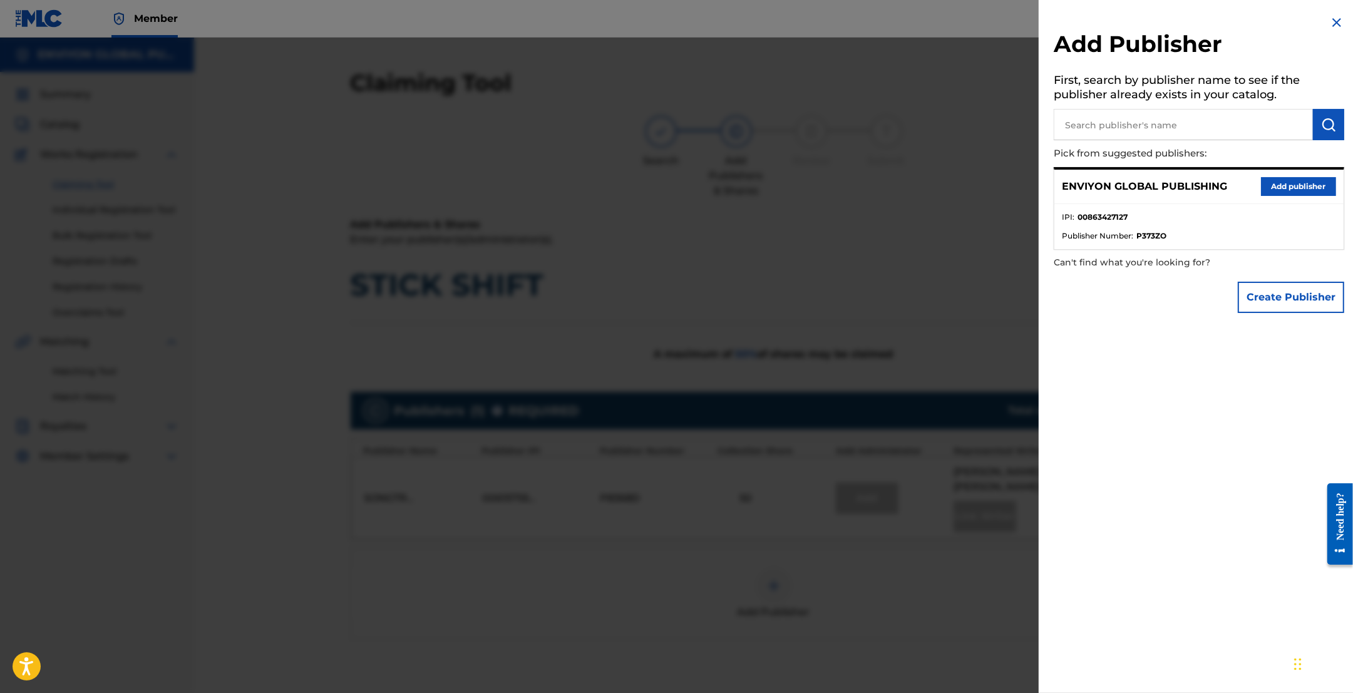
click at [1290, 182] on button "Add publisher" at bounding box center [1298, 186] width 75 height 19
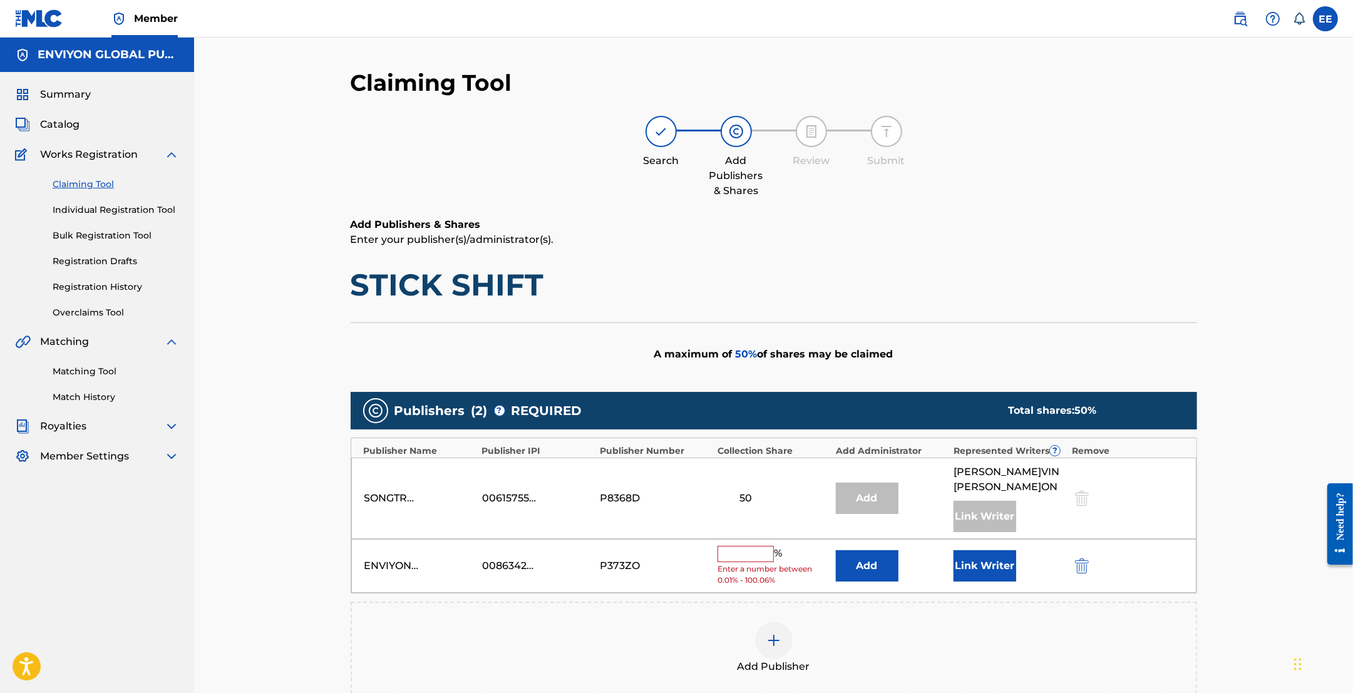
click at [868, 550] on button "Add" at bounding box center [867, 565] width 63 height 31
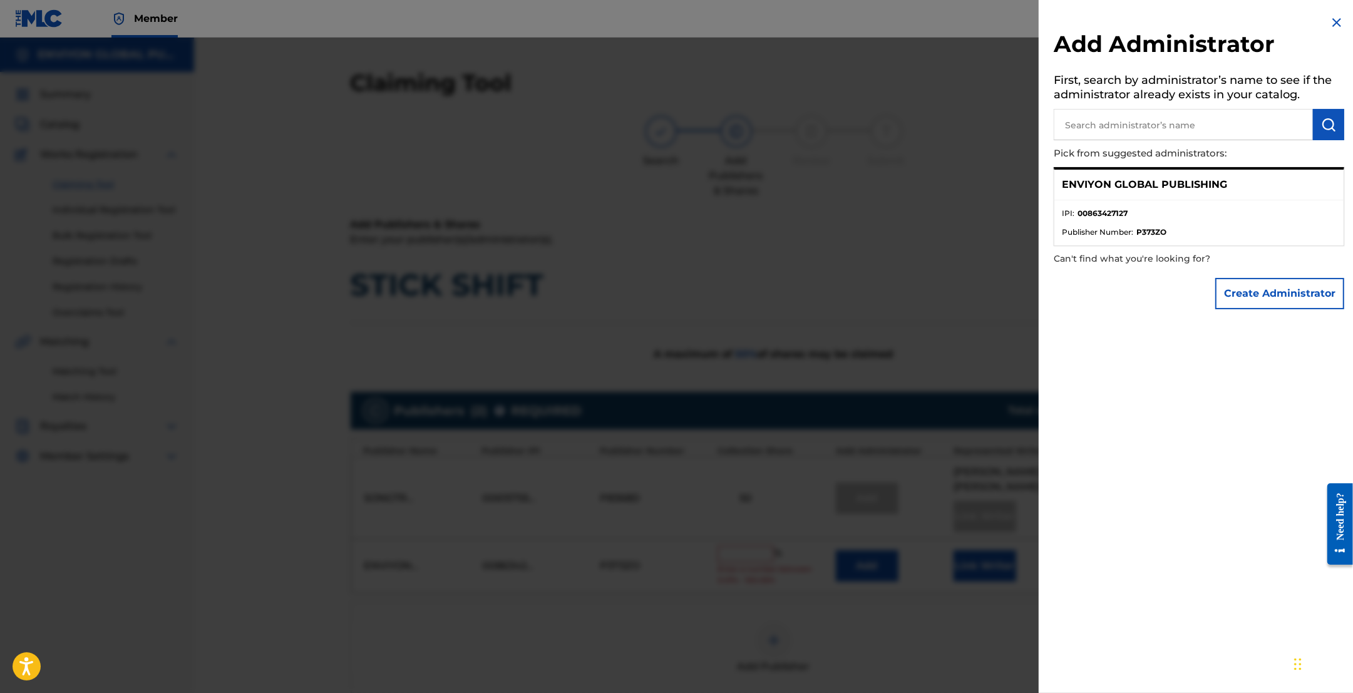
click at [1329, 28] on img at bounding box center [1336, 22] width 15 height 15
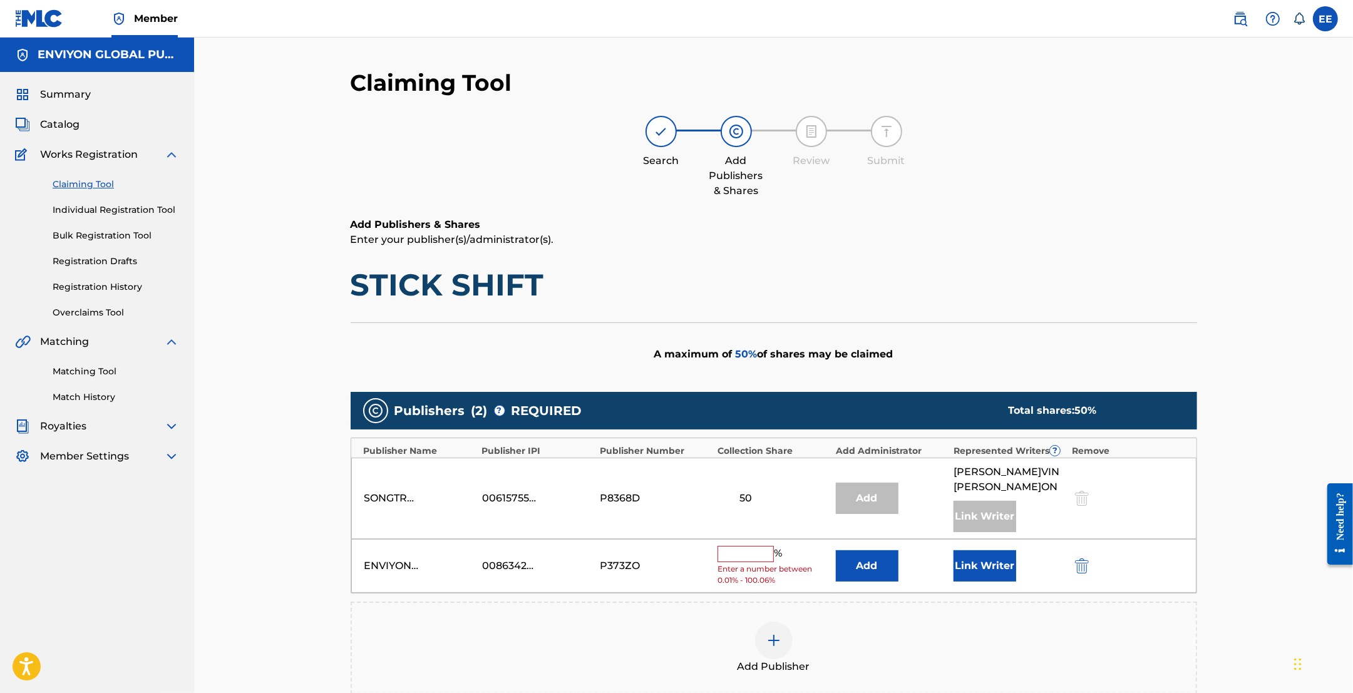
click at [741, 546] on input "text" at bounding box center [746, 554] width 56 height 16
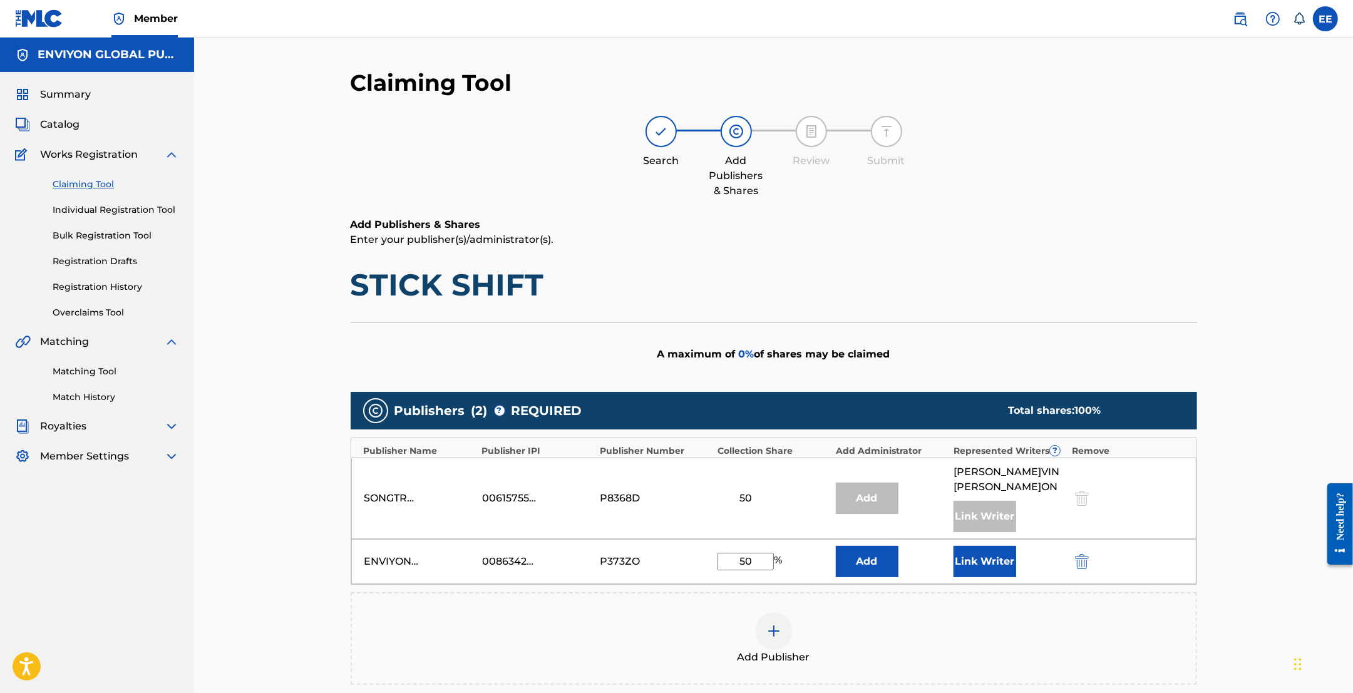
type input "50"
click at [959, 546] on button "Link Writer" at bounding box center [985, 561] width 63 height 31
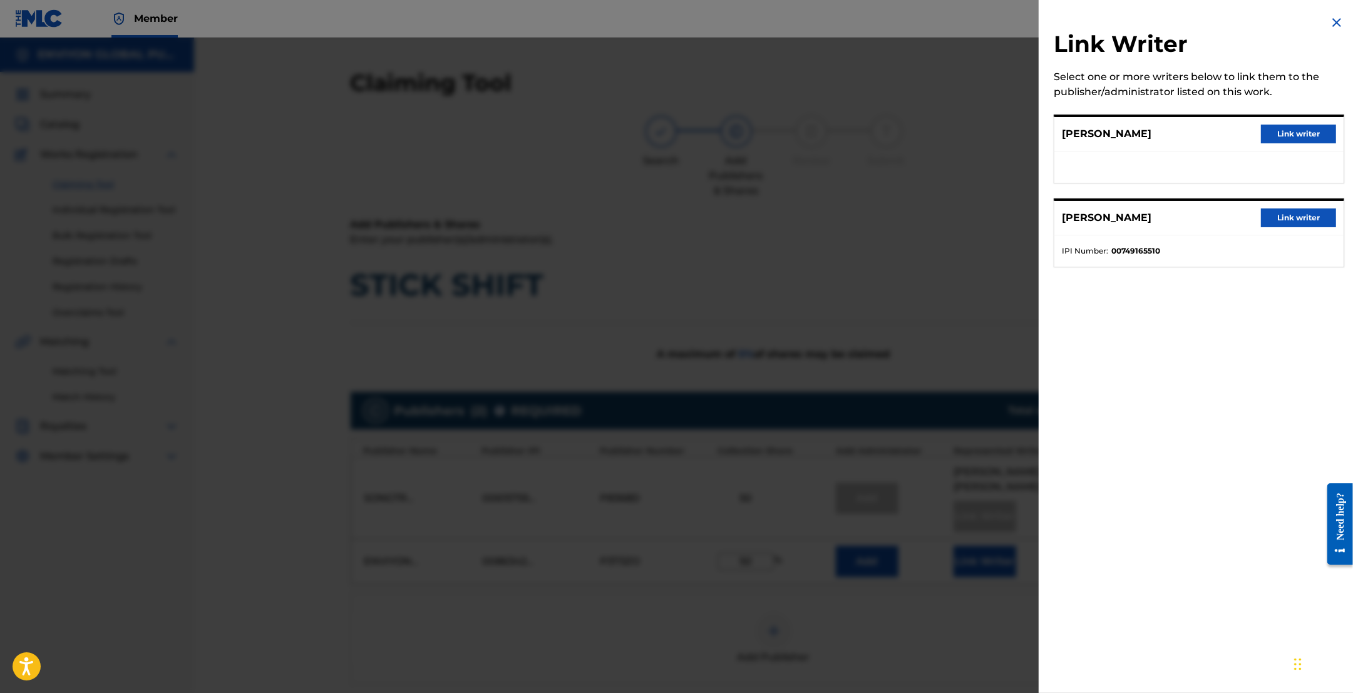
click at [1285, 132] on button "Link writer" at bounding box center [1298, 134] width 75 height 19
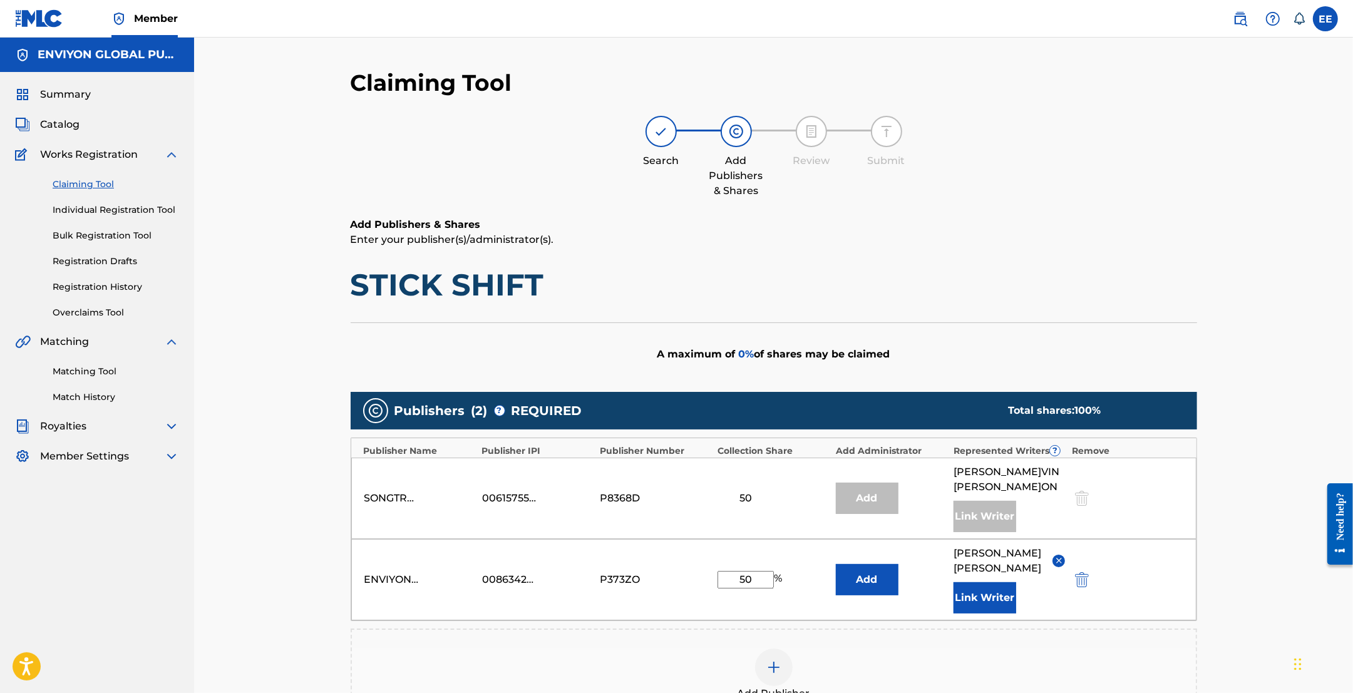
scroll to position [200, 0]
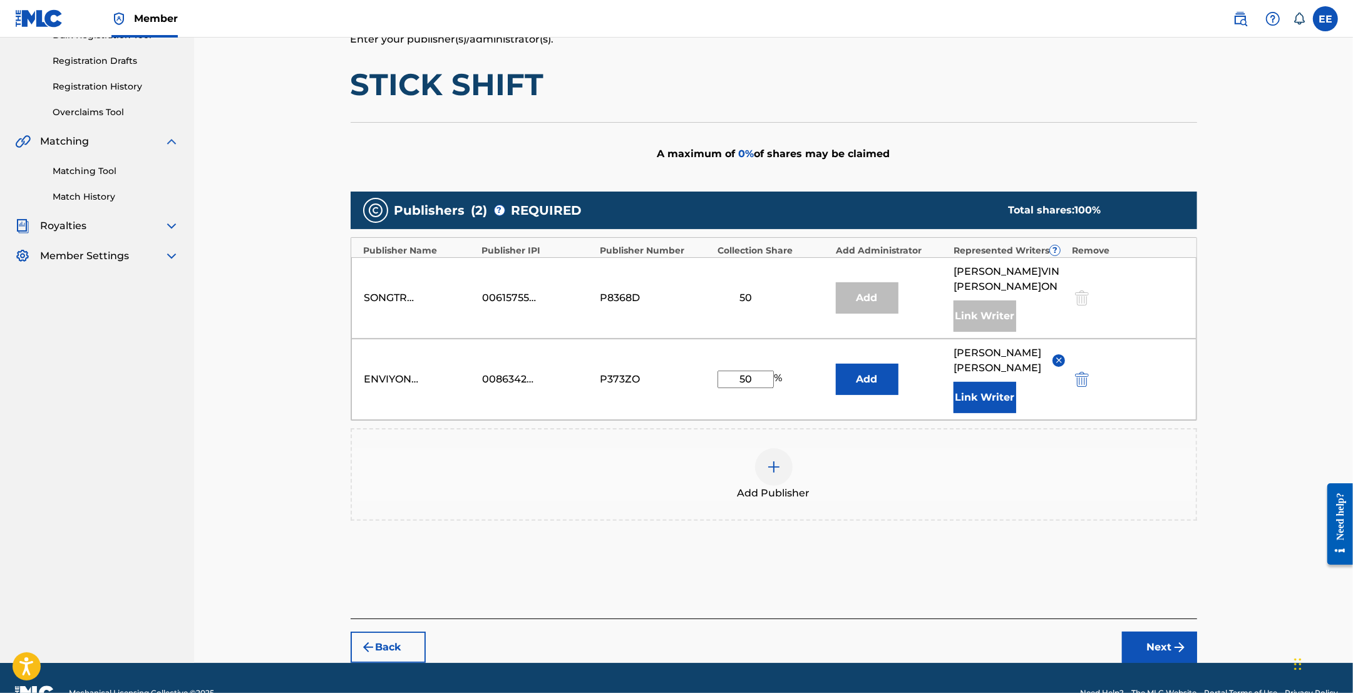
drag, startPoint x: 1160, startPoint y: 619, endPoint x: 1004, endPoint y: 573, distance: 163.1
click at [1005, 574] on div "Claiming Tool Search Add Publishers & Shares Review Submit Add Publishers & Sha…" at bounding box center [774, 265] width 847 height 795
click at [1166, 632] on button "Next" at bounding box center [1159, 647] width 75 height 31
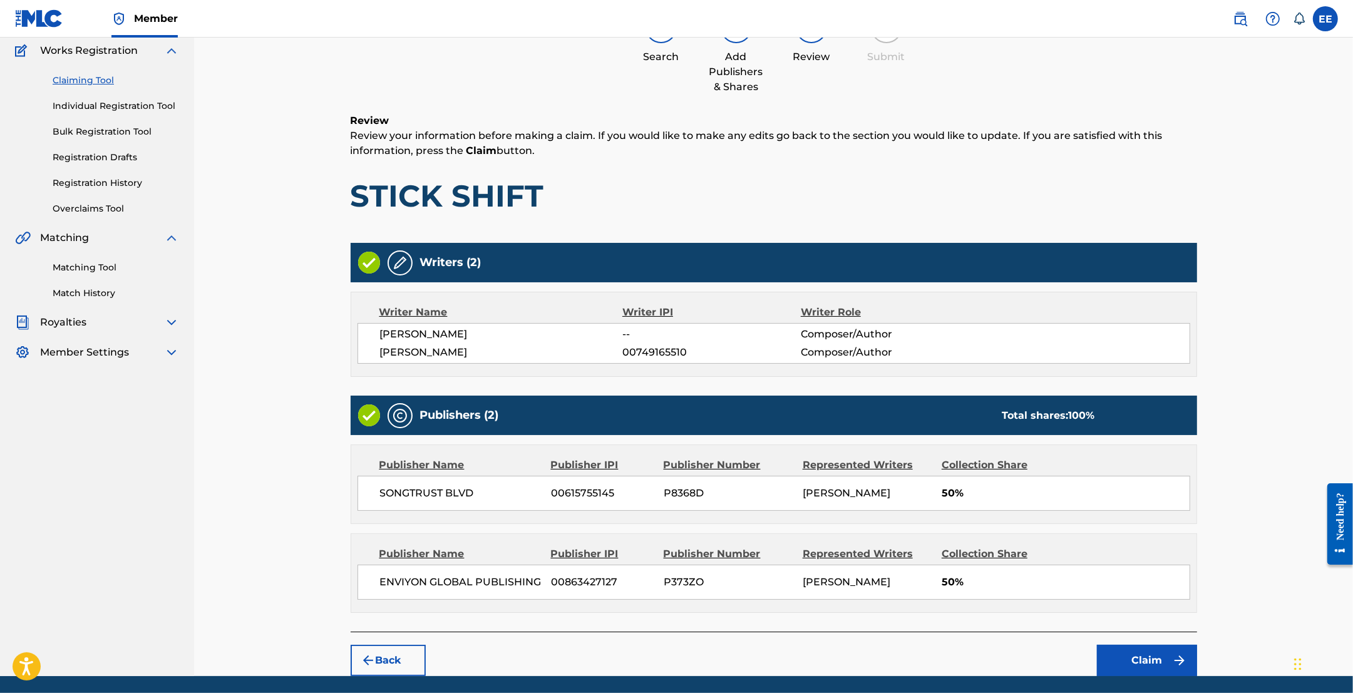
scroll to position [148, 0]
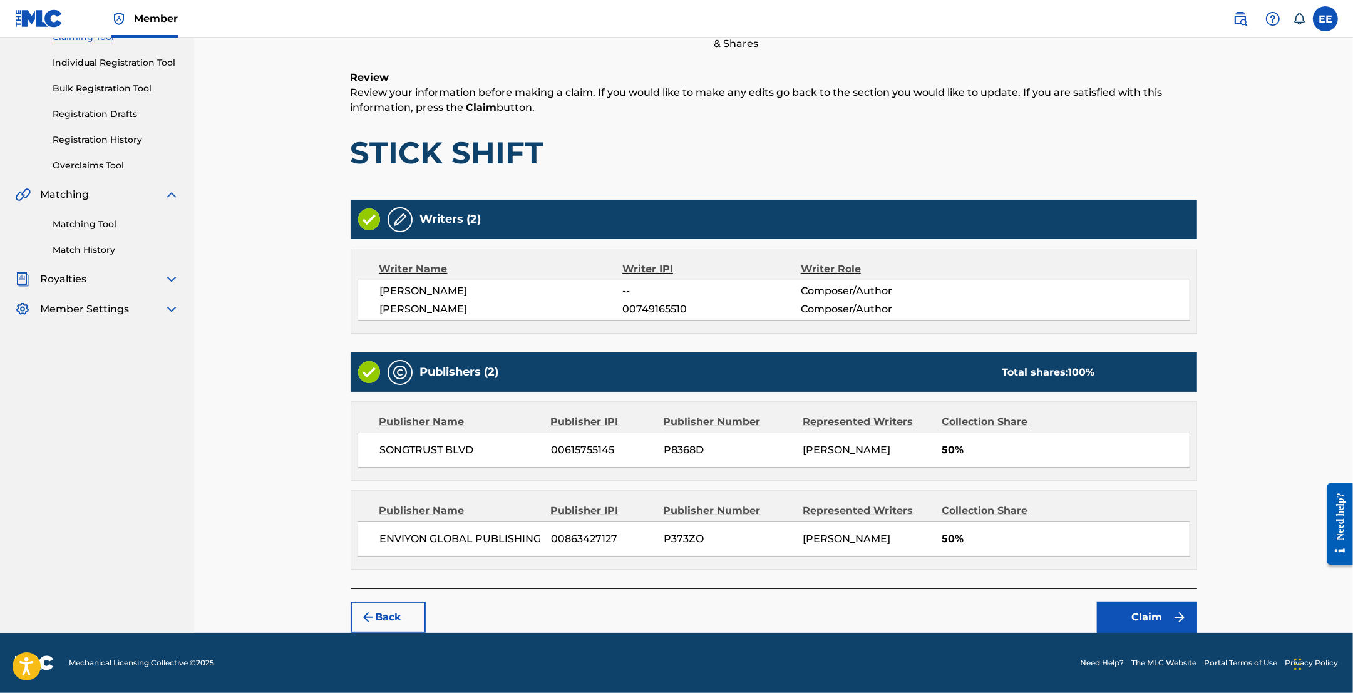
click at [1144, 616] on button "Claim" at bounding box center [1147, 617] width 100 height 31
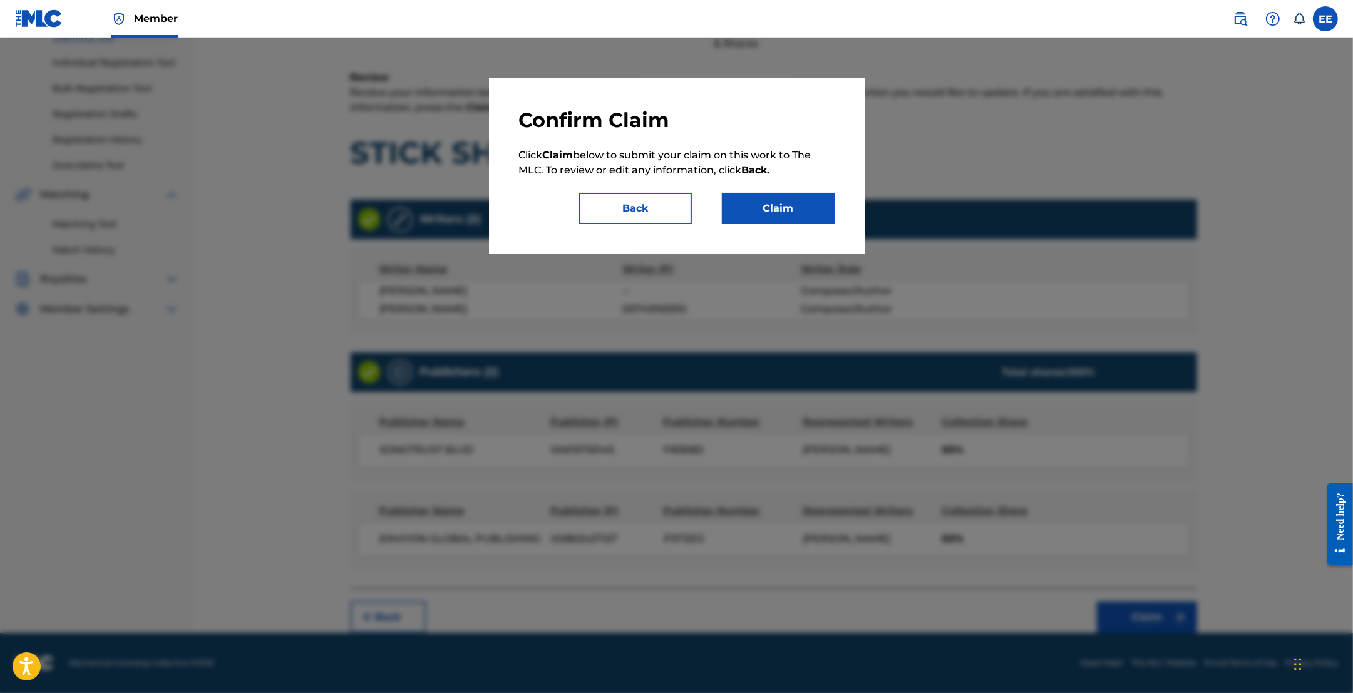
click at [777, 213] on button "Claim" at bounding box center [778, 208] width 113 height 31
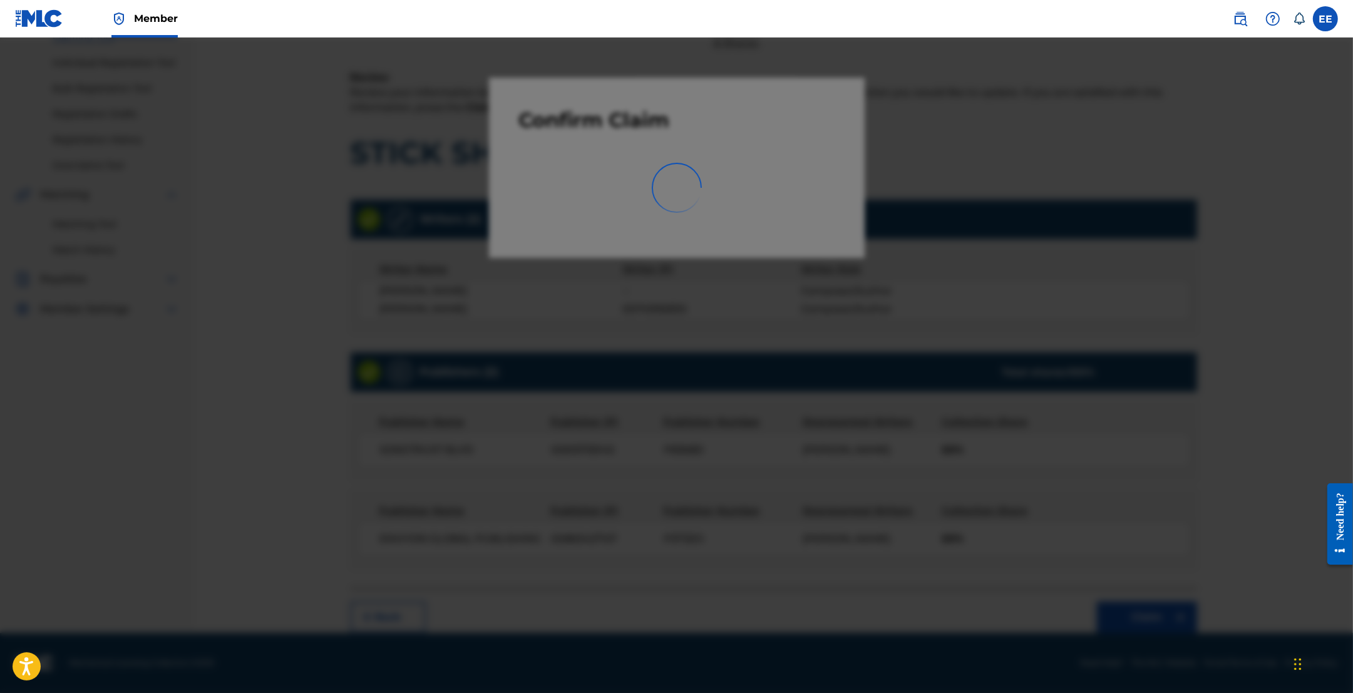
scroll to position [0, 0]
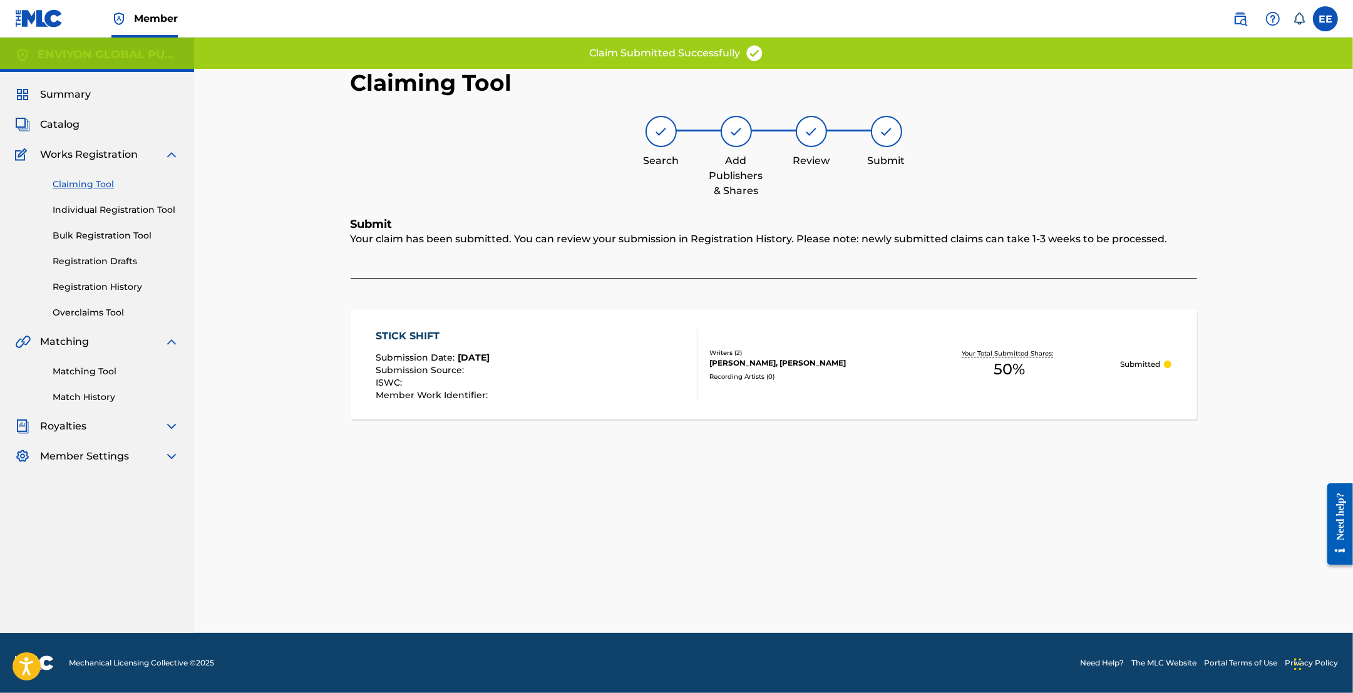
click at [65, 130] on span "Catalog" at bounding box center [59, 124] width 39 height 15
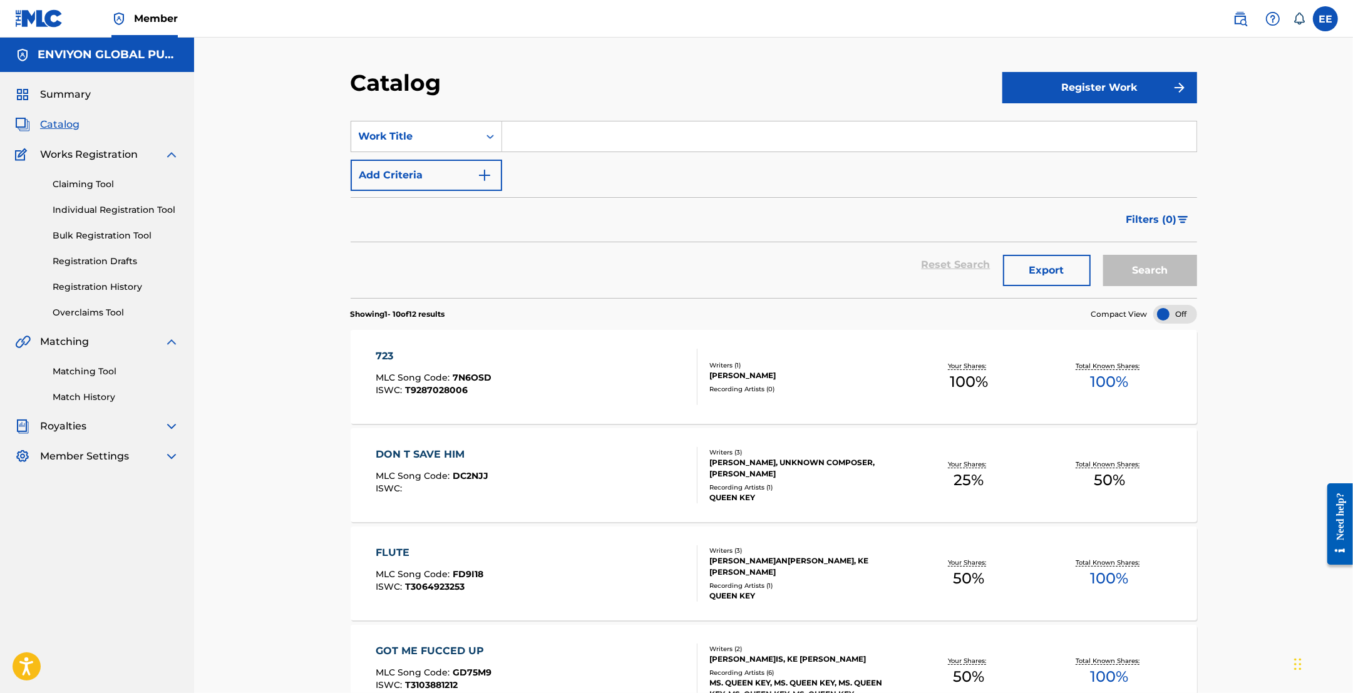
click at [70, 94] on span "Summary" at bounding box center [65, 94] width 51 height 15
